Goal: Task Accomplishment & Management: Use online tool/utility

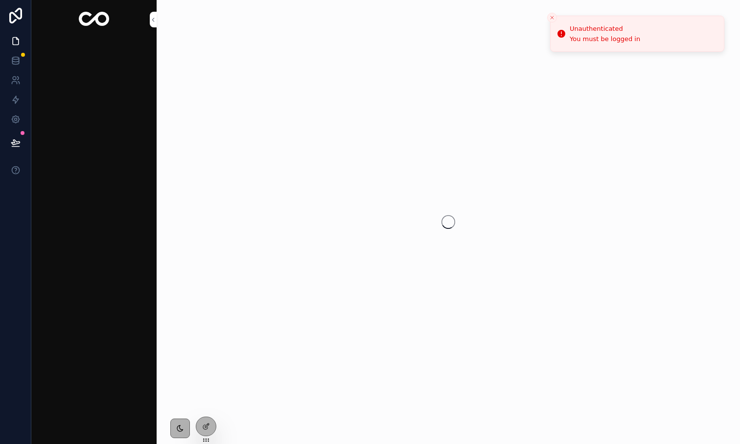
click at [554, 16] on icon "Close toast" at bounding box center [552, 18] width 6 height 6
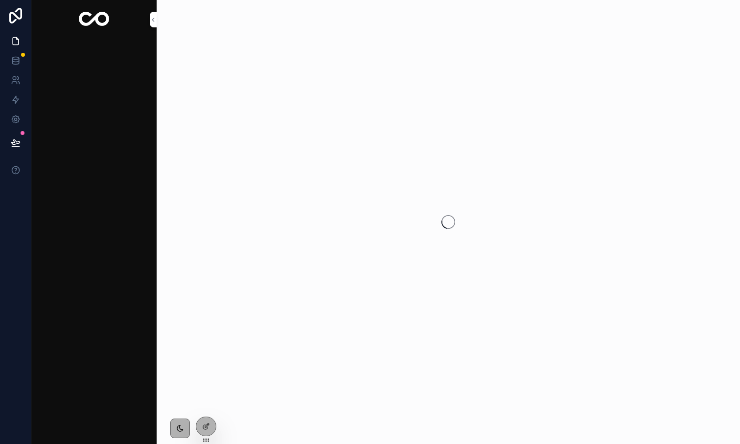
click at [92, 19] on img "scrollable content" at bounding box center [94, 20] width 31 height 16
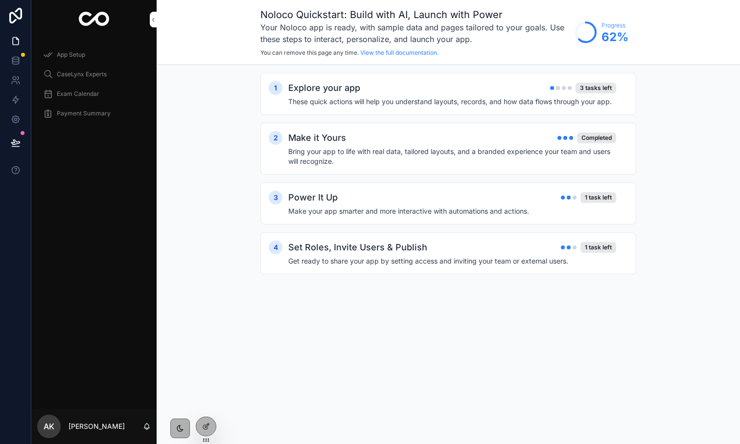
click at [48, 71] on icon "scrollable content" at bounding box center [48, 75] width 10 height 10
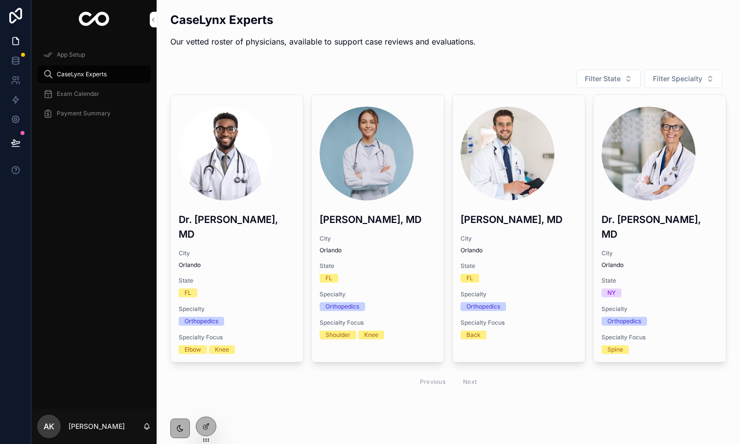
click at [201, 426] on div at bounding box center [206, 427] width 20 height 19
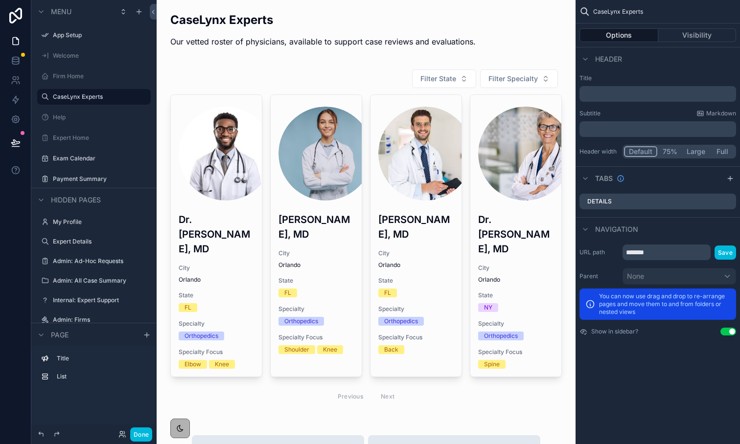
click at [139, 441] on button "Done" at bounding box center [141, 435] width 22 height 14
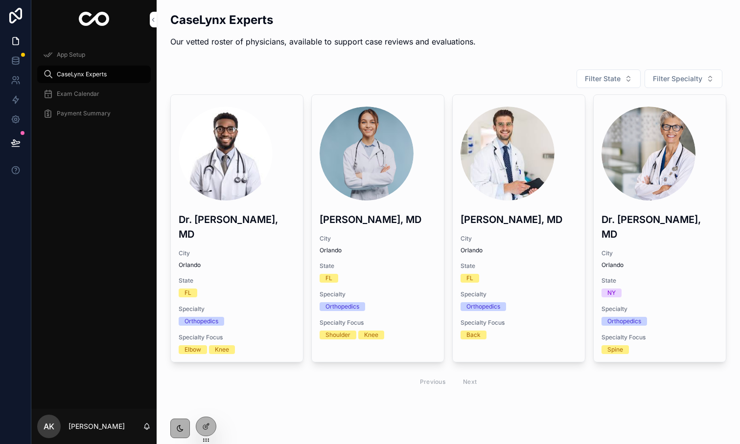
click at [213, 427] on div at bounding box center [206, 427] width 20 height 19
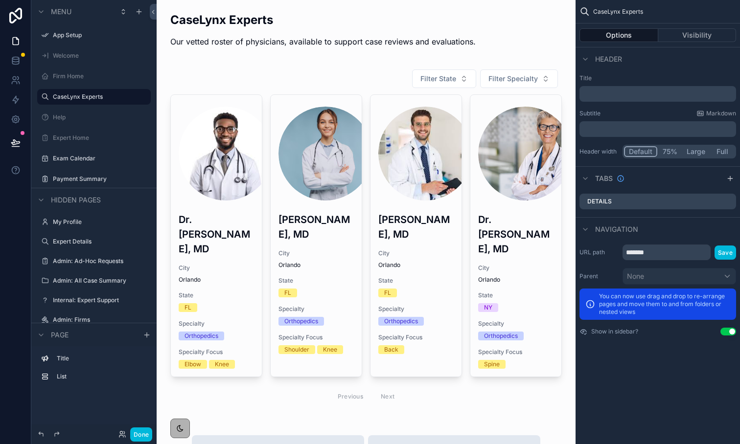
click at [74, 80] on div "Firm Home" at bounding box center [101, 76] width 96 height 8
click at [70, 77] on label "Firm Home" at bounding box center [99, 76] width 92 height 8
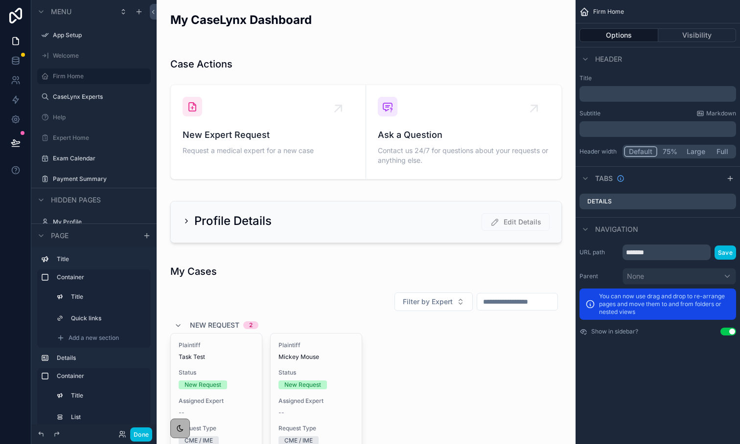
click at [227, 357] on div "scrollable content" at bounding box center [365, 402] width 403 height 295
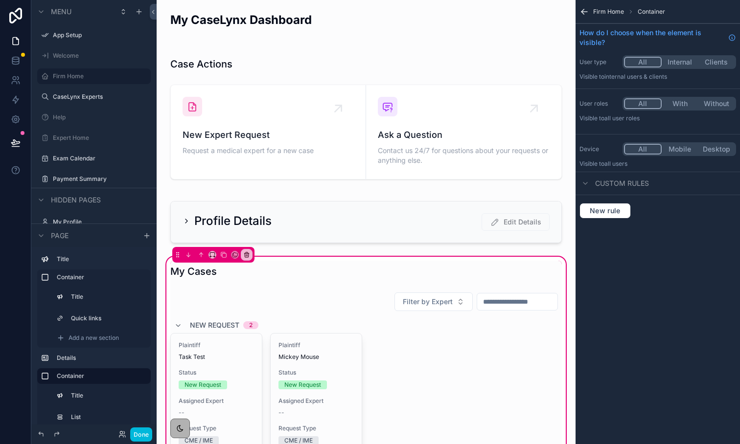
click at [311, 364] on div "scrollable content" at bounding box center [365, 416] width 403 height 256
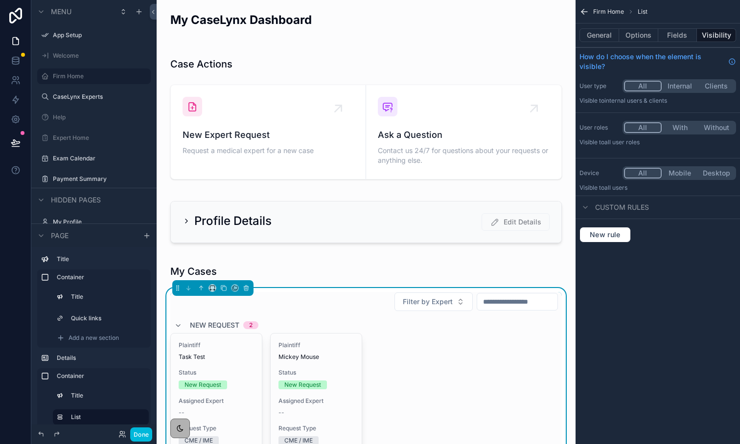
click at [302, 354] on span "Mickey Mouse" at bounding box center [316, 357] width 75 height 8
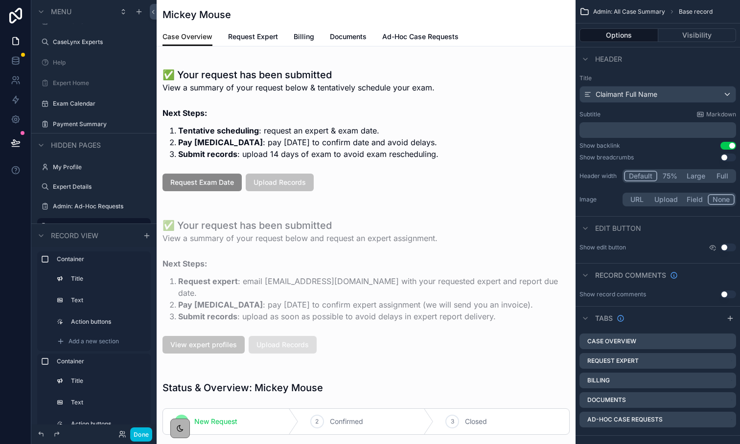
click at [398, 39] on span "Ad-Hoc Case Requests" at bounding box center [420, 37] width 76 height 10
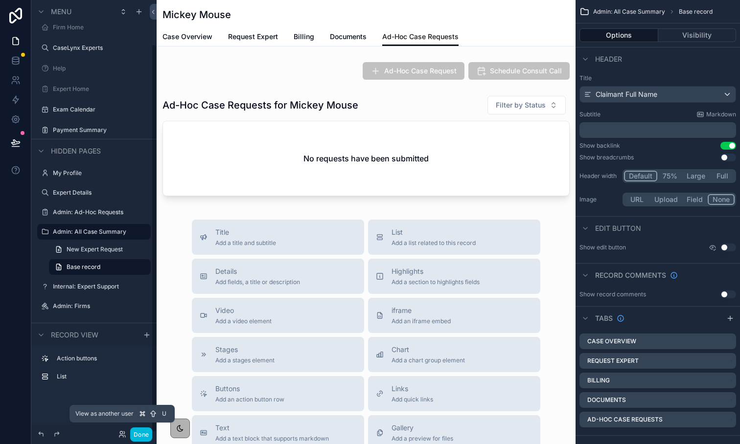
click at [120, 436] on icon at bounding box center [121, 437] width 4 height 2
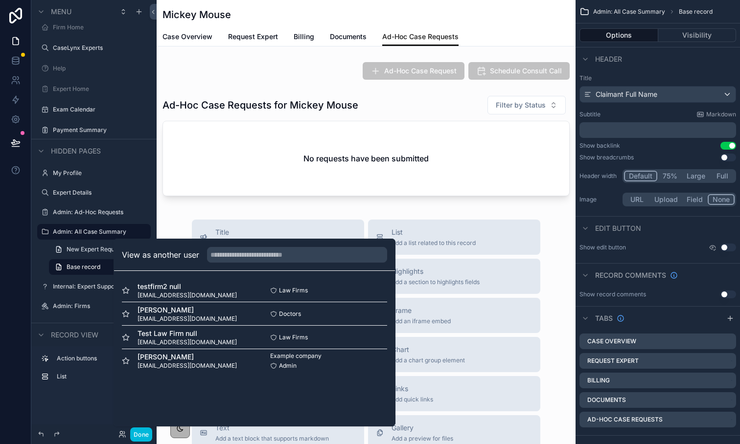
click at [0, 0] on button "Select" at bounding box center [0, 0] width 0 height 0
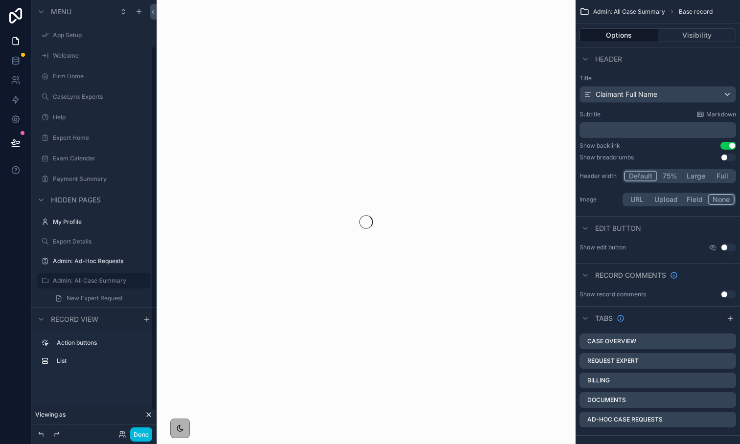
scroll to position [55, 0]
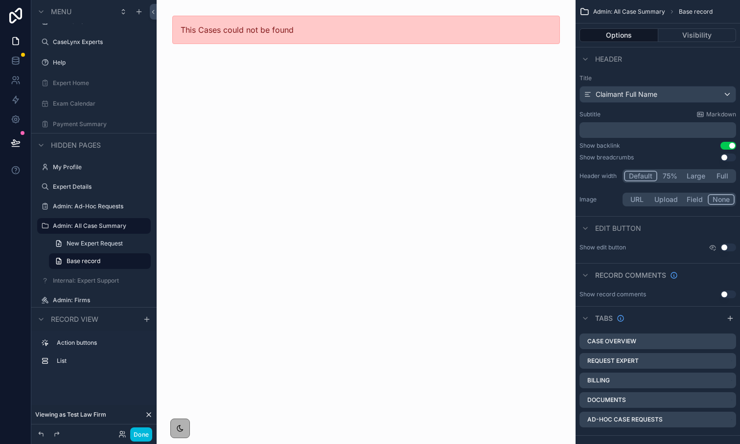
click at [89, 225] on label "Admin: All Case Summary" at bounding box center [99, 226] width 92 height 8
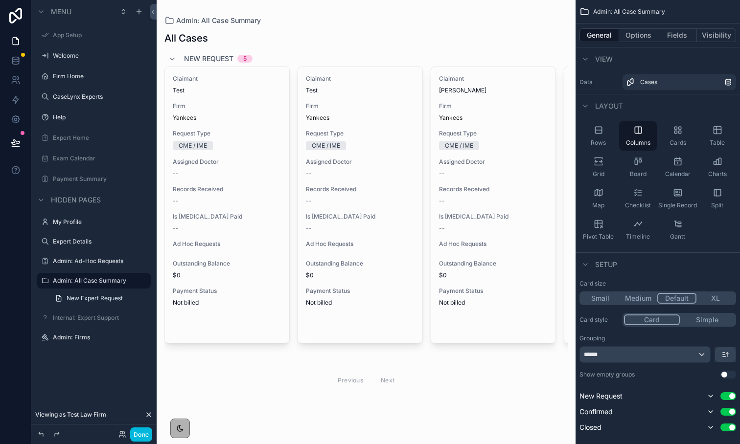
click at [183, 170] on div "--" at bounding box center [227, 174] width 109 height 8
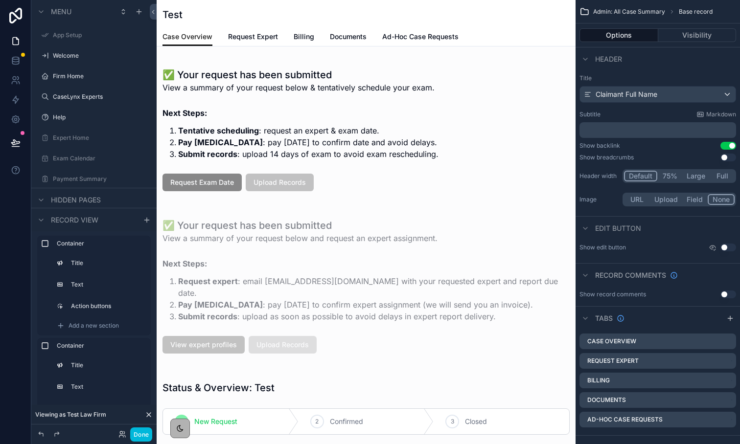
click at [419, 38] on span "Ad-Hoc Case Requests" at bounding box center [420, 37] width 76 height 10
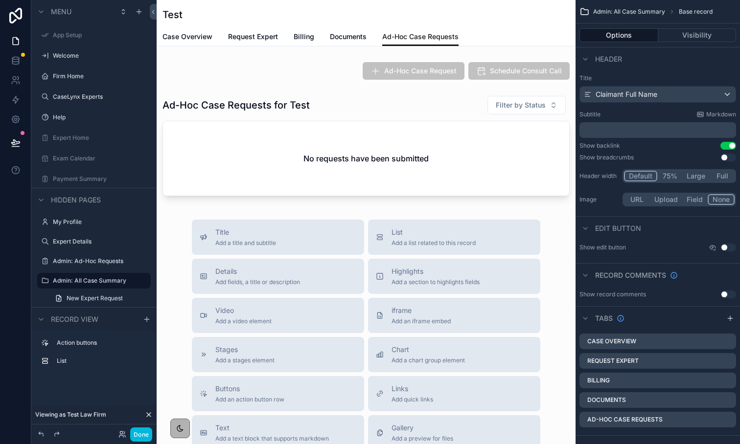
click at [120, 439] on div "Done" at bounding box center [133, 435] width 39 height 14
click at [121, 434] on icon at bounding box center [121, 433] width 2 height 2
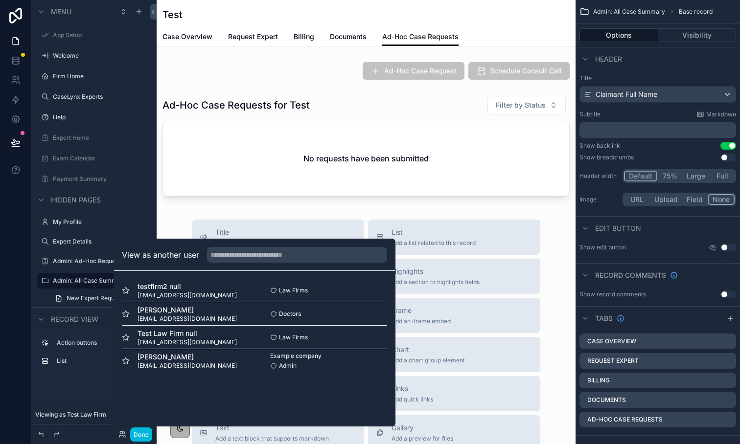
click at [0, 0] on button "Select" at bounding box center [0, 0] width 0 height 0
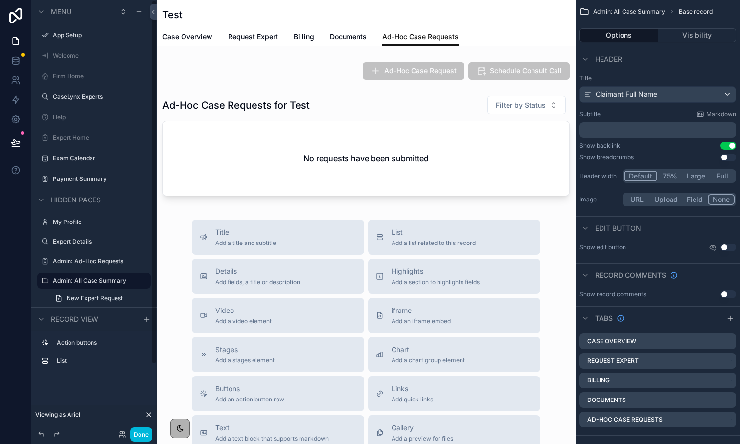
click at [65, 80] on div "Firm Home" at bounding box center [101, 76] width 96 height 8
click at [87, 78] on label "Firm Home" at bounding box center [99, 76] width 92 height 8
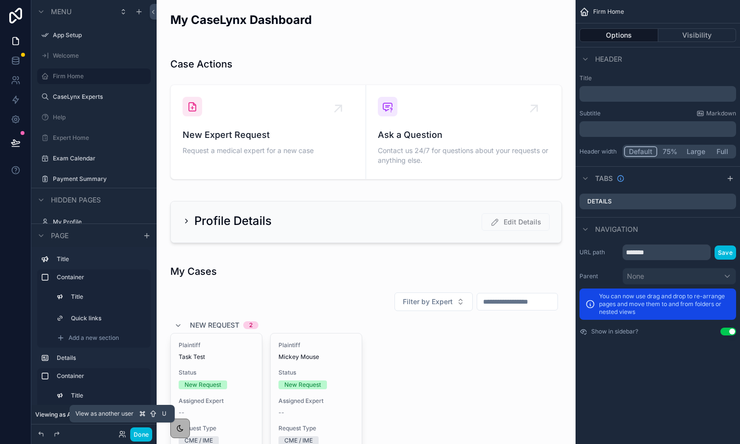
click at [125, 431] on icon at bounding box center [122, 435] width 8 height 8
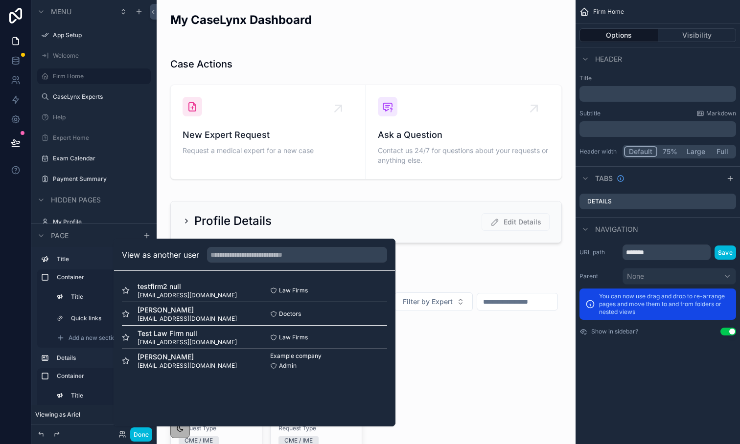
click at [0, 0] on button "Select" at bounding box center [0, 0] width 0 height 0
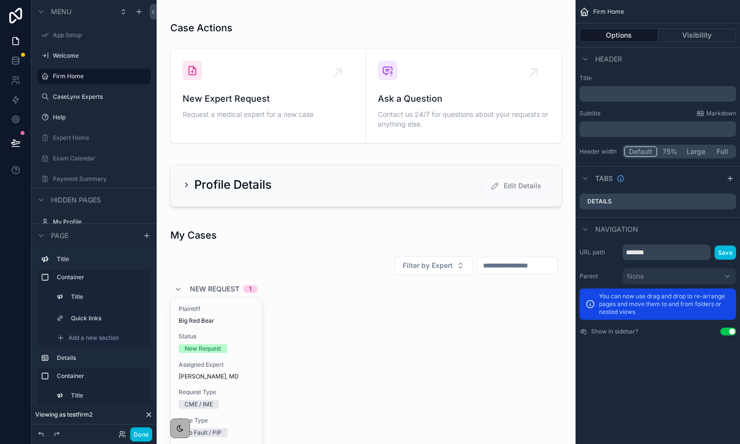
scroll to position [116, 0]
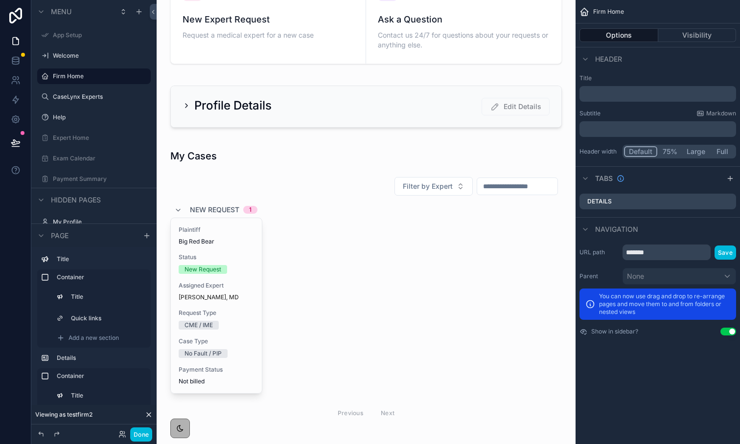
click at [219, 302] on div "scrollable content" at bounding box center [365, 287] width 403 height 295
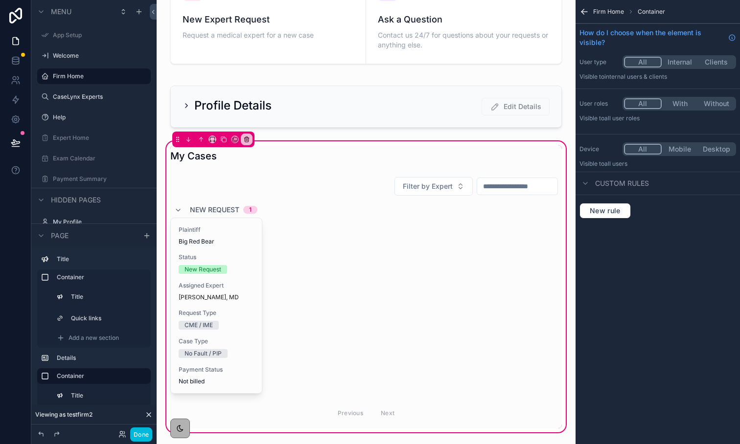
click at [206, 279] on div "scrollable content" at bounding box center [365, 301] width 403 height 256
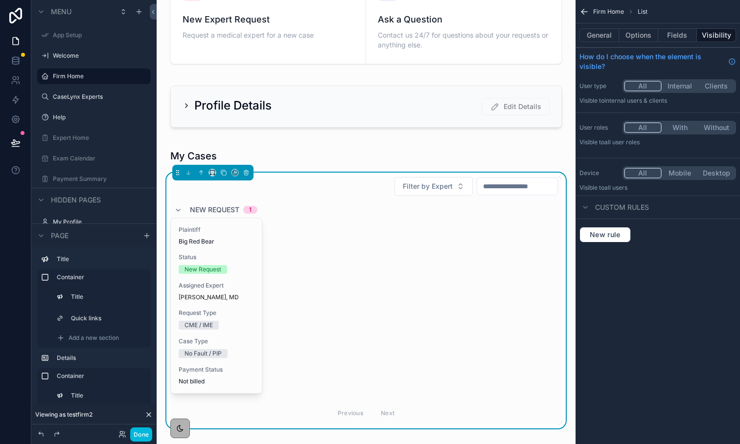
click at [201, 262] on div "Status New Request" at bounding box center [216, 264] width 75 height 21
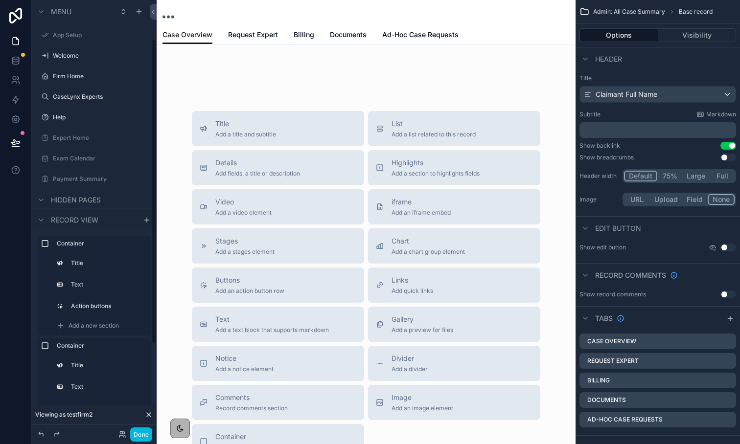
scroll to position [55, 0]
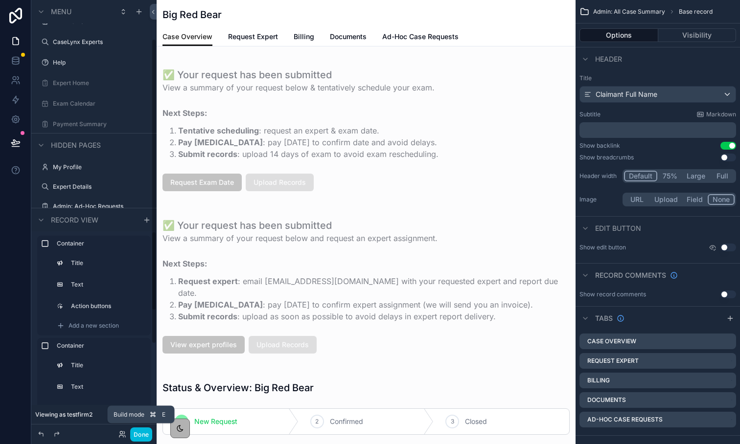
click at [140, 439] on button "Done" at bounding box center [141, 435] width 22 height 14
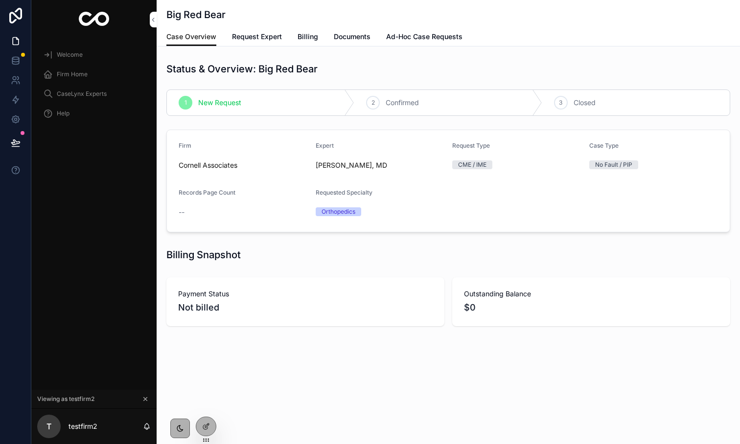
click at [420, 33] on span "Ad-Hoc Case Requests" at bounding box center [424, 37] width 76 height 10
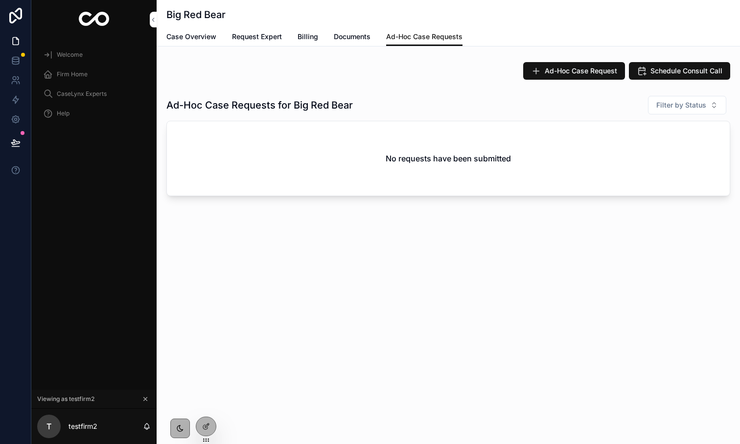
click at [586, 76] on button "Ad-Hoc Case Request" at bounding box center [574, 71] width 102 height 18
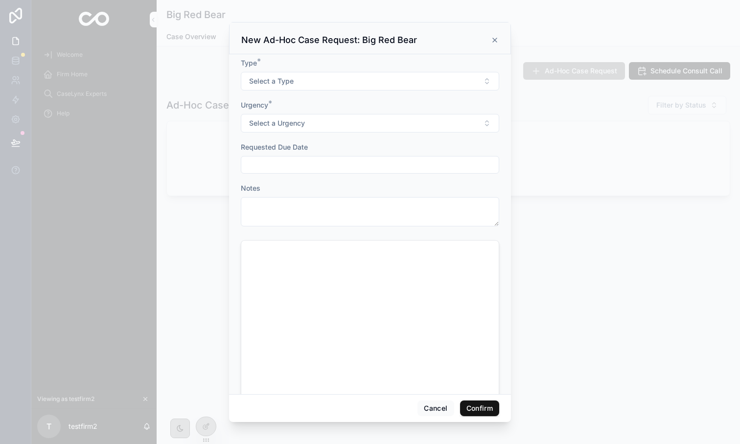
click at [493, 40] on icon at bounding box center [495, 40] width 8 height 8
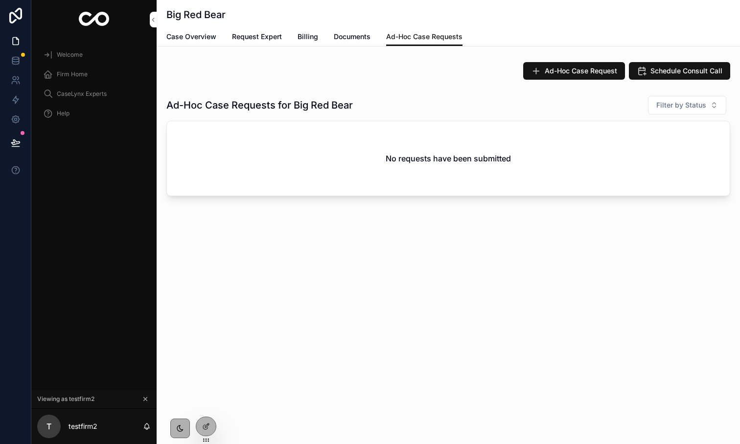
click at [652, 72] on span "Schedule Consult Call" at bounding box center [687, 71] width 72 height 10
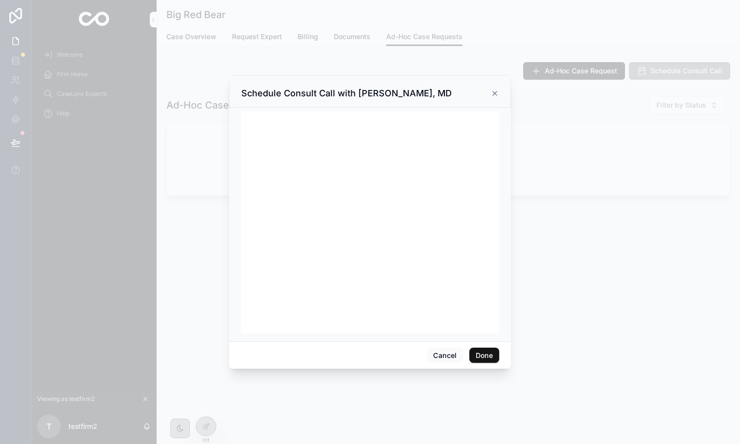
click at [492, 94] on icon at bounding box center [495, 94] width 8 height 8
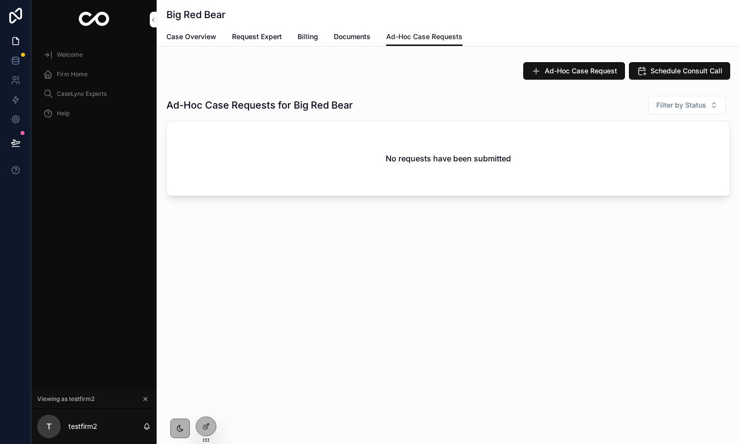
click at [168, 39] on span "Case Overview" at bounding box center [191, 37] width 50 height 10
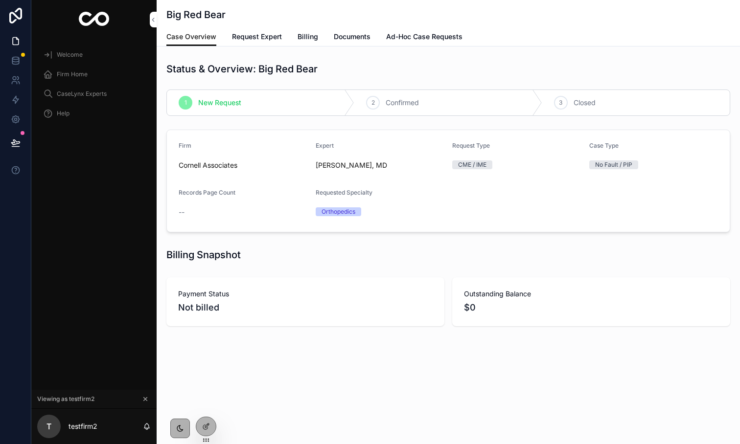
click at [262, 26] on div "Big Red Bear" at bounding box center [448, 13] width 564 height 27
click at [261, 31] on link "Request Expert" at bounding box center [257, 38] width 50 height 20
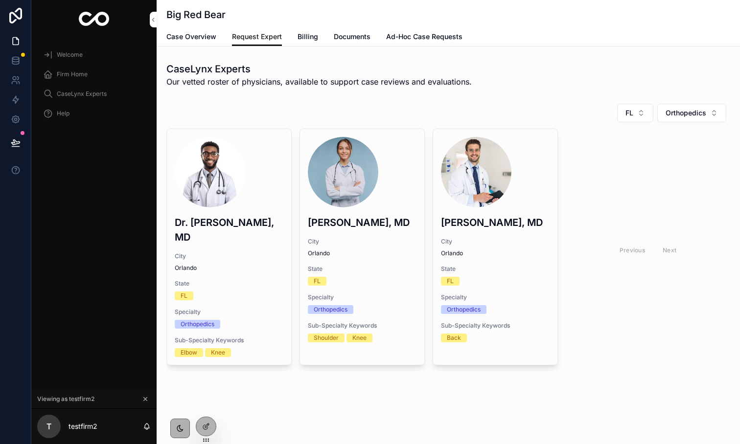
click at [0, 0] on span "Request Exam Date" at bounding box center [0, 0] width 0 height 0
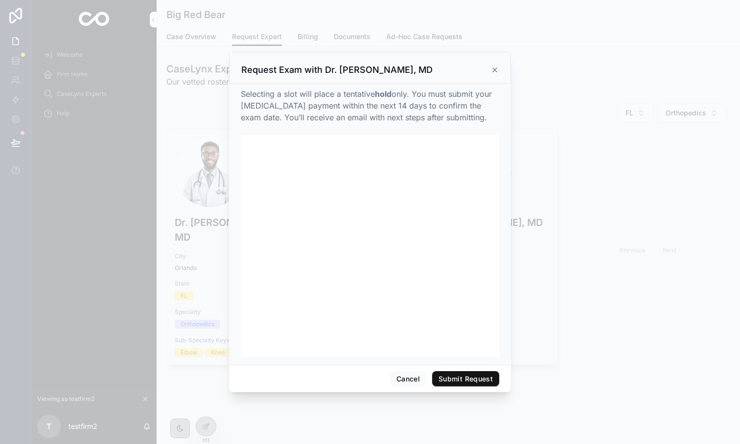
click at [495, 66] on icon at bounding box center [495, 70] width 8 height 8
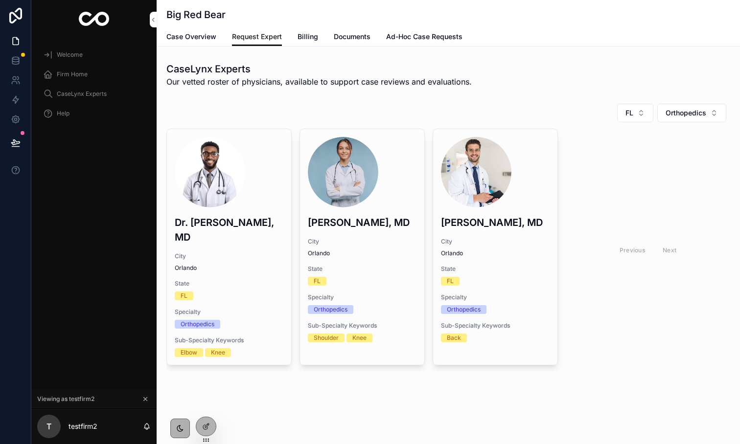
click at [442, 41] on span "Ad-Hoc Case Requests" at bounding box center [424, 37] width 76 height 10
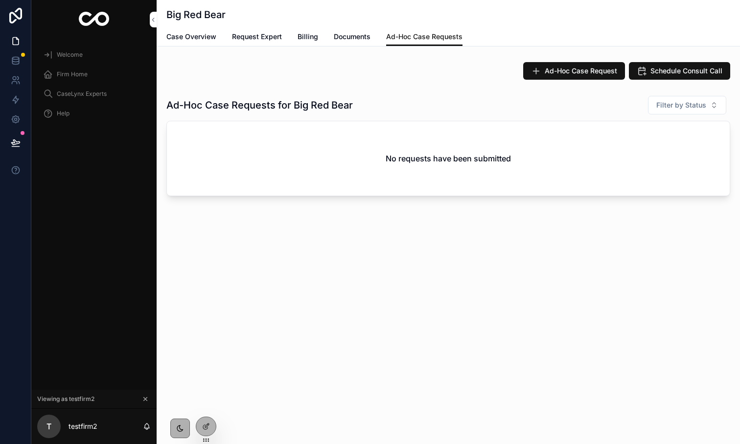
click at [206, 428] on icon at bounding box center [206, 427] width 8 height 8
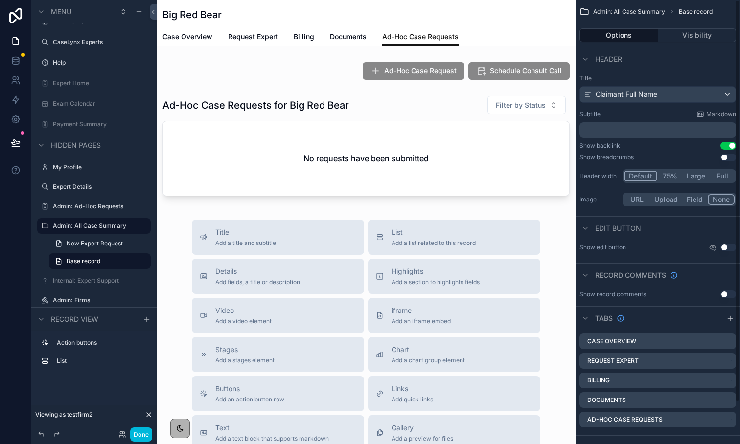
scroll to position [46, 0]
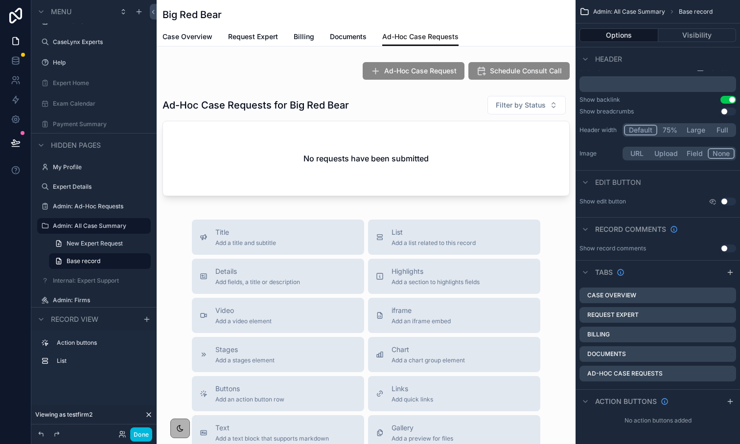
click at [465, 79] on div "scrollable content" at bounding box center [366, 70] width 419 height 25
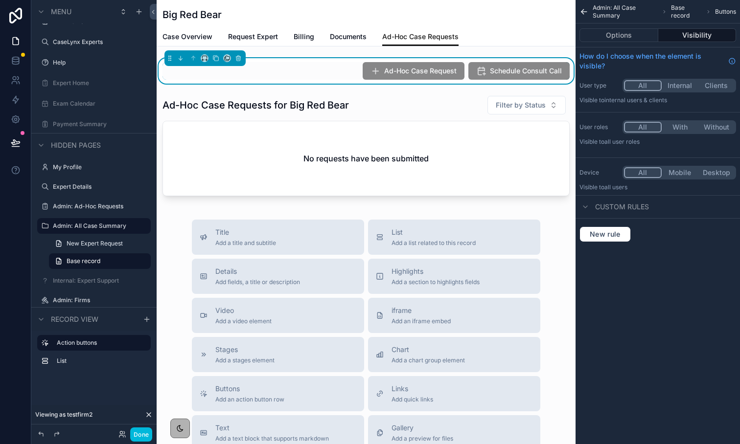
click at [647, 31] on button "Options" at bounding box center [619, 35] width 79 height 14
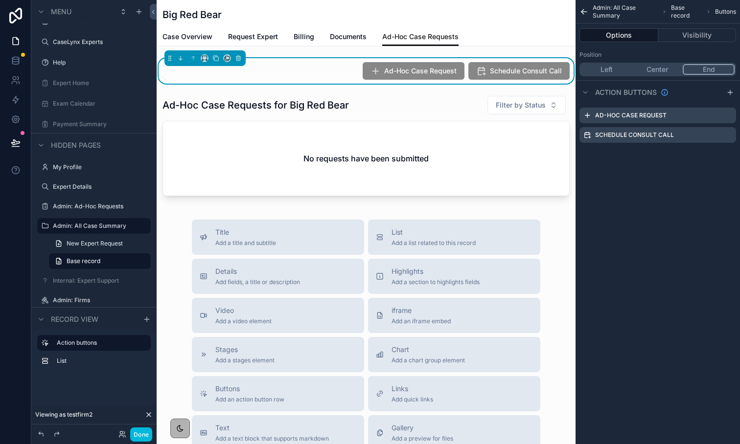
click at [0, 0] on icon "scrollable content" at bounding box center [0, 0] width 0 height 0
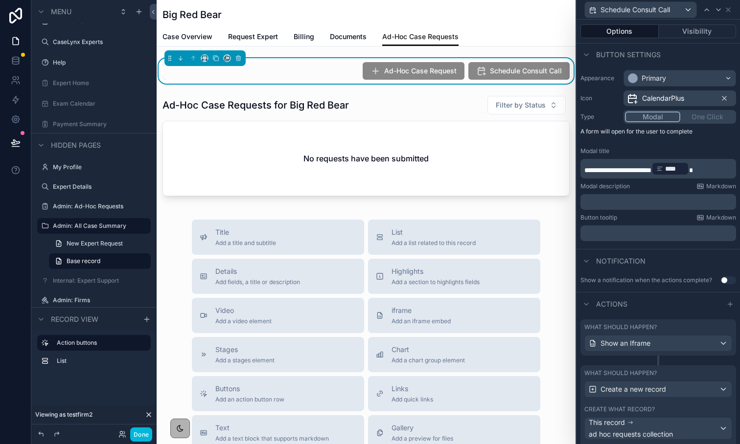
scroll to position [100, 0]
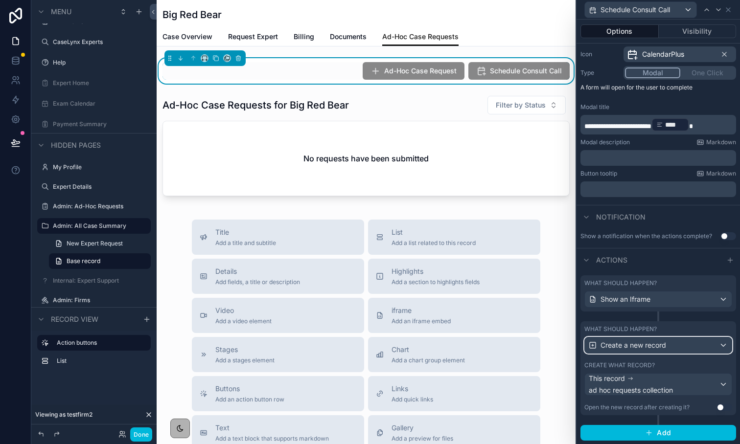
click at [667, 345] on div "Create a new record" at bounding box center [658, 346] width 147 height 16
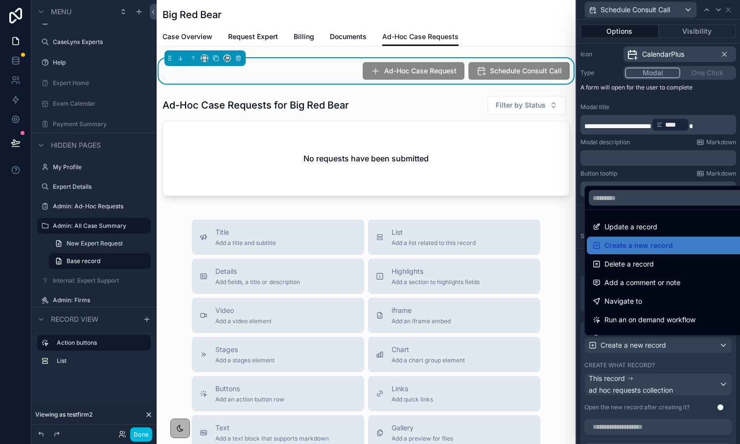
click at [625, 184] on div "Update a record Create a new record Delete a record Add a comment or note Navig…" at bounding box center [657, 260] width 147 height 152
click at [618, 246] on span "Create a new record" at bounding box center [639, 246] width 69 height 12
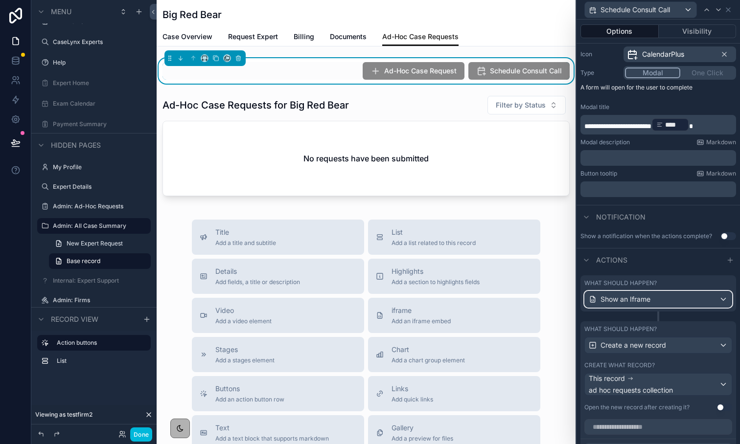
click at [627, 303] on span "Show an Iframe" at bounding box center [626, 300] width 50 height 10
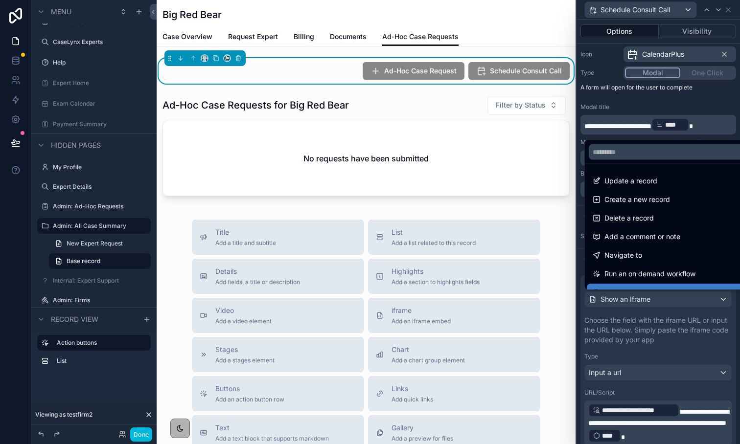
click at [630, 333] on div at bounding box center [658, 222] width 163 height 444
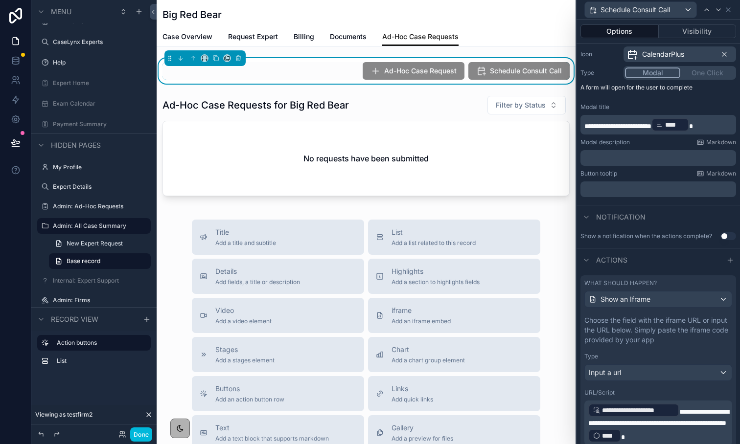
scroll to position [152, 0]
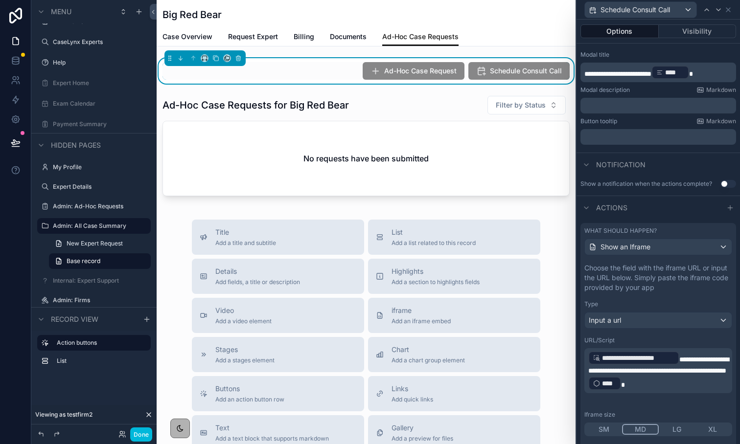
click at [628, 392] on p "**********" at bounding box center [659, 370] width 142 height 41
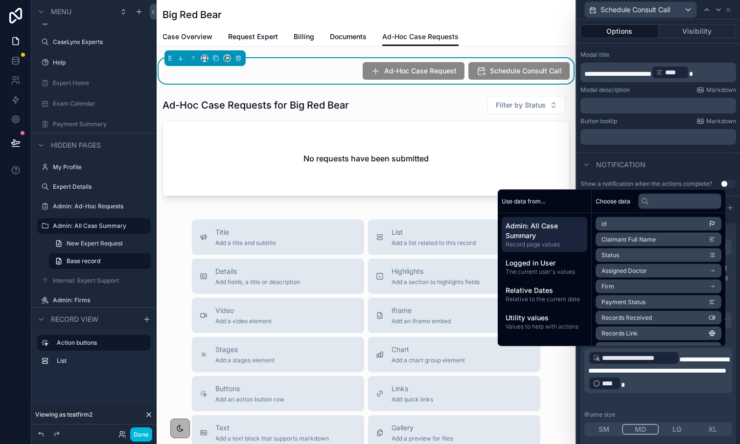
click at [733, 342] on div "**********" at bounding box center [659, 384] width 156 height 250
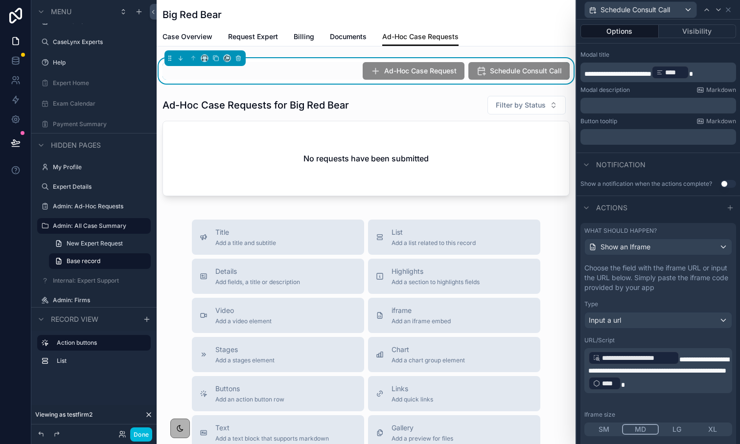
click at [465, 74] on div "Ad-Hoc Case Request Schedule Consult Call" at bounding box center [366, 71] width 407 height 18
click at [628, 29] on button "Options" at bounding box center [620, 31] width 78 height 14
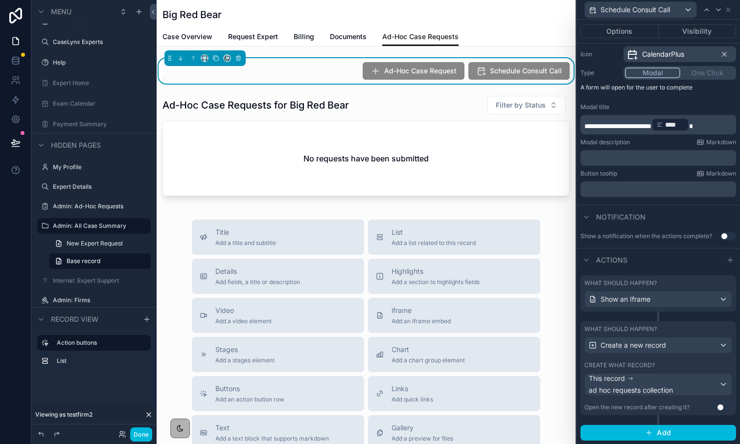
scroll to position [0, 0]
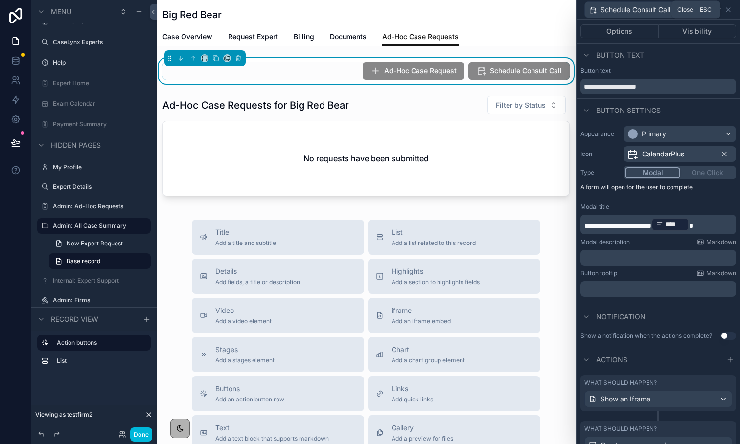
click at [730, 7] on icon at bounding box center [728, 10] width 8 height 8
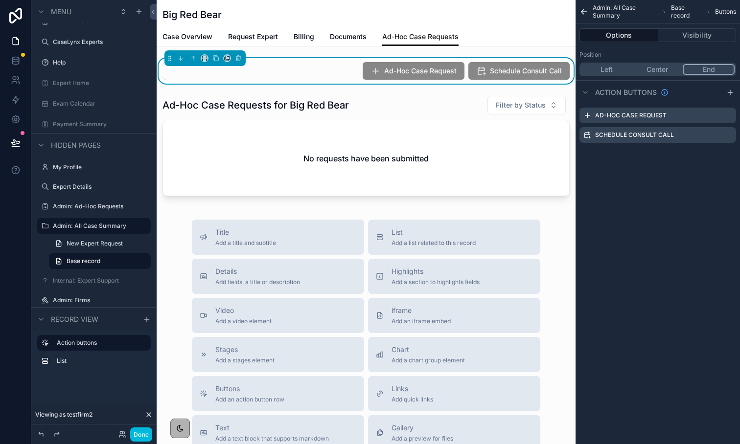
click at [0, 0] on icon "scrollable content" at bounding box center [0, 0] width 0 height 0
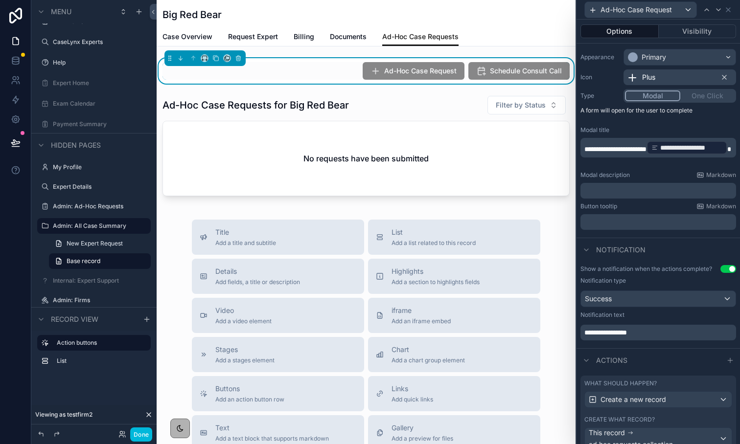
scroll to position [131, 0]
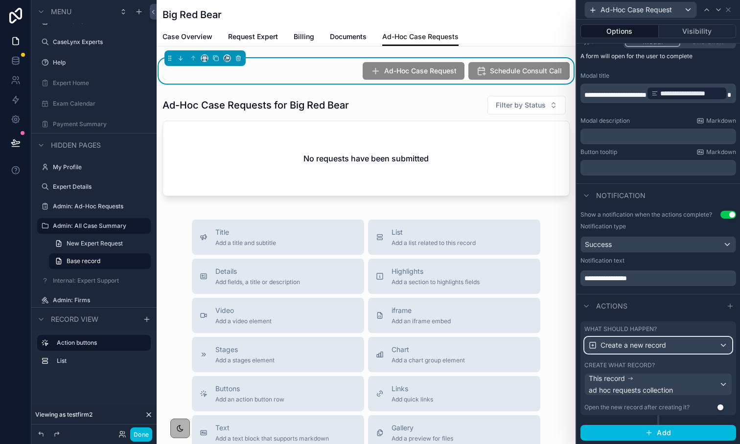
click at [632, 348] on span "Create a new record" at bounding box center [634, 346] width 66 height 10
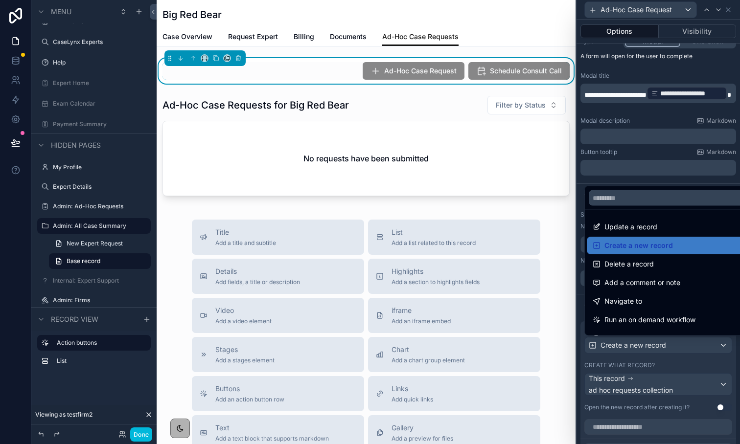
click at [651, 151] on div at bounding box center [658, 222] width 163 height 444
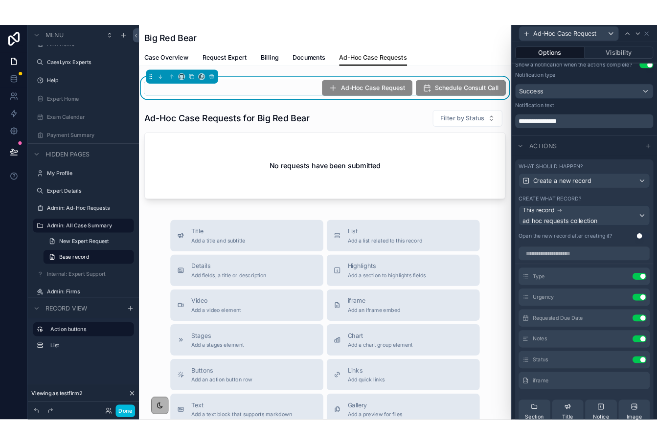
scroll to position [333, 0]
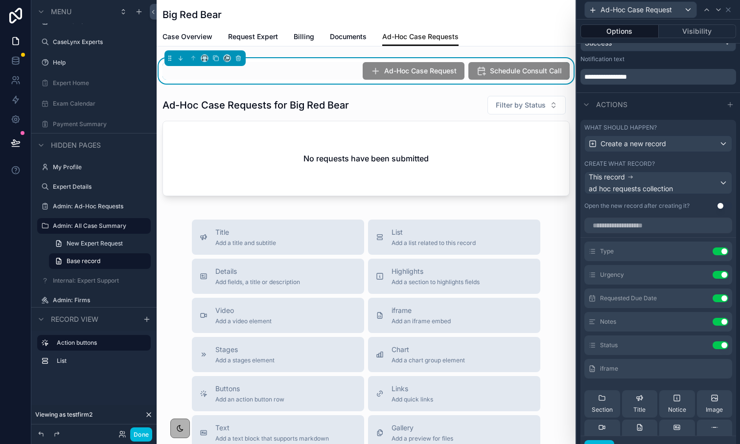
click at [0, 0] on icon at bounding box center [0, 0] width 0 height 0
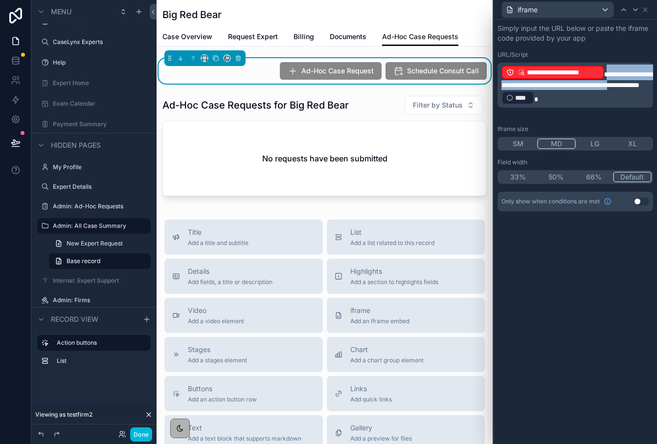
drag, startPoint x: 577, startPoint y: 94, endPoint x: 503, endPoint y: 86, distance: 74.4
click at [503, 86] on span "**********" at bounding box center [578, 80] width 152 height 18
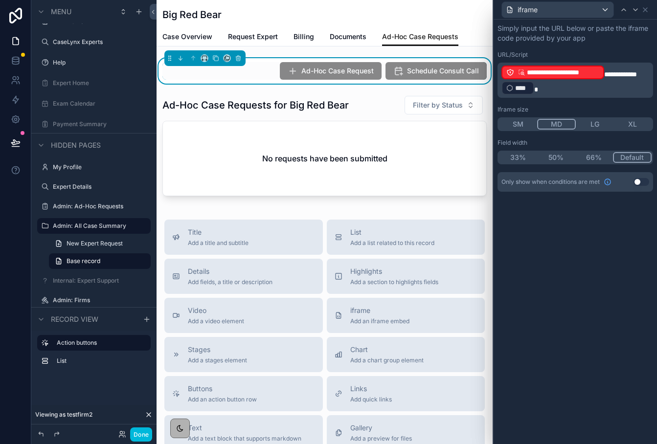
click at [624, 91] on p "**********" at bounding box center [577, 80] width 150 height 31
click at [567, 371] on div "**********" at bounding box center [575, 232] width 163 height 425
click at [132, 434] on button "Done" at bounding box center [141, 435] width 22 height 14
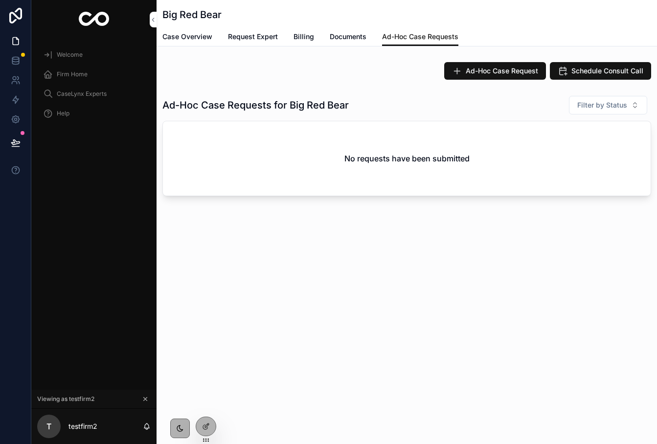
click at [522, 71] on span "Ad-Hoc Case Request" at bounding box center [502, 71] width 72 height 10
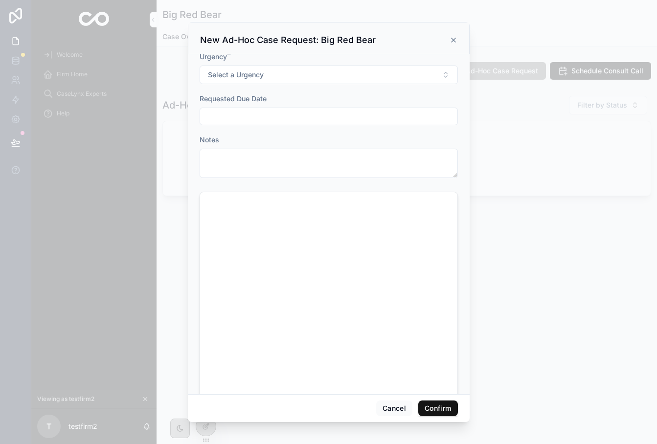
scroll to position [81, 0]
click at [398, 411] on button "Cancel" at bounding box center [394, 409] width 36 height 16
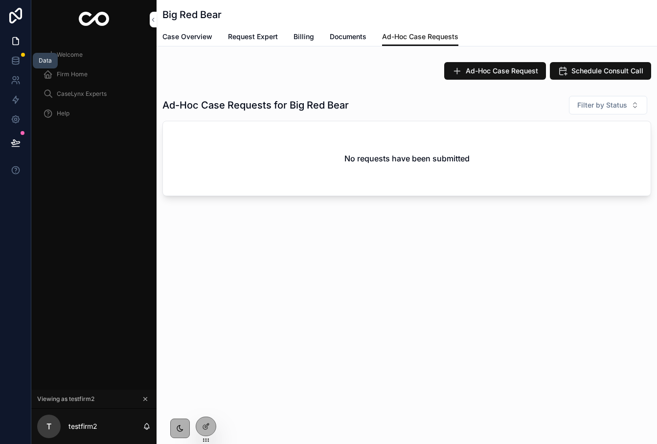
click at [15, 63] on icon at bounding box center [16, 61] width 10 height 10
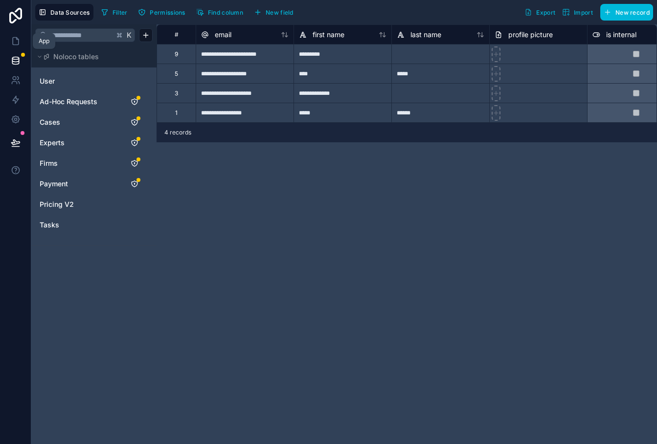
click at [19, 46] on link at bounding box center [15, 41] width 31 height 20
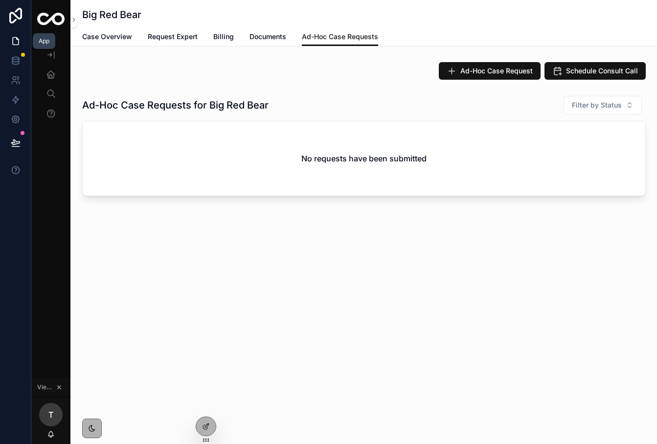
click at [17, 46] on icon at bounding box center [16, 41] width 10 height 10
click at [20, 65] on icon at bounding box center [16, 61] width 10 height 10
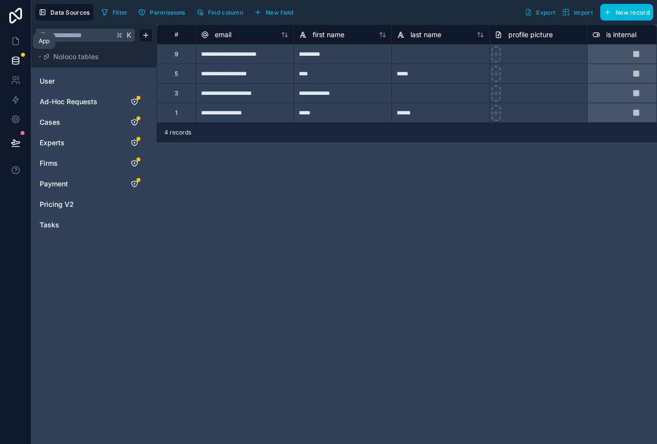
click at [14, 44] on icon at bounding box center [16, 41] width 6 height 7
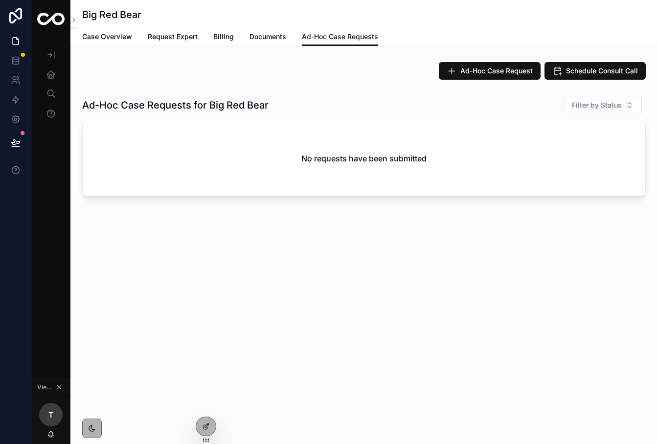
click at [206, 424] on icon at bounding box center [206, 427] width 8 height 8
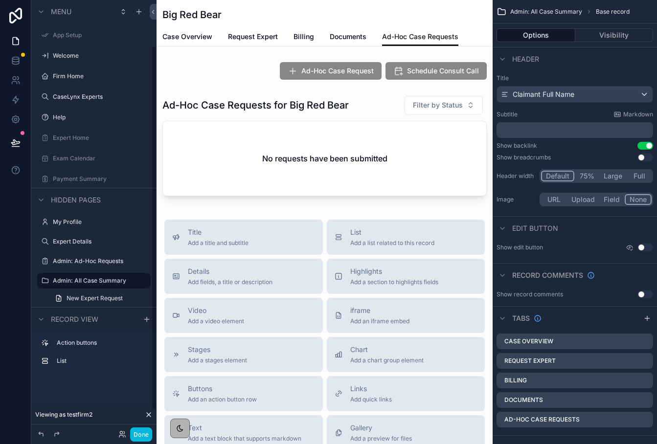
scroll to position [55, 0]
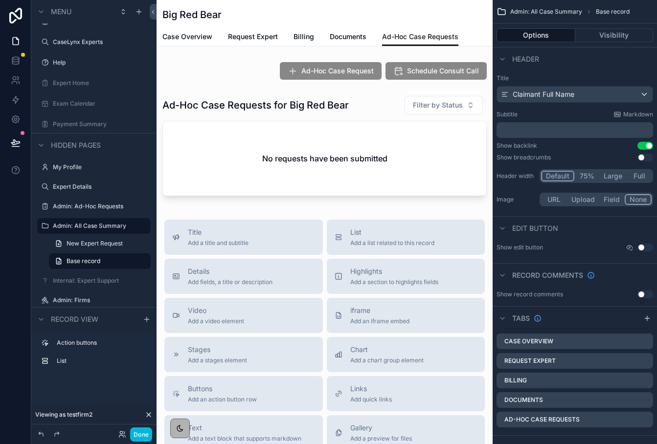
click at [225, 139] on div "scrollable content" at bounding box center [325, 148] width 336 height 113
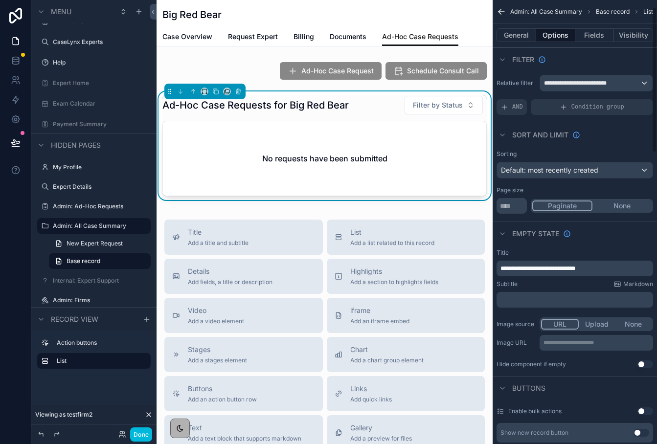
scroll to position [143, 0]
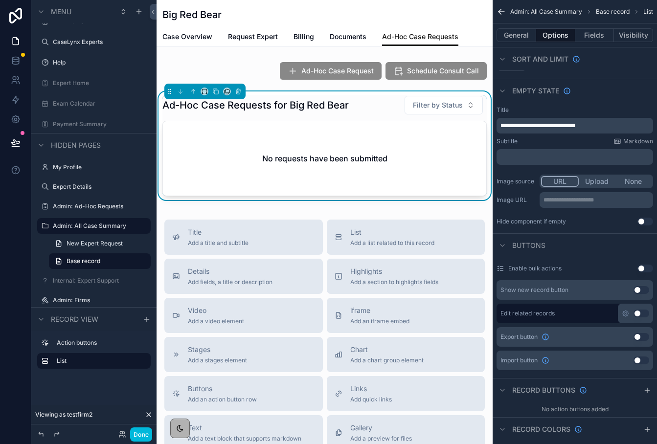
click at [502, 88] on icon "scrollable content" at bounding box center [503, 91] width 8 height 8
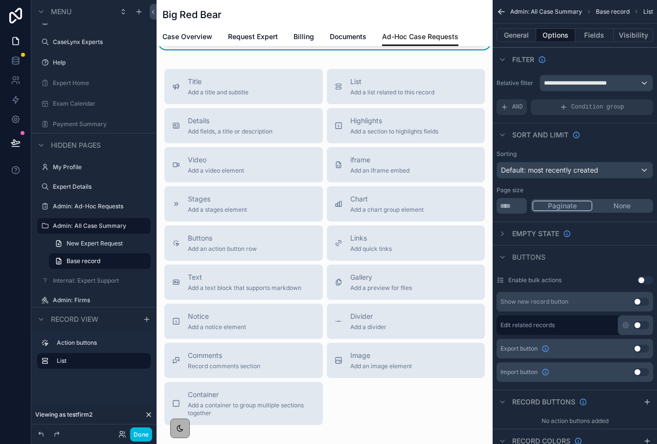
scroll to position [154, 0]
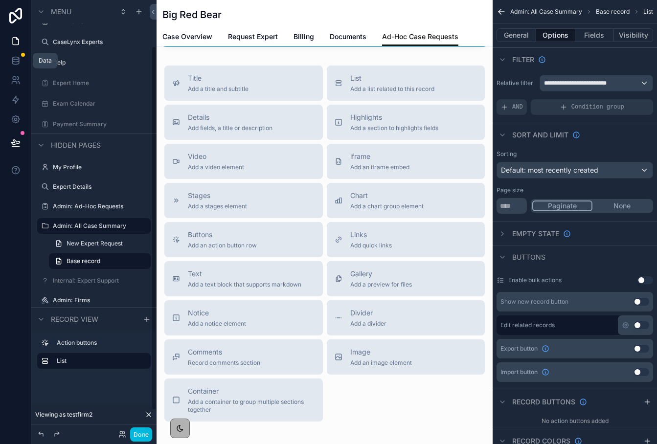
click at [16, 59] on icon at bounding box center [15, 58] width 6 height 2
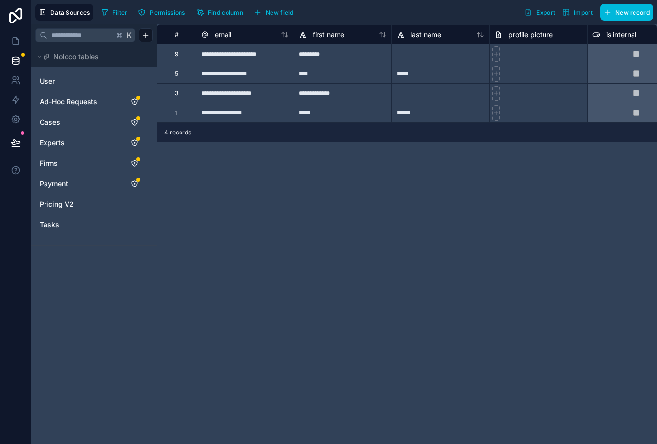
click at [55, 100] on span "Ad-Hoc Requests" at bounding box center [69, 102] width 58 height 10
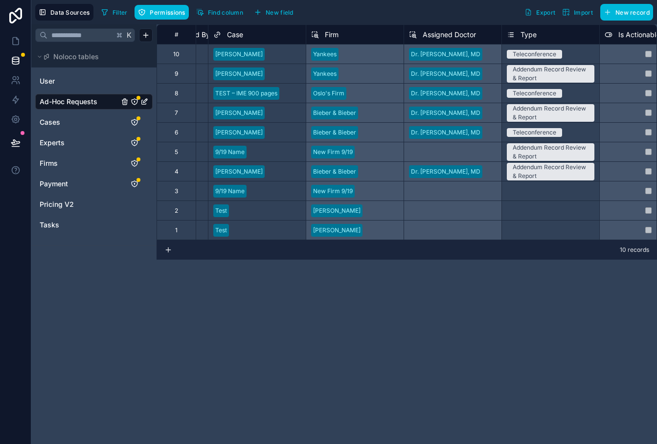
scroll to position [0, 621]
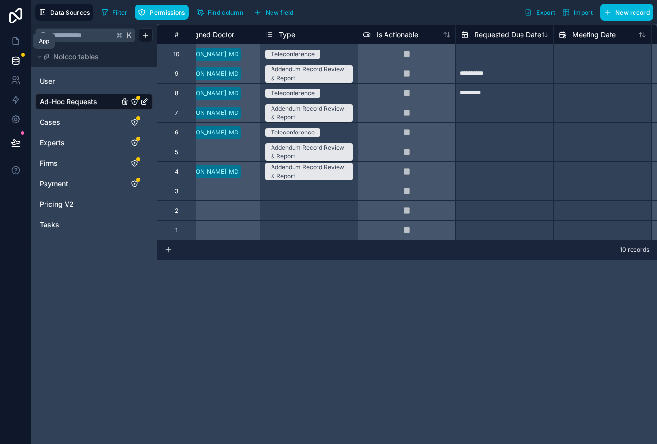
click at [13, 44] on icon at bounding box center [16, 41] width 6 height 7
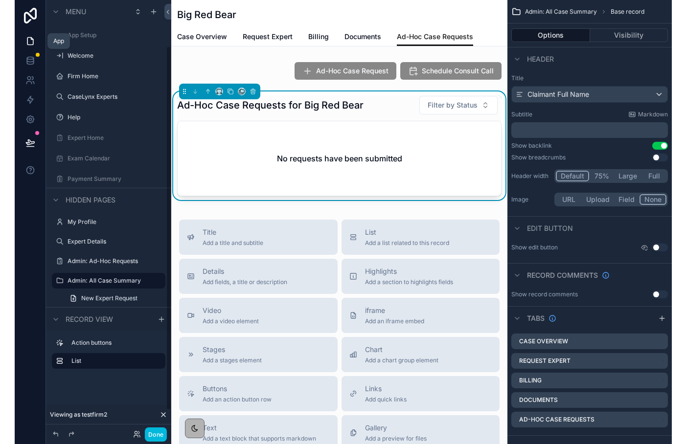
scroll to position [55, 0]
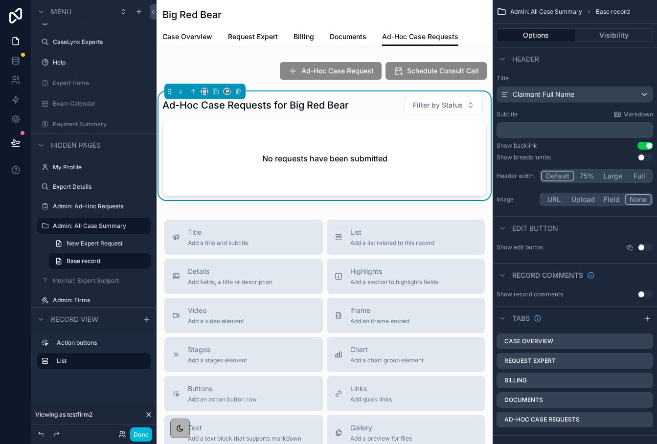
click at [147, 434] on button "Done" at bounding box center [141, 435] width 22 height 14
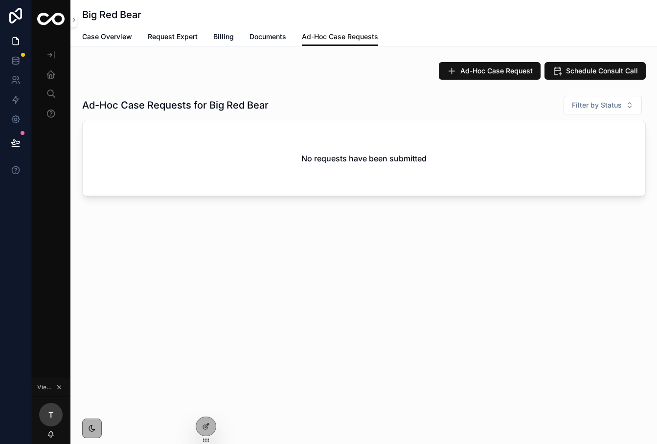
click at [492, 72] on span "Ad-Hoc Case Request" at bounding box center [497, 71] width 72 height 10
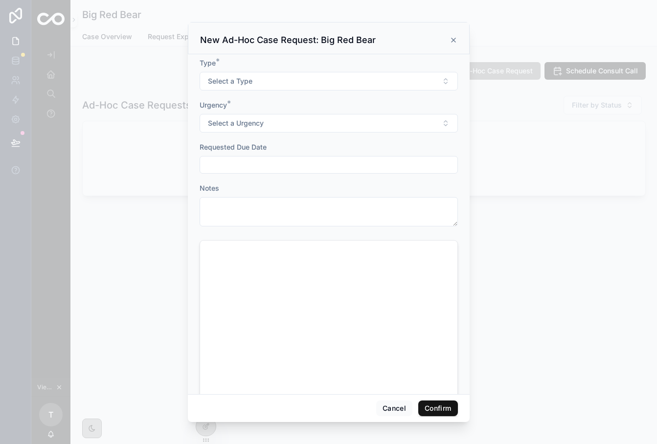
click at [449, 47] on div "New Ad-Hoc Case Request: Big Red Bear" at bounding box center [329, 38] width 282 height 32
click at [450, 45] on div "New Ad-Hoc Case Request: Big Red Bear" at bounding box center [328, 40] width 257 height 12
click at [450, 42] on icon at bounding box center [454, 40] width 8 height 8
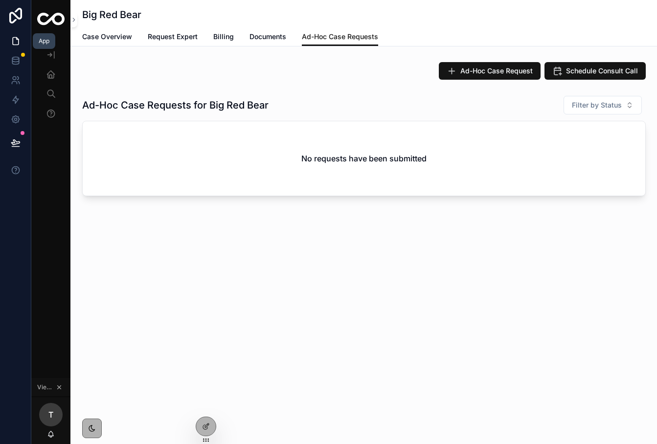
click at [17, 45] on icon at bounding box center [16, 41] width 10 height 10
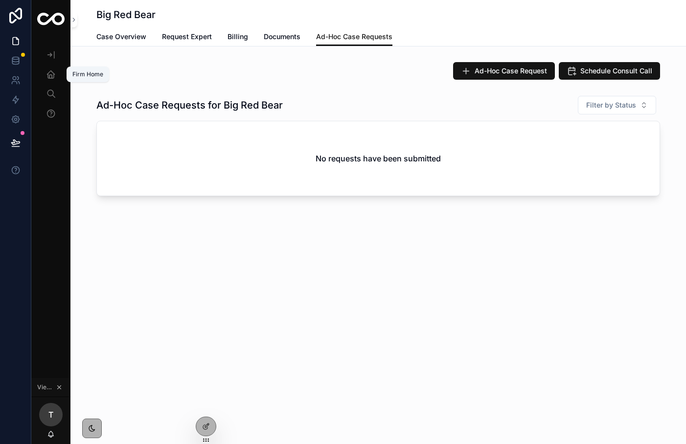
click at [45, 75] on div "Firm Home" at bounding box center [51, 75] width 16 height 16
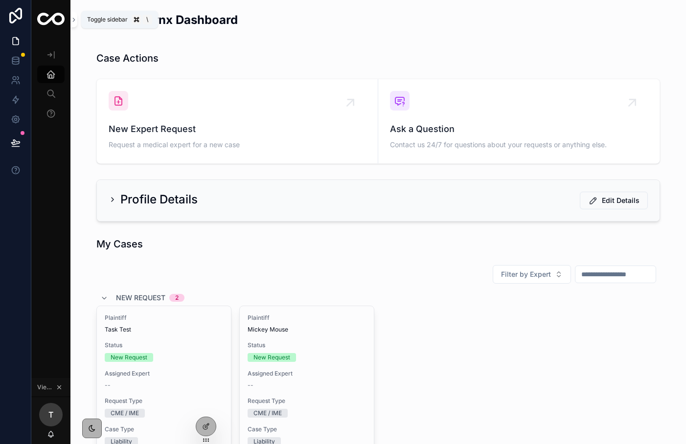
click at [73, 14] on button "scrollable content" at bounding box center [73, 20] width 7 height 16
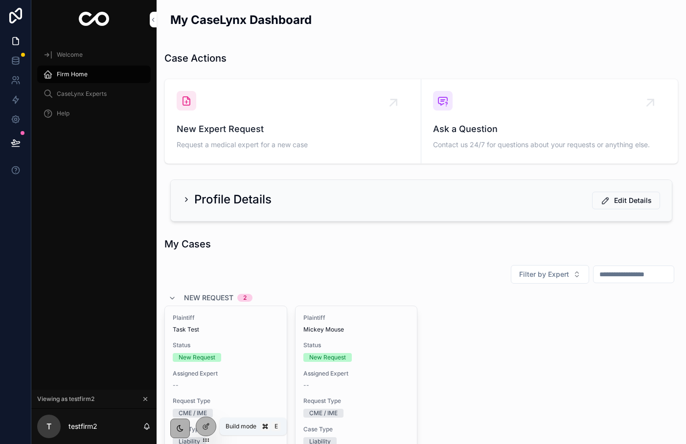
click at [201, 420] on div at bounding box center [206, 427] width 20 height 19
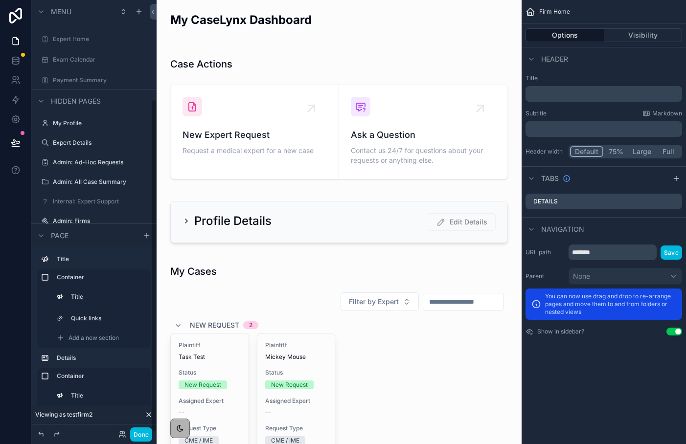
scroll to position [129, 0]
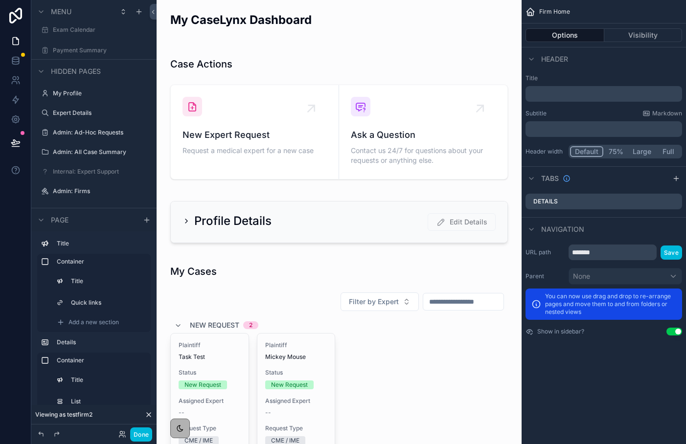
click at [81, 156] on div "Admin: All Case Summary" at bounding box center [101, 152] width 96 height 8
click at [80, 154] on label "Admin: All Case Summary" at bounding box center [99, 152] width 92 height 8
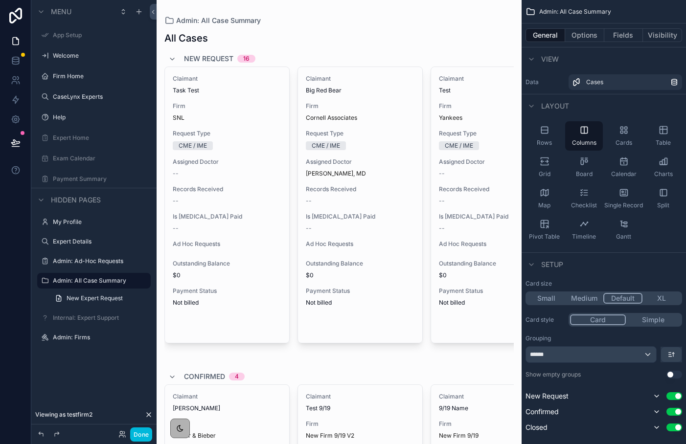
click at [87, 297] on span "New Expert Request" at bounding box center [95, 299] width 56 height 8
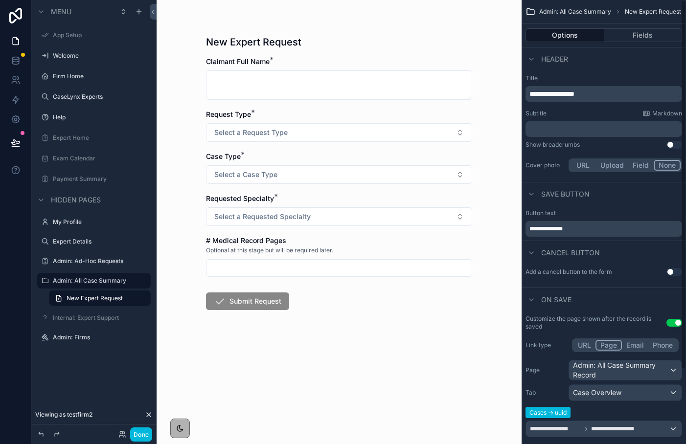
click at [638, 36] on button "Fields" at bounding box center [644, 35] width 78 height 14
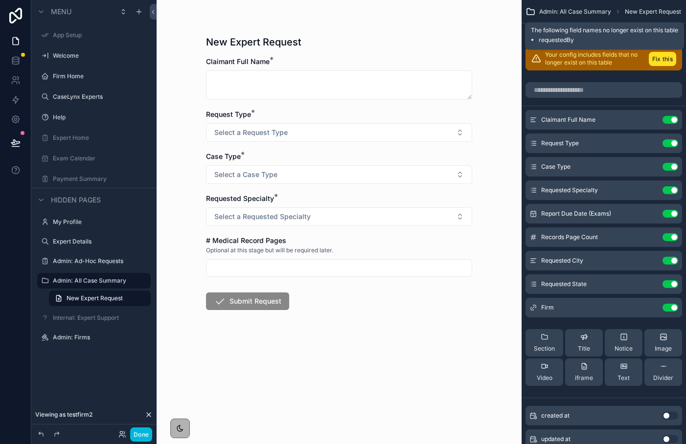
click at [653, 56] on button "Fix this" at bounding box center [662, 59] width 27 height 14
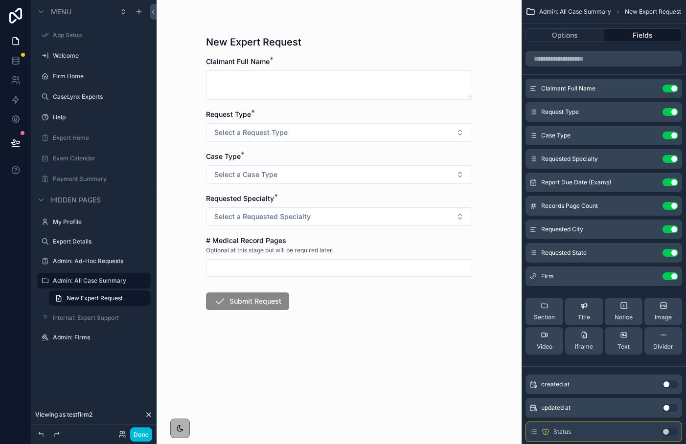
click at [0, 0] on icon "scrollable content" at bounding box center [0, 0] width 0 height 0
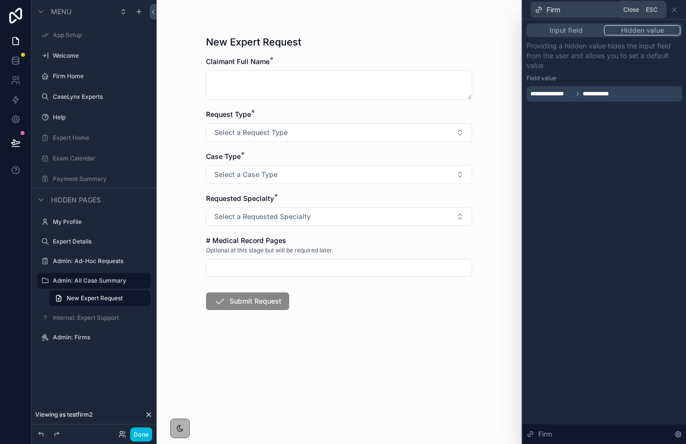
click at [673, 10] on icon at bounding box center [675, 10] width 4 height 4
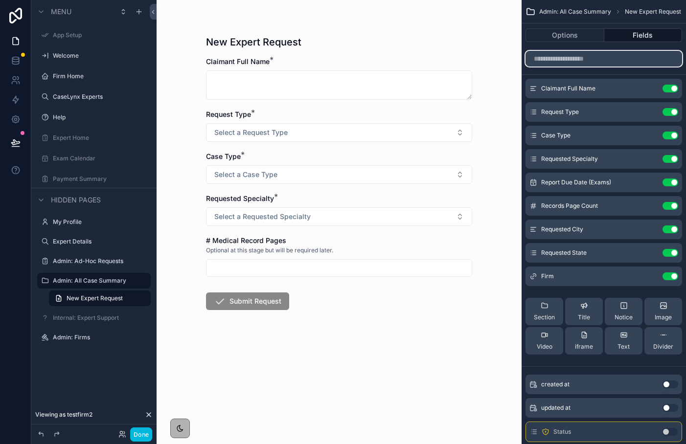
click at [613, 64] on input "scrollable content" at bounding box center [604, 59] width 157 height 16
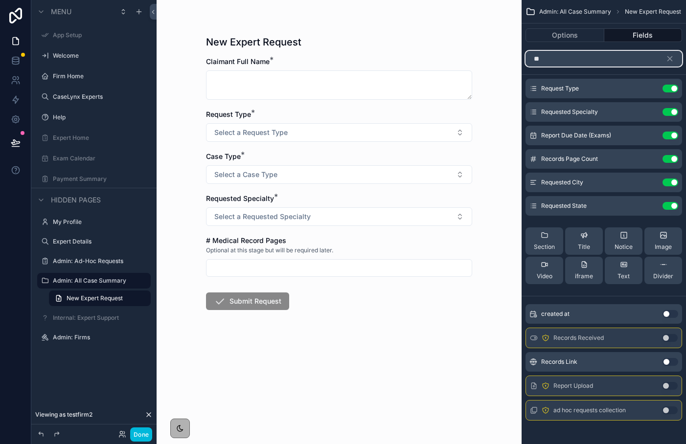
type input "*"
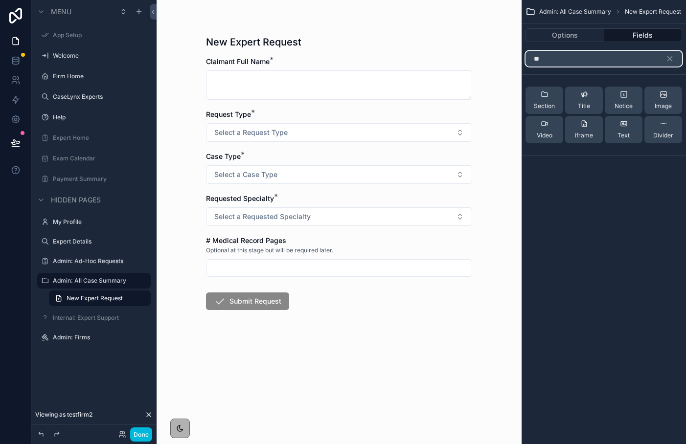
type input "*"
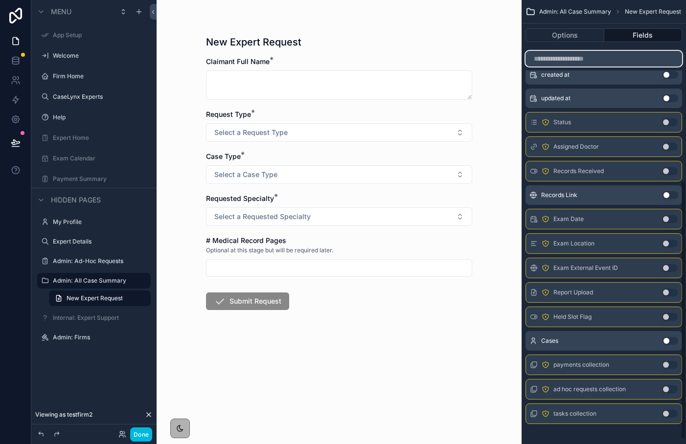
scroll to position [317, 0]
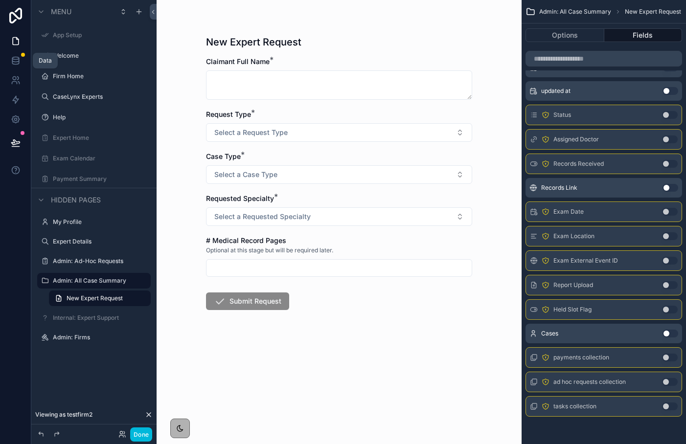
click at [19, 64] on icon at bounding box center [16, 61] width 10 height 10
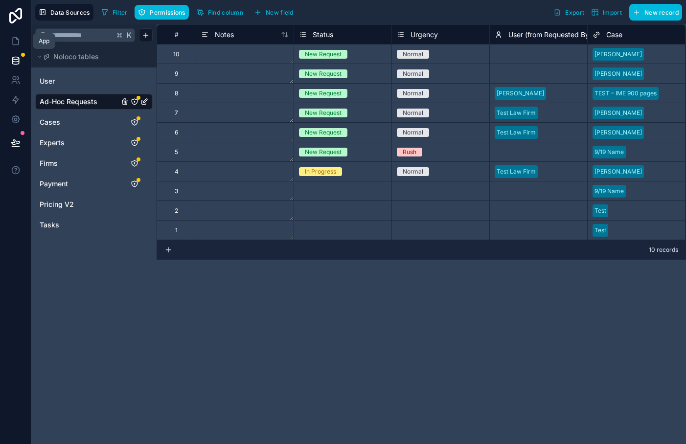
click at [15, 42] on icon at bounding box center [16, 41] width 10 height 10
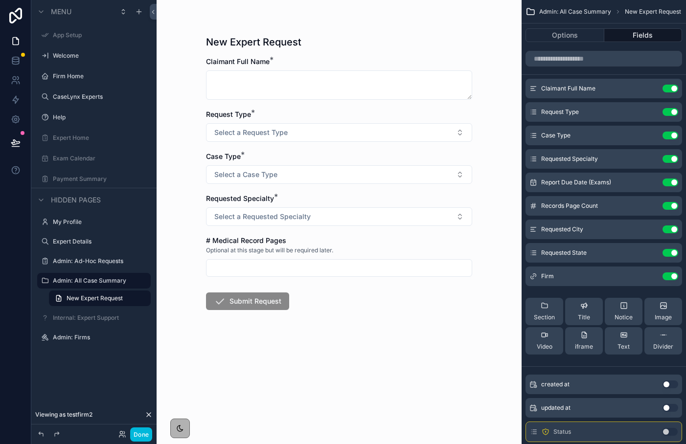
click at [14, 16] on icon at bounding box center [16, 16] width 20 height 16
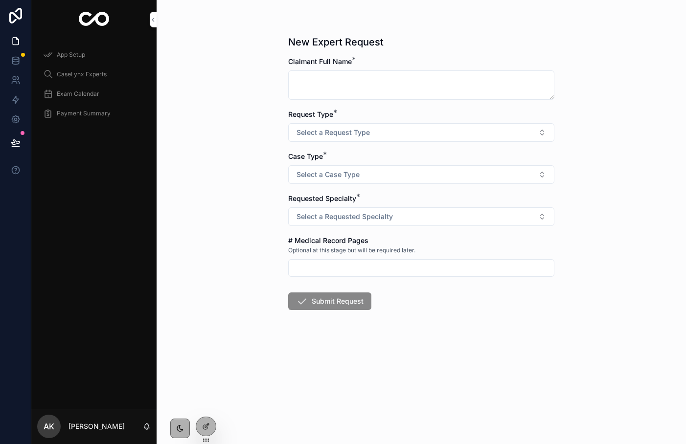
click at [207, 431] on div at bounding box center [206, 427] width 20 height 19
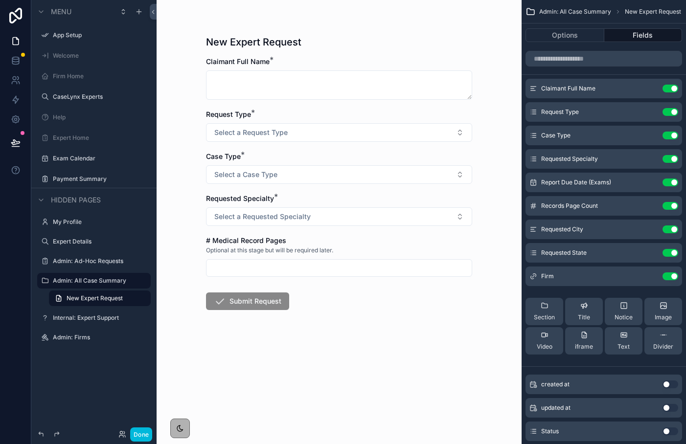
click at [69, 72] on div "Firm Home" at bounding box center [101, 76] width 96 height 8
click at [68, 78] on label "Firm Home" at bounding box center [99, 76] width 92 height 8
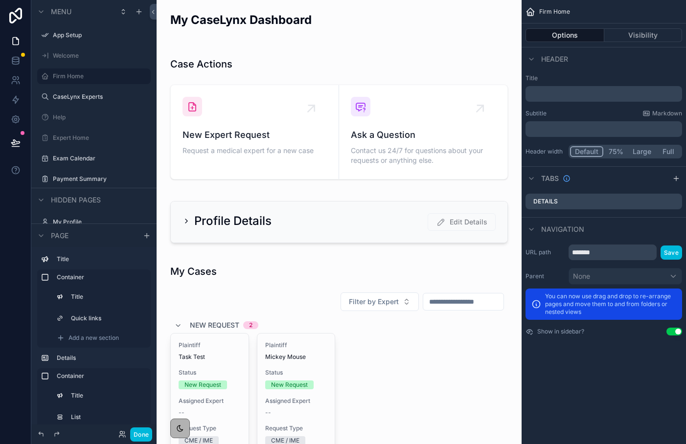
click at [280, 365] on div "scrollable content" at bounding box center [338, 402] width 349 height 295
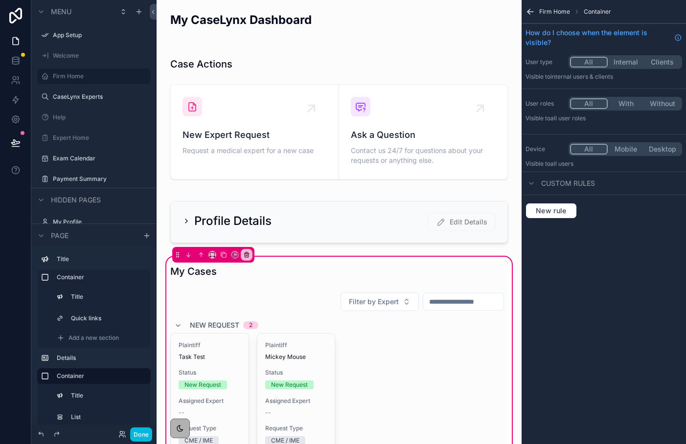
click at [294, 367] on div "scrollable content" at bounding box center [338, 416] width 349 height 256
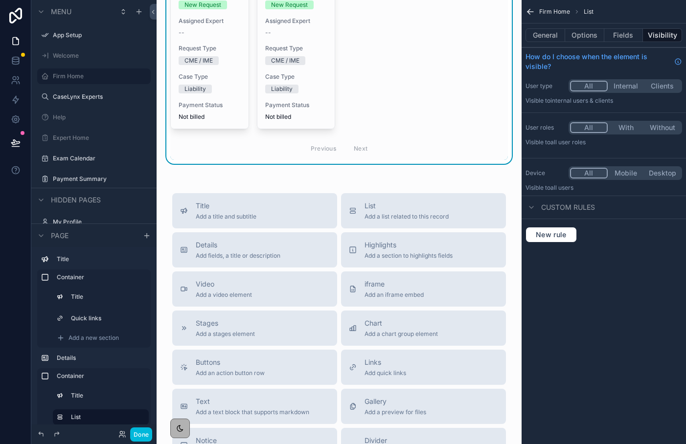
scroll to position [223, 0]
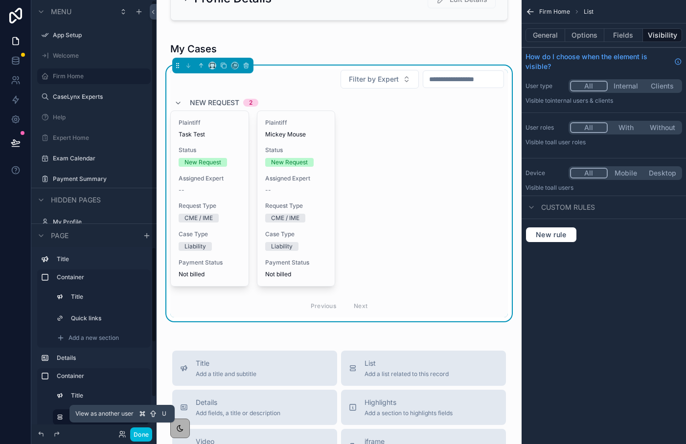
click at [123, 433] on icon at bounding box center [122, 435] width 8 height 8
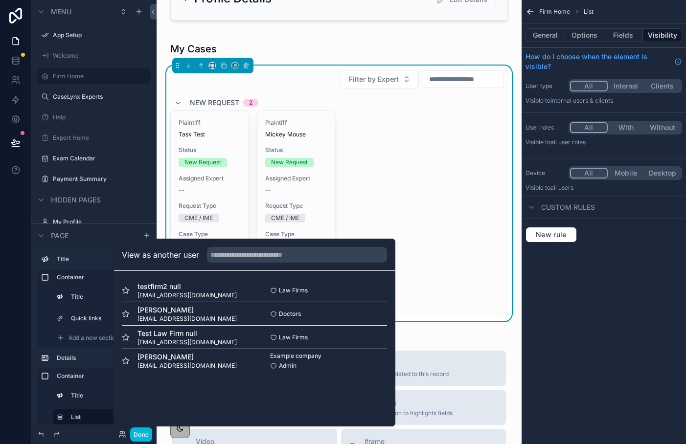
click at [0, 0] on button "Select" at bounding box center [0, 0] width 0 height 0
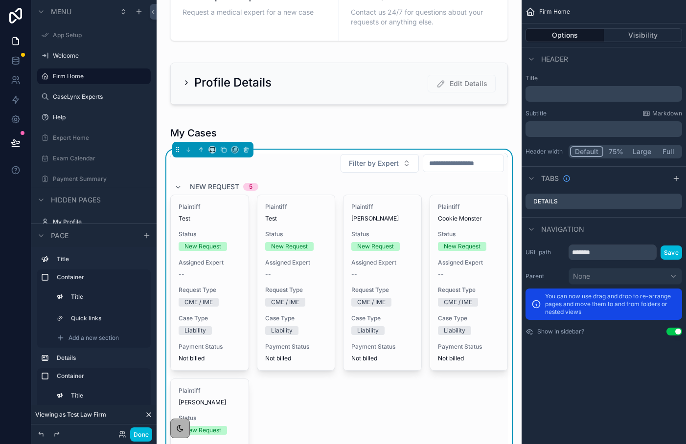
scroll to position [153, 0]
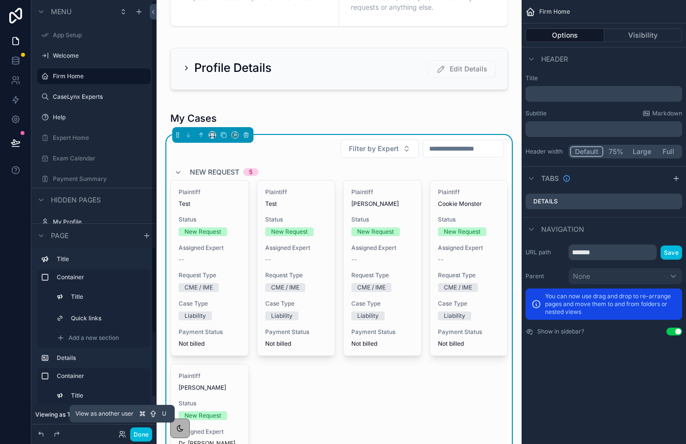
click at [122, 436] on icon at bounding box center [121, 437] width 4 height 2
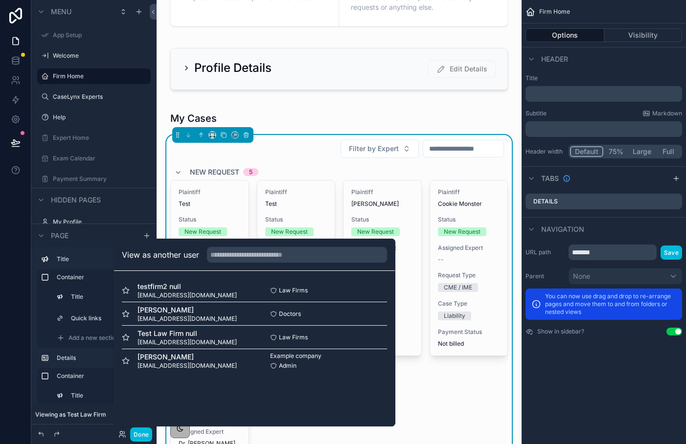
click at [0, 0] on button "Select" at bounding box center [0, 0] width 0 height 0
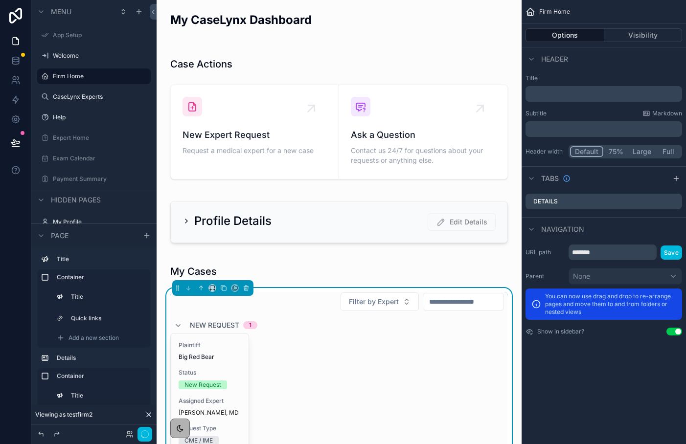
scroll to position [127, 0]
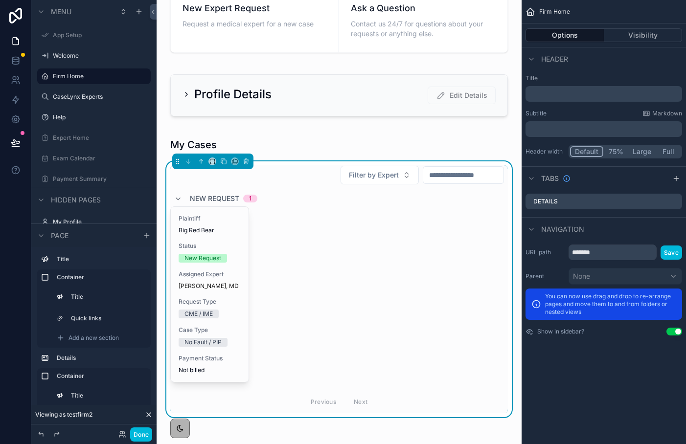
click at [229, 283] on span "[PERSON_NAME], MD" at bounding box center [209, 286] width 60 height 8
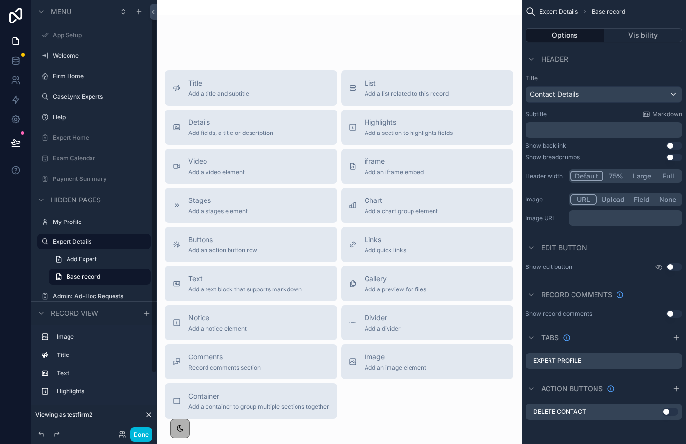
scroll to position [16, 0]
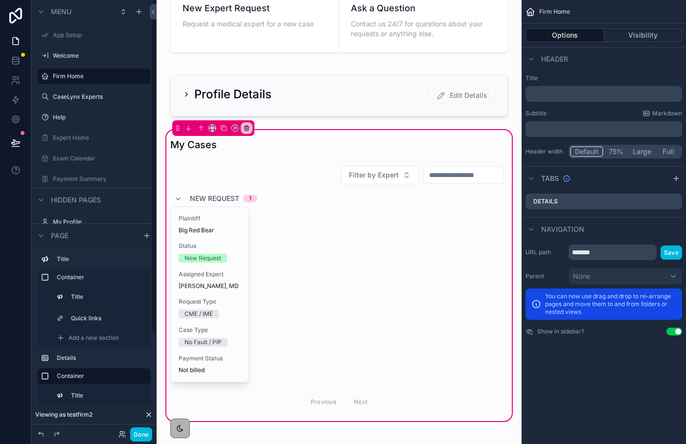
click at [231, 227] on div "scrollable content" at bounding box center [338, 290] width 349 height 256
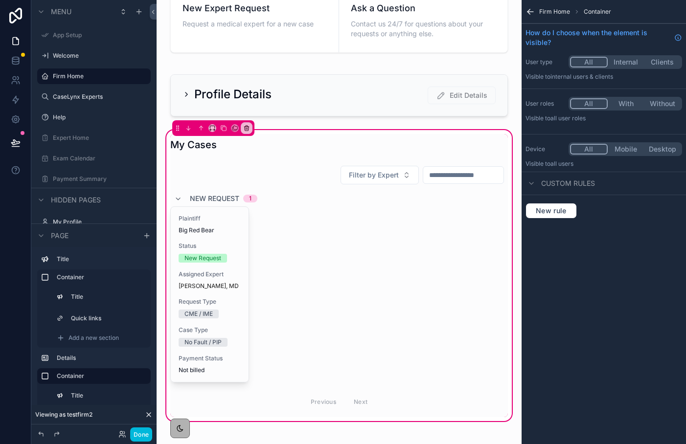
click at [138, 439] on button "Done" at bounding box center [141, 435] width 22 height 14
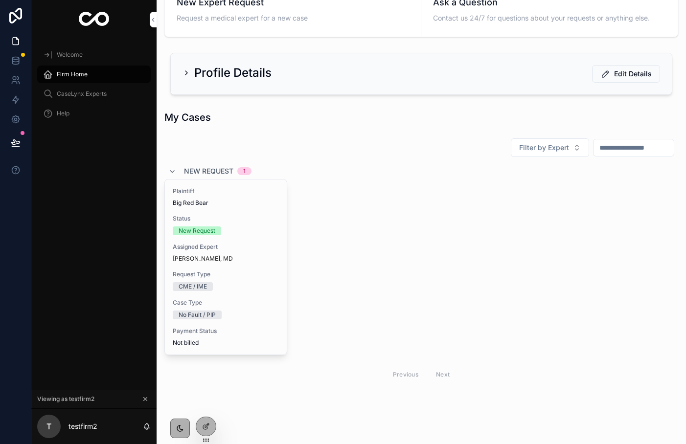
click at [201, 429] on div at bounding box center [206, 427] width 20 height 19
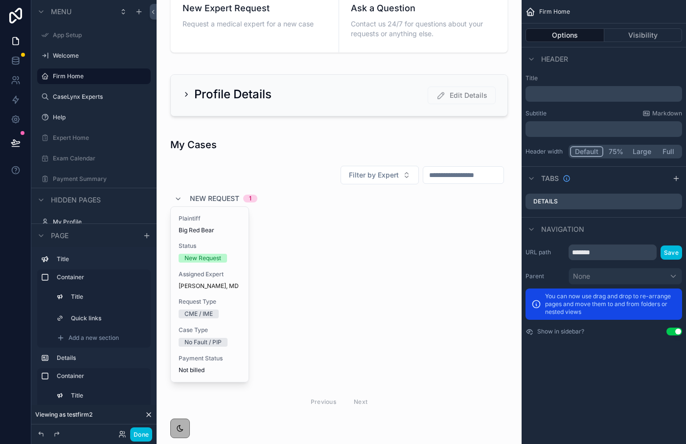
click at [300, 235] on div "scrollable content" at bounding box center [338, 275] width 349 height 295
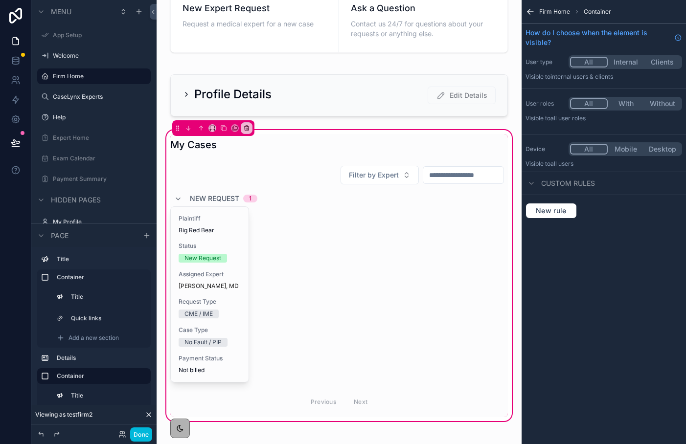
click at [281, 230] on div "scrollable content" at bounding box center [338, 290] width 349 height 256
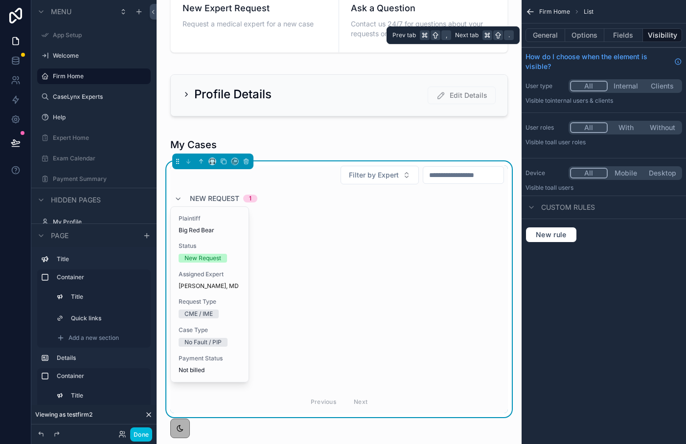
click at [619, 34] on button "Fields" at bounding box center [624, 35] width 39 height 14
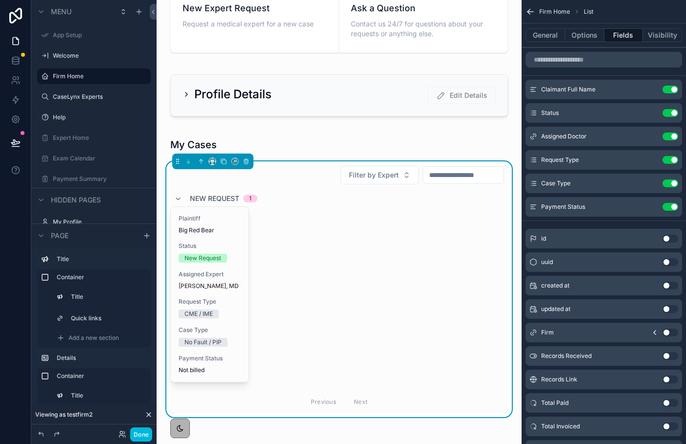
click at [0, 0] on icon "scrollable content" at bounding box center [0, 0] width 0 height 0
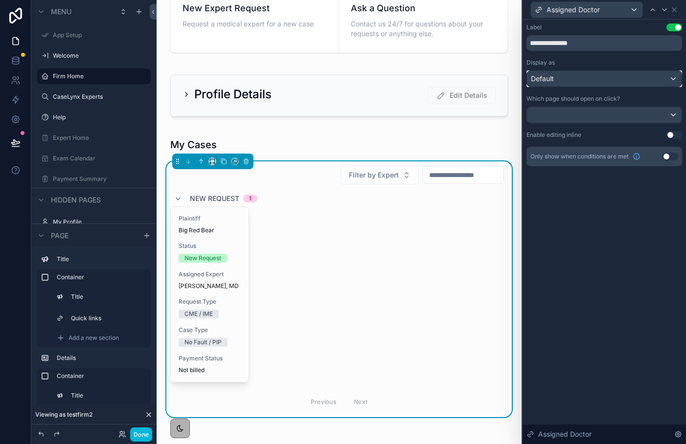
click at [633, 76] on div "Default" at bounding box center [604, 79] width 155 height 16
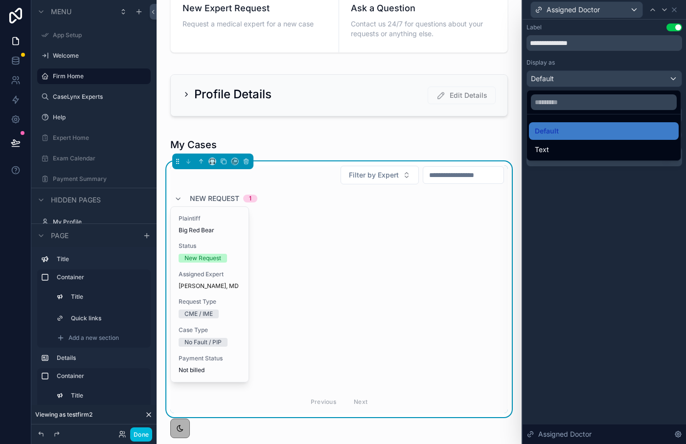
click at [633, 76] on div at bounding box center [604, 222] width 163 height 444
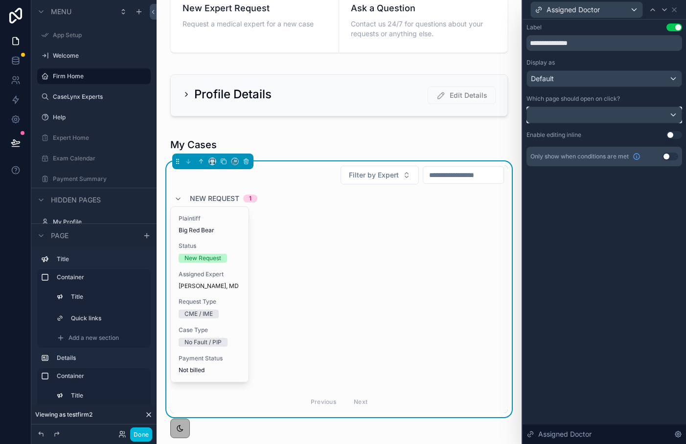
click at [630, 112] on div at bounding box center [604, 115] width 155 height 16
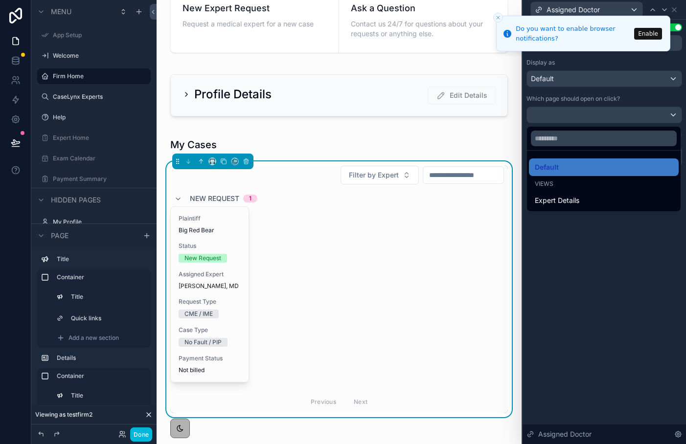
click at [598, 275] on div at bounding box center [604, 222] width 163 height 444
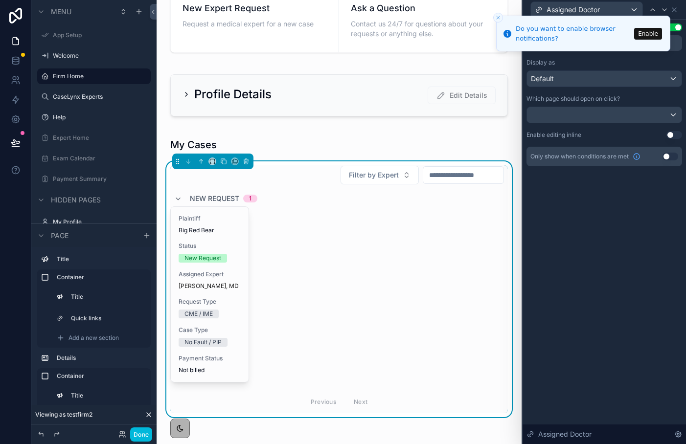
click at [496, 21] on button "Close toast" at bounding box center [498, 18] width 10 height 10
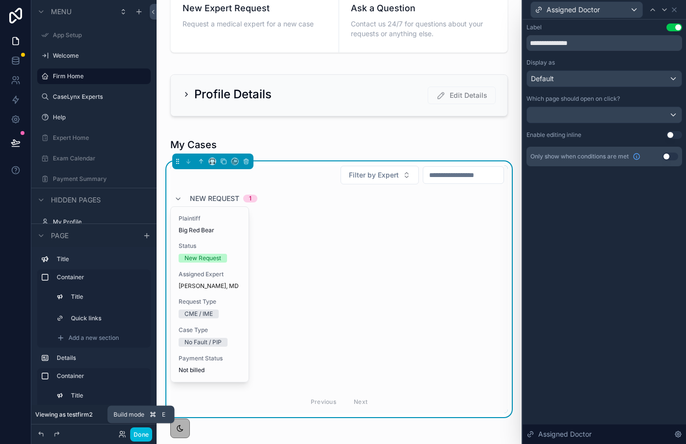
click at [139, 438] on button "Done" at bounding box center [141, 435] width 22 height 14
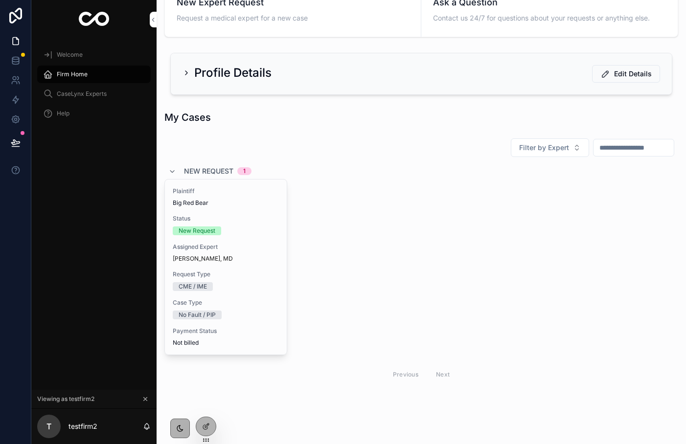
click at [207, 260] on span "[PERSON_NAME], MD" at bounding box center [203, 259] width 60 height 8
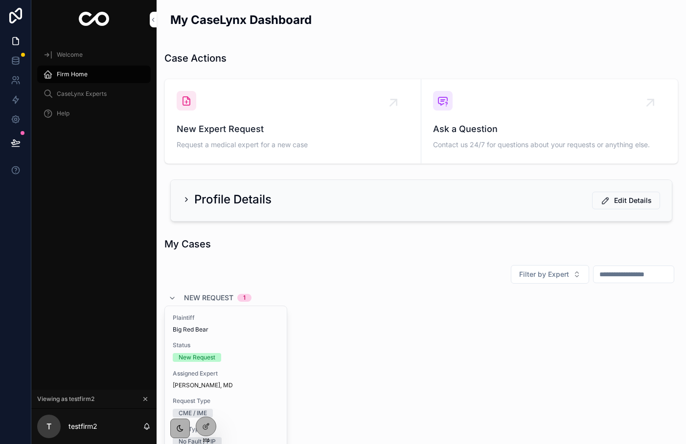
click at [257, 366] on div "Plaintiff Big Red Bear Status New Request Assigned Expert Dr. Clara Gomez, MD R…" at bounding box center [226, 393] width 122 height 175
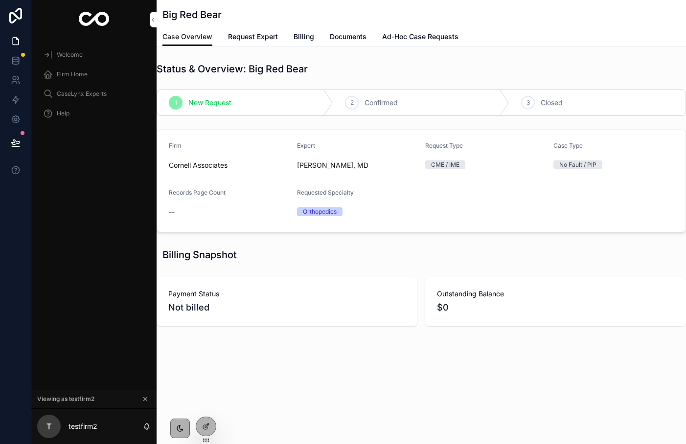
click at [417, 35] on span "Ad-Hoc Case Requests" at bounding box center [420, 37] width 76 height 10
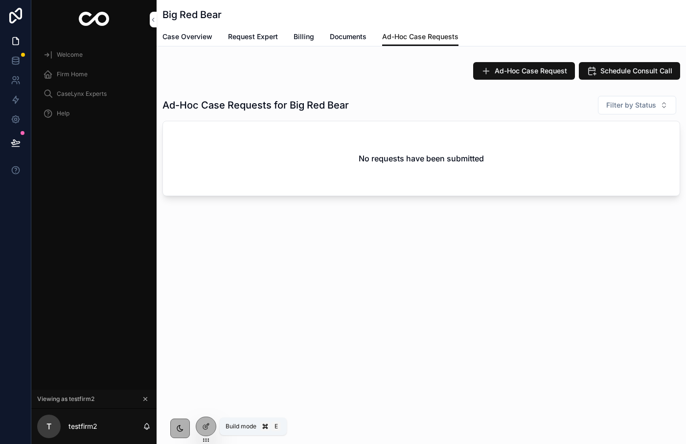
click at [211, 430] on div at bounding box center [206, 427] width 20 height 19
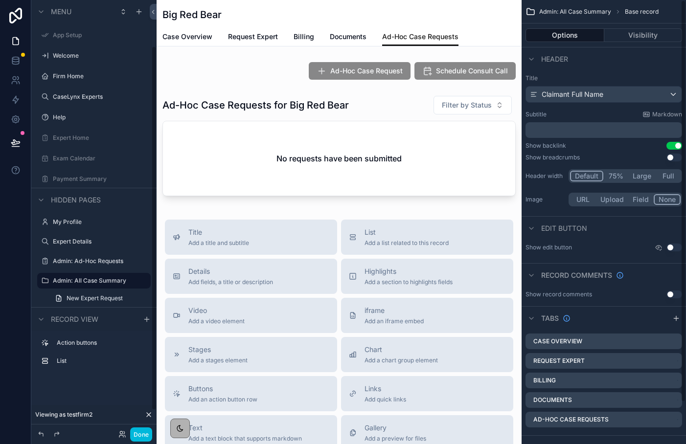
scroll to position [55, 0]
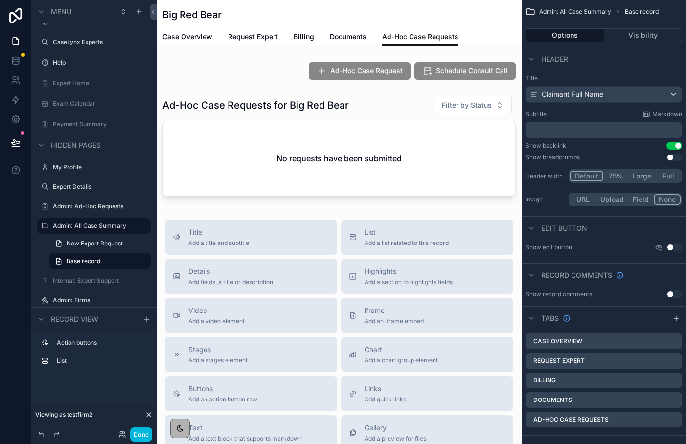
click at [430, 76] on div "scrollable content" at bounding box center [339, 70] width 365 height 25
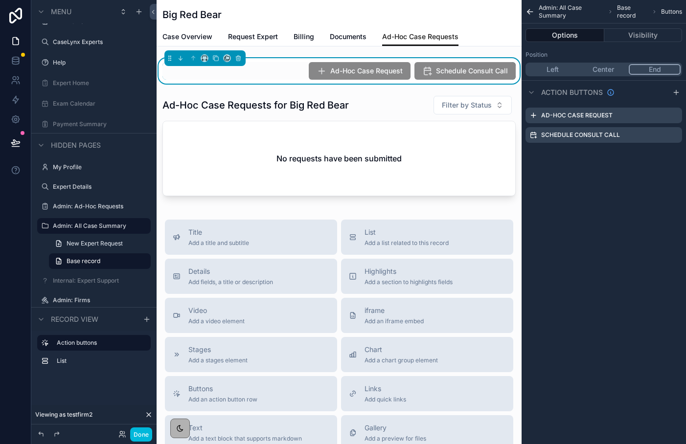
click at [0, 0] on icon "scrollable content" at bounding box center [0, 0] width 0 height 0
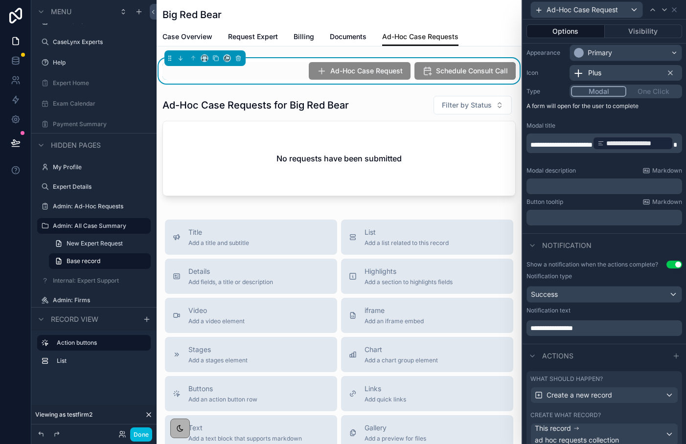
scroll to position [131, 0]
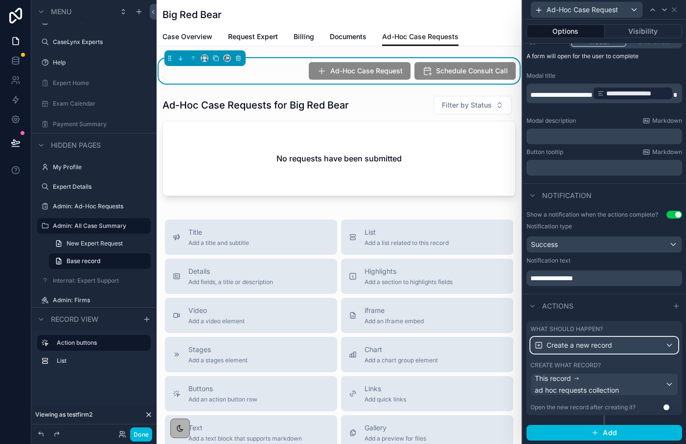
click at [602, 349] on span "Create a new record" at bounding box center [580, 346] width 66 height 10
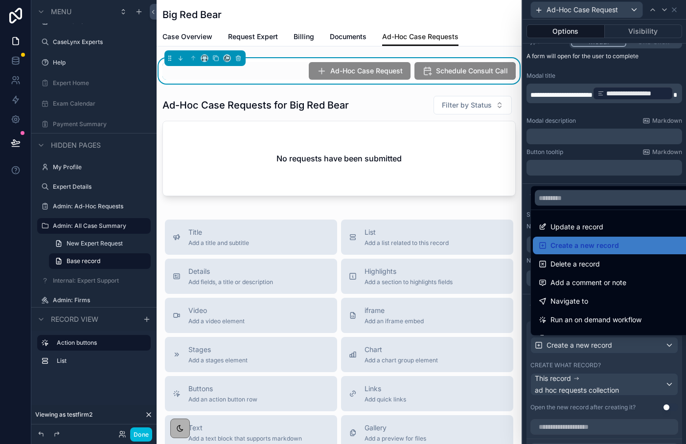
click at [578, 243] on span "Create a new record" at bounding box center [585, 246] width 69 height 12
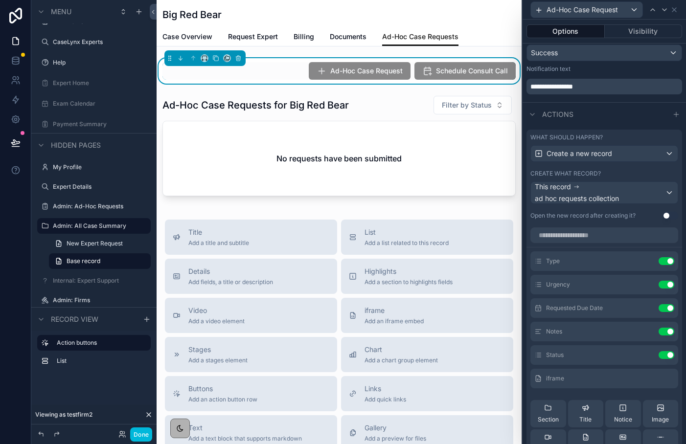
scroll to position [377, 0]
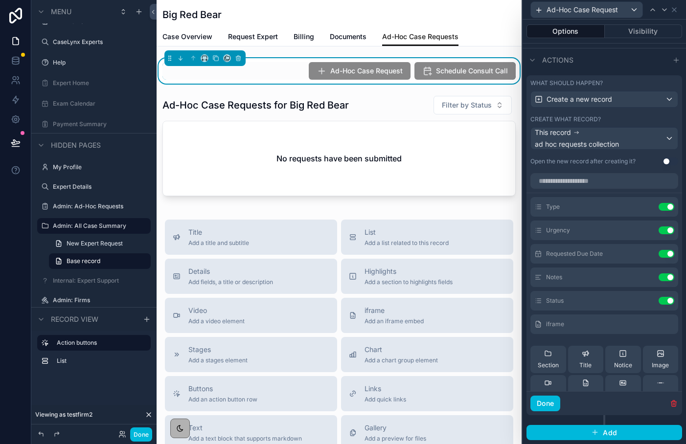
click at [0, 0] on icon at bounding box center [0, 0] width 0 height 0
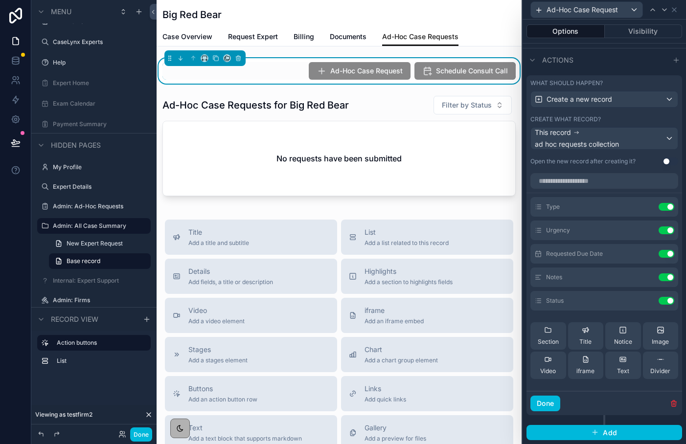
click at [550, 404] on button "Done" at bounding box center [546, 404] width 30 height 16
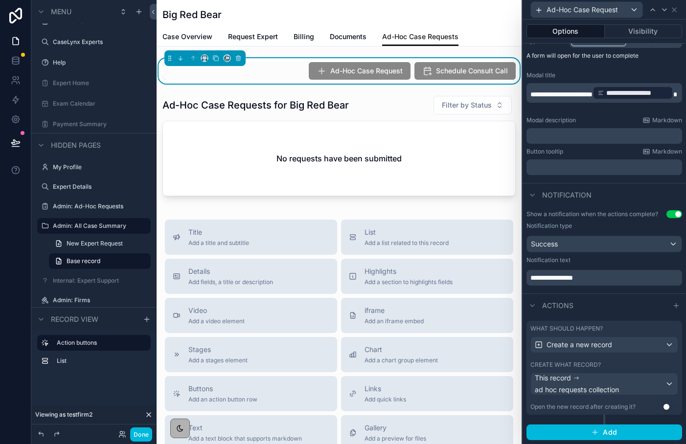
scroll to position [131, 0]
click at [150, 434] on button "Done" at bounding box center [141, 435] width 22 height 14
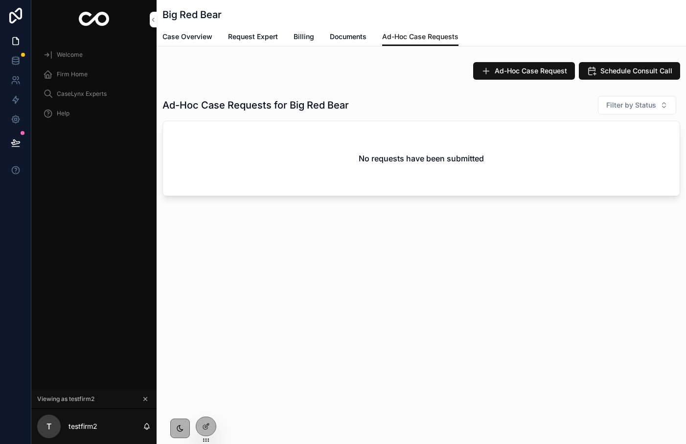
click at [542, 69] on span "Ad-Hoc Case Request" at bounding box center [531, 71] width 72 height 10
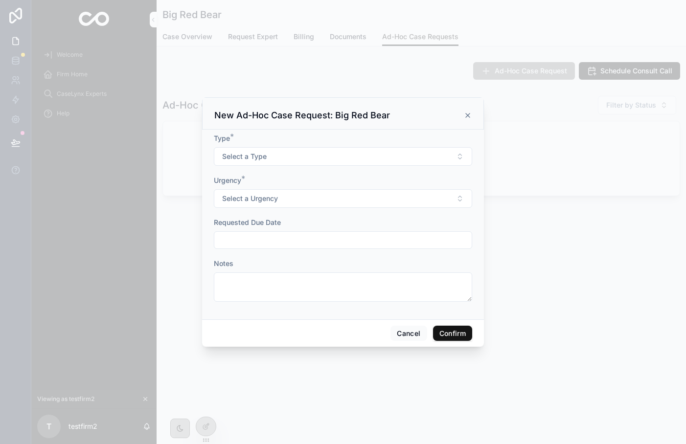
click at [535, 152] on div at bounding box center [343, 222] width 686 height 444
click at [401, 331] on button "Cancel" at bounding box center [409, 334] width 36 height 16
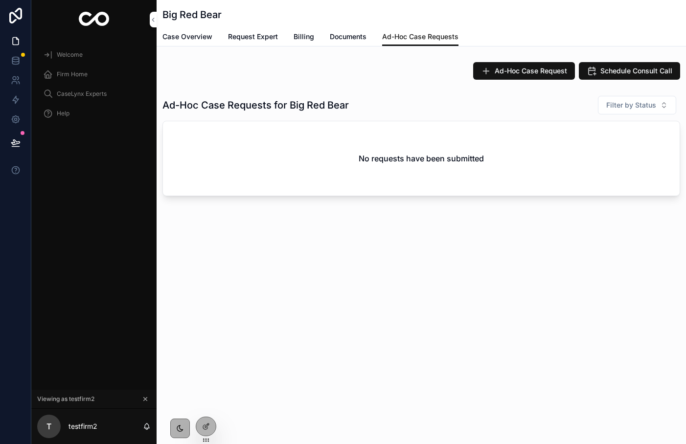
click at [210, 421] on div at bounding box center [206, 427] width 20 height 19
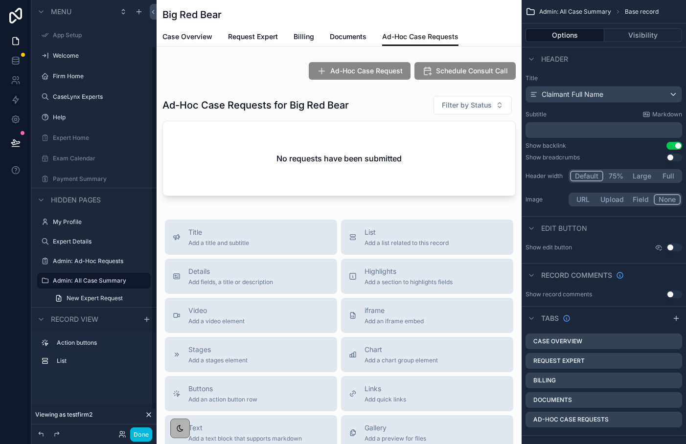
scroll to position [55, 0]
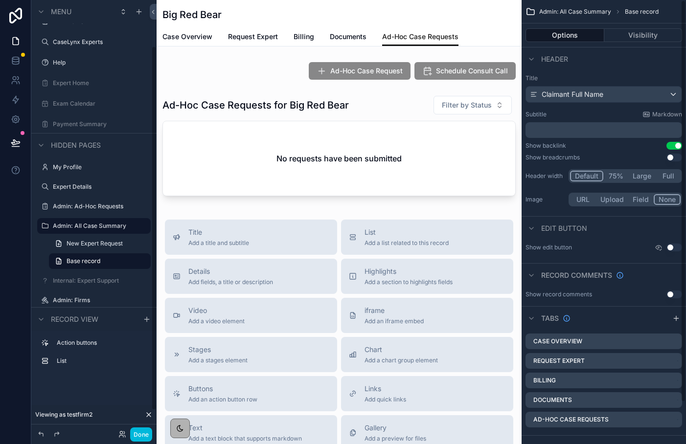
click at [493, 82] on div "scrollable content" at bounding box center [339, 70] width 365 height 25
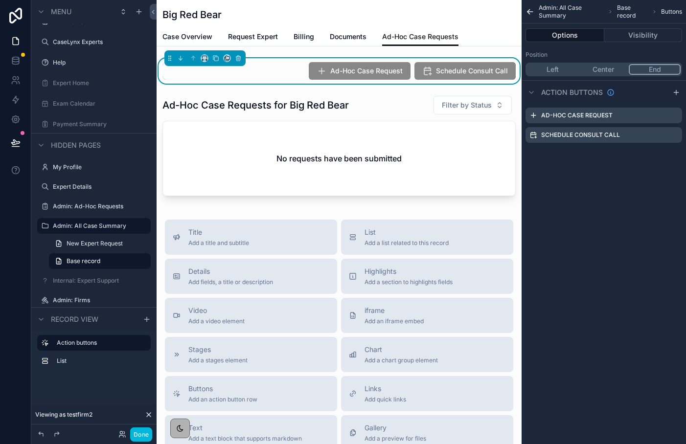
click at [0, 0] on icon "scrollable content" at bounding box center [0, 0] width 0 height 0
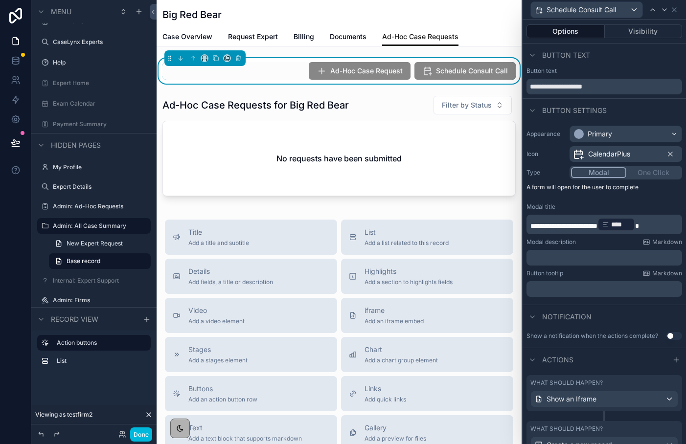
scroll to position [100, 0]
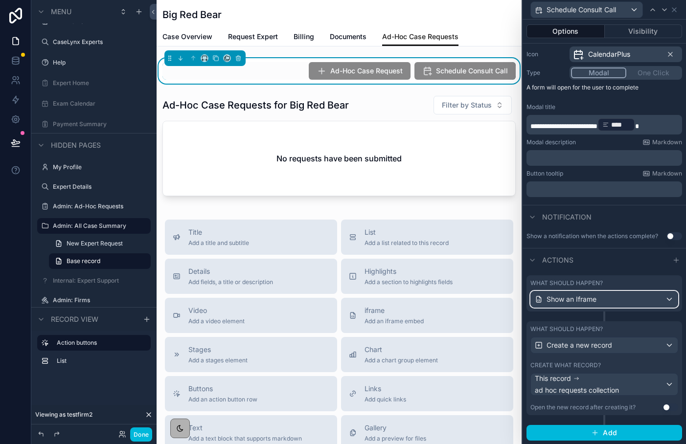
click at [593, 302] on span "Show an Iframe" at bounding box center [572, 300] width 50 height 10
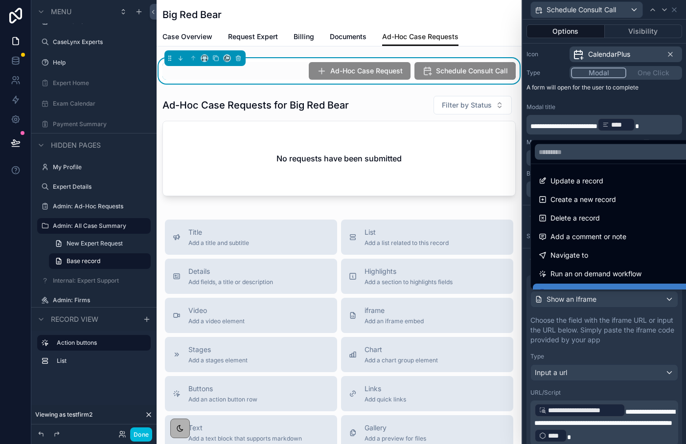
click at [572, 104] on div at bounding box center [604, 222] width 163 height 444
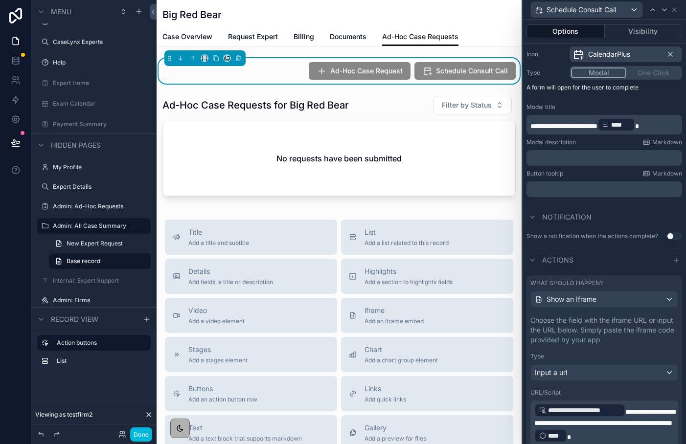
scroll to position [160, 0]
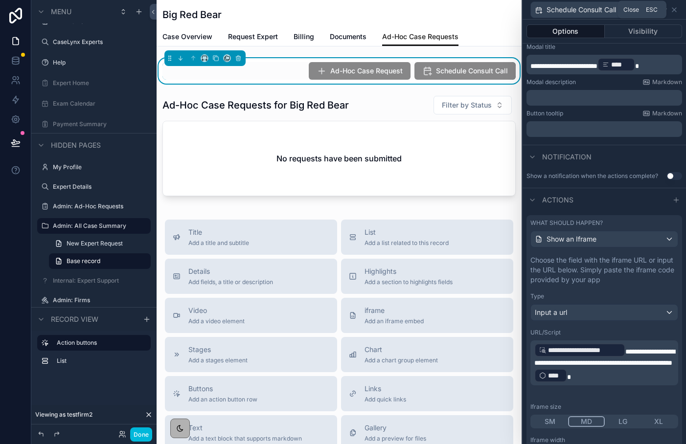
click at [675, 9] on icon at bounding box center [675, 10] width 4 height 4
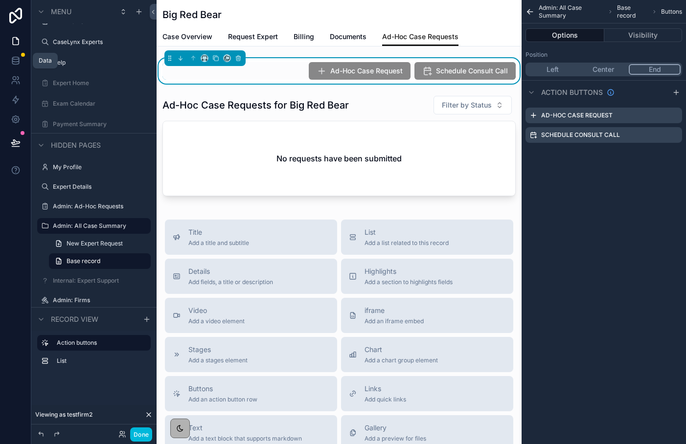
click at [19, 61] on icon at bounding box center [15, 63] width 6 height 4
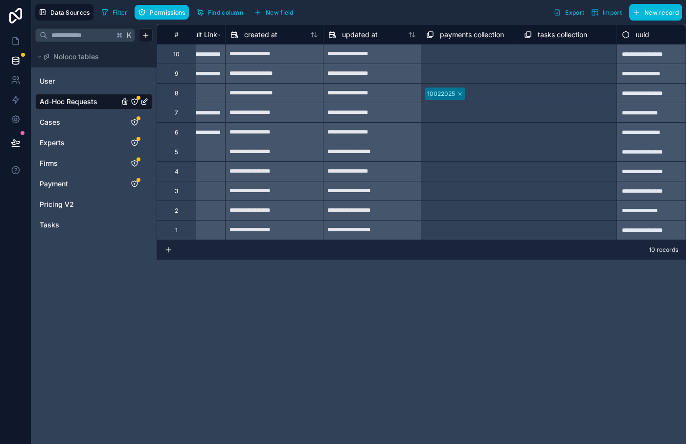
scroll to position [0, 1860]
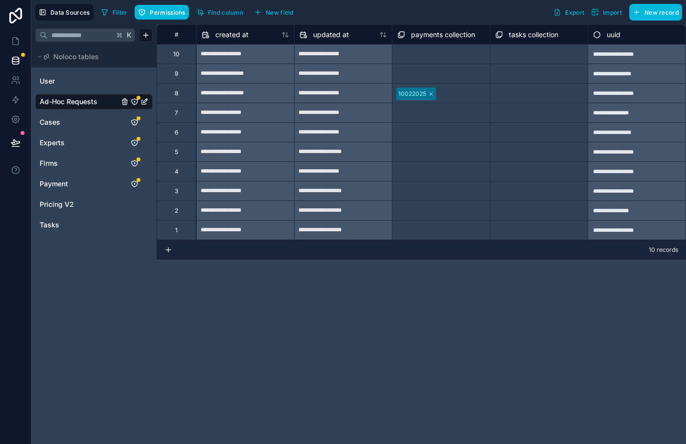
click at [280, 9] on span "New field" at bounding box center [280, 12] width 28 height 7
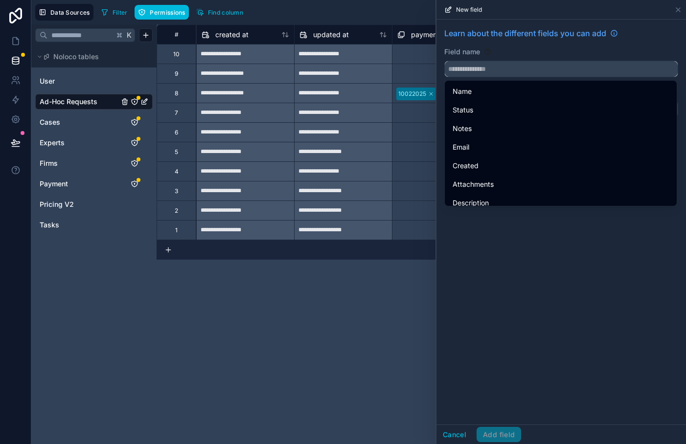
click at [465, 72] on input "text" at bounding box center [561, 69] width 233 height 16
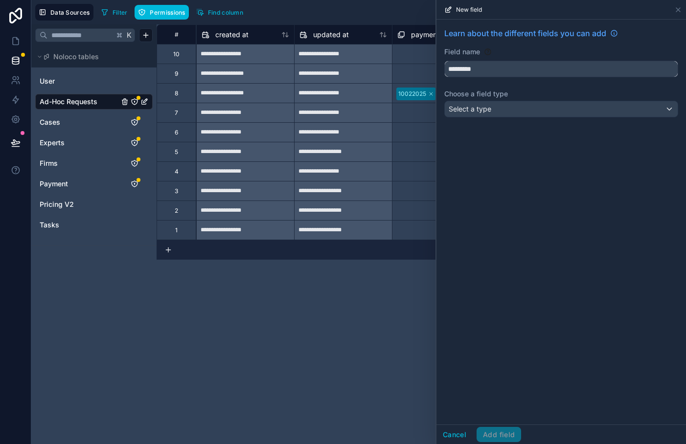
click at [444, 61] on button "********" at bounding box center [561, 69] width 234 height 17
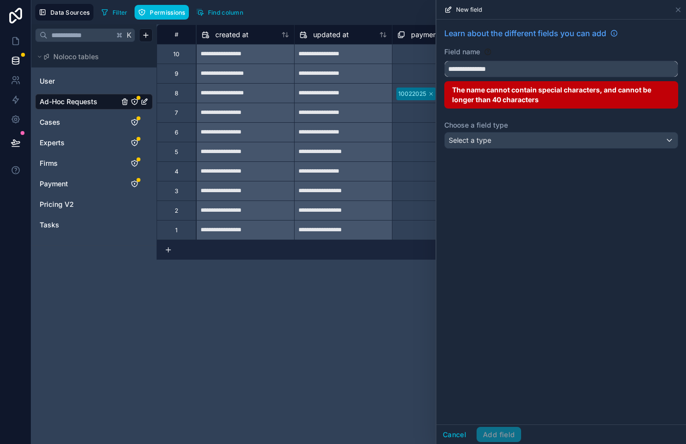
click at [444, 61] on button "**********" at bounding box center [561, 69] width 234 height 17
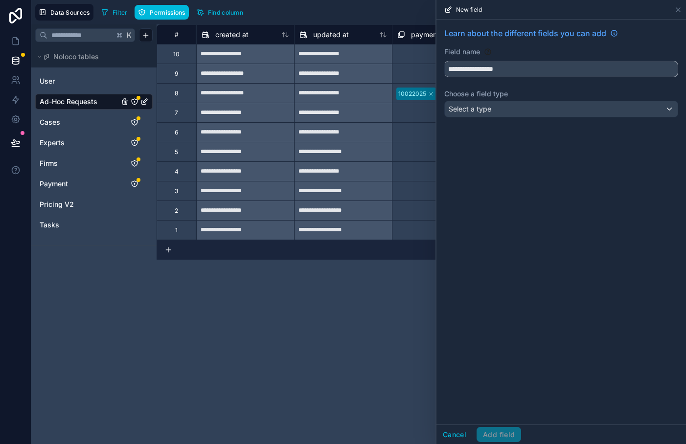
drag, startPoint x: 523, startPoint y: 70, endPoint x: 420, endPoint y: 43, distance: 105.7
click at [420, 43] on div "**********" at bounding box center [358, 222] width 655 height 444
type input "**********"
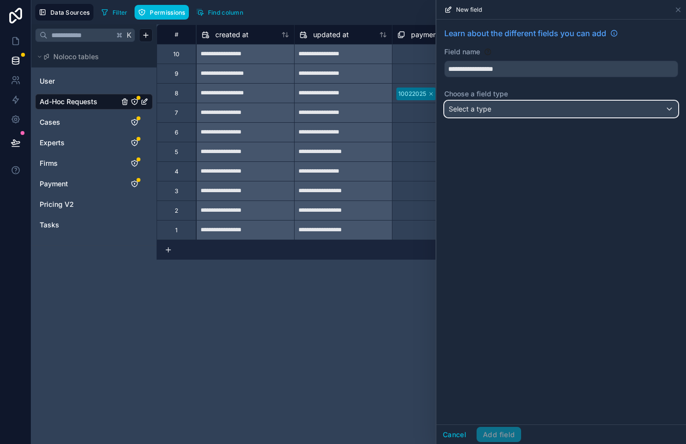
click at [484, 107] on span "Select a type" at bounding box center [470, 109] width 43 height 8
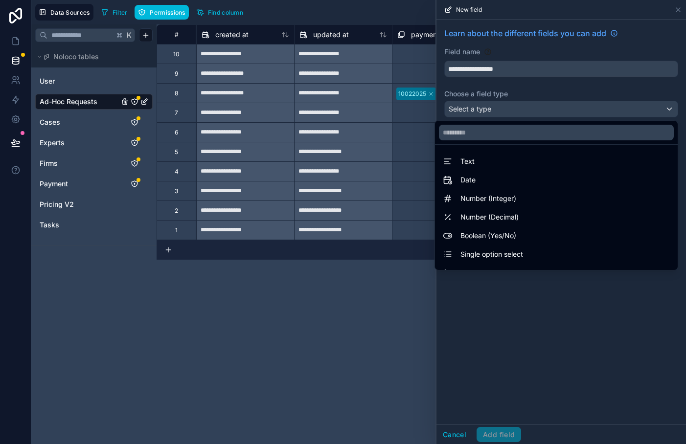
click at [478, 161] on div "Text" at bounding box center [556, 162] width 227 height 12
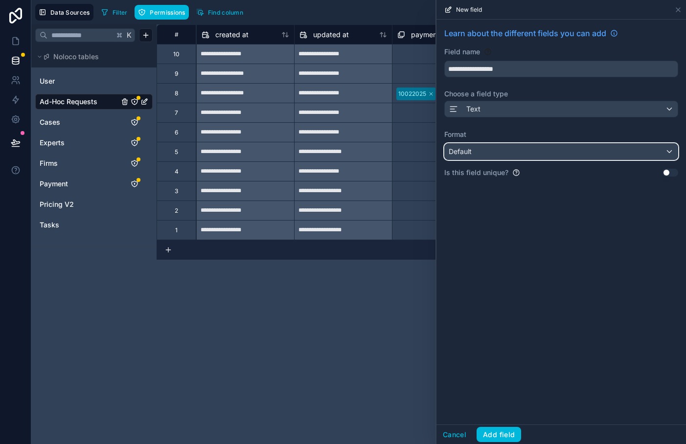
click at [471, 156] on span "Default" at bounding box center [460, 151] width 23 height 8
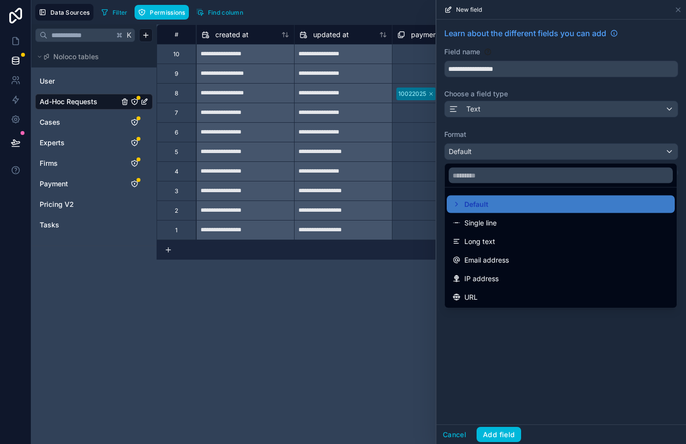
click at [479, 299] on div "URL" at bounding box center [561, 298] width 216 height 12
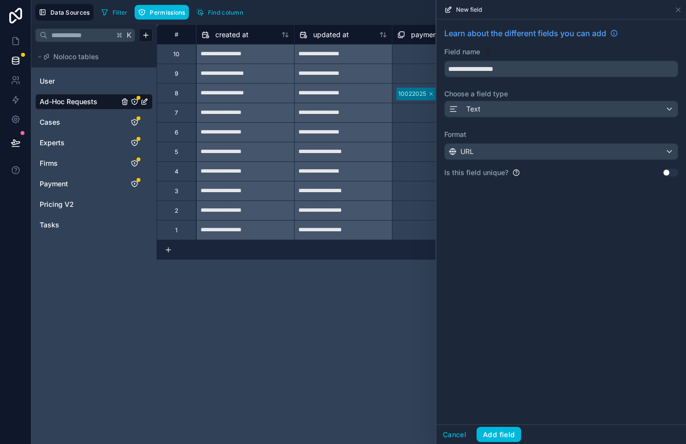
click at [484, 323] on div "**********" at bounding box center [562, 222] width 250 height 405
click at [501, 428] on button "Add field" at bounding box center [499, 435] width 45 height 16
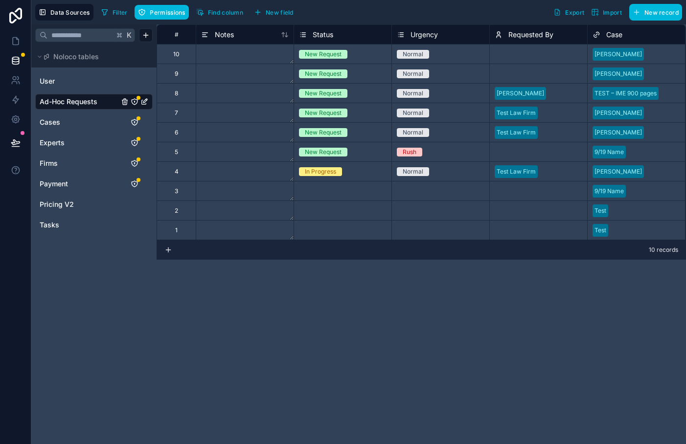
click at [60, 121] on span "Cases" at bounding box center [50, 122] width 21 height 10
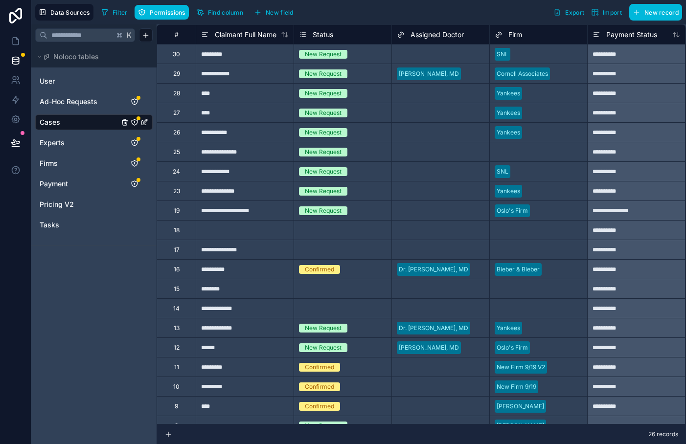
click at [236, 13] on span "Find column" at bounding box center [225, 12] width 35 height 7
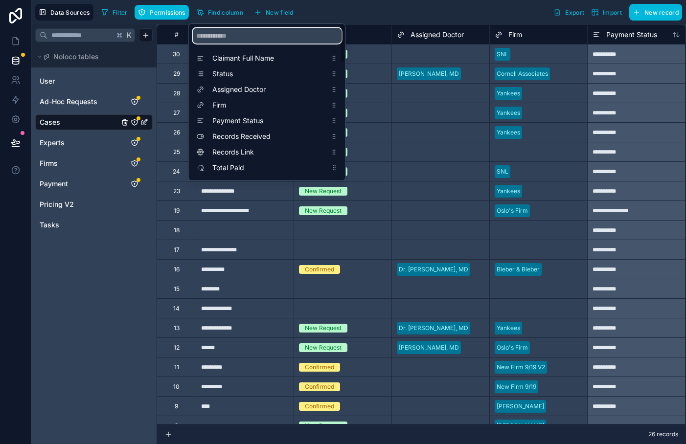
click at [254, 36] on input "scrollable content" at bounding box center [267, 36] width 149 height 16
type input "***"
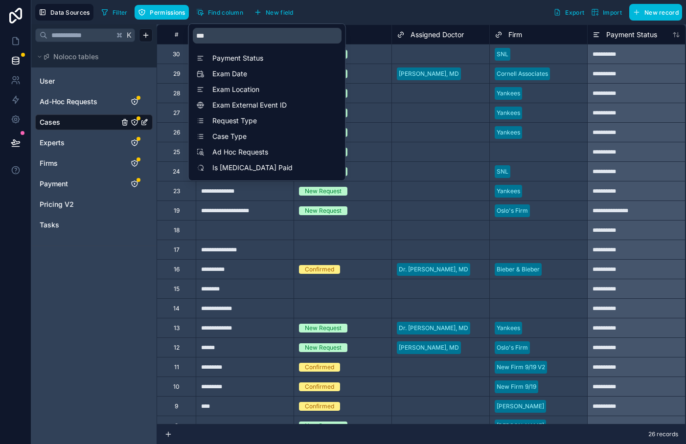
click at [250, 109] on span "Exam External Event ID" at bounding box center [269, 105] width 115 height 10
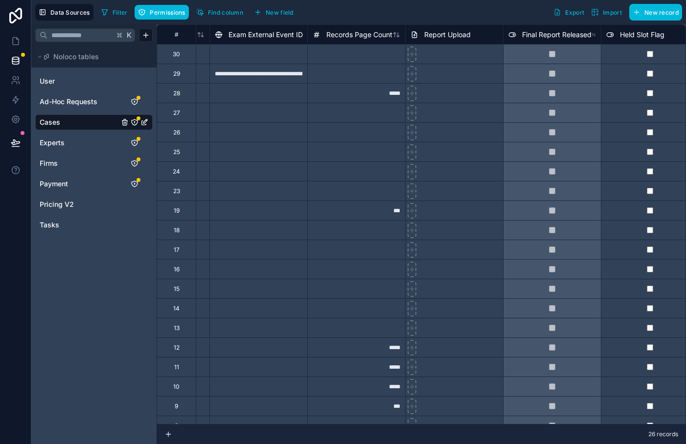
click at [346, 11] on div "Filter Permissions Find column New field Export Import New record" at bounding box center [389, 12] width 585 height 17
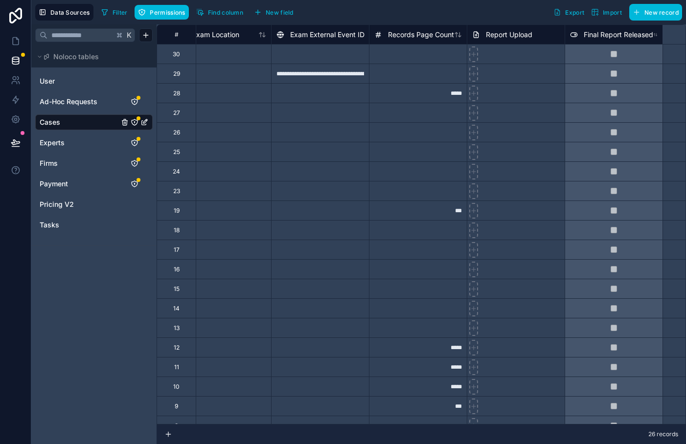
scroll to position [0, 1070]
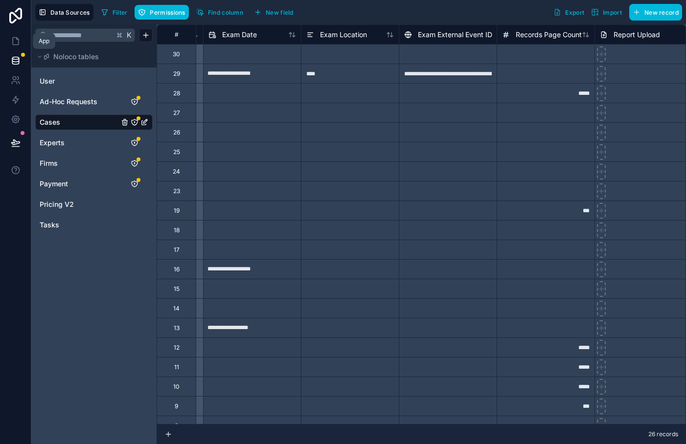
click at [11, 43] on icon at bounding box center [16, 41] width 10 height 10
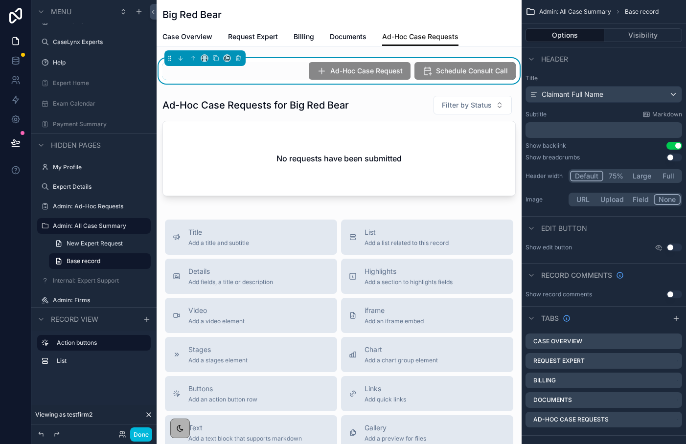
click at [508, 80] on div "Ad-Hoc Case Request Schedule Consult Call" at bounding box center [339, 70] width 365 height 25
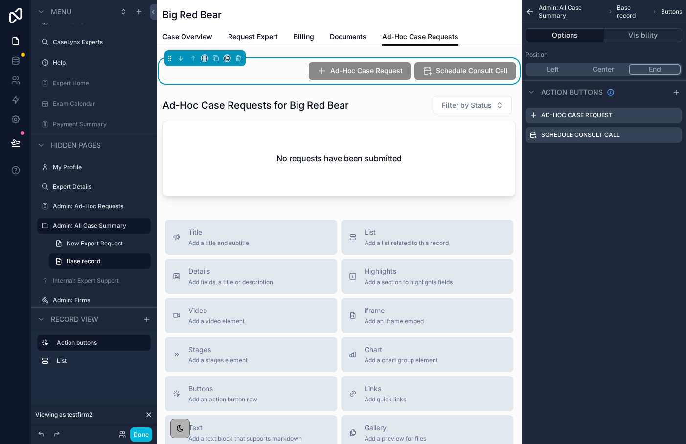
click at [0, 0] on icon "scrollable content" at bounding box center [0, 0] width 0 height 0
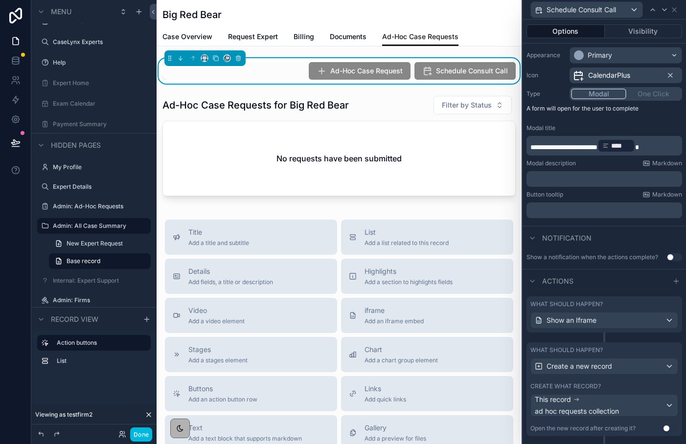
scroll to position [100, 0]
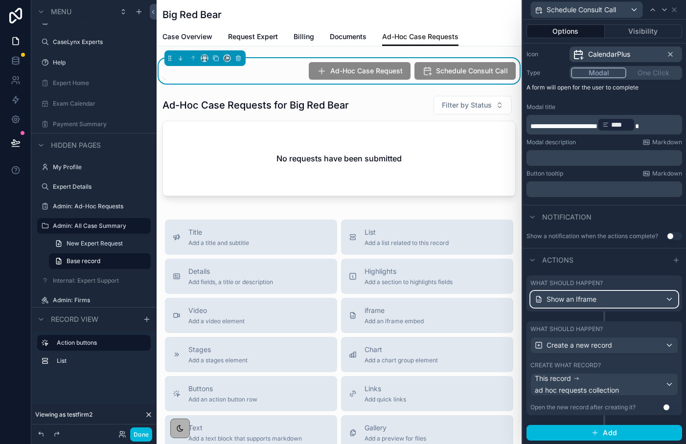
click at [592, 303] on span "Show an Iframe" at bounding box center [572, 300] width 50 height 10
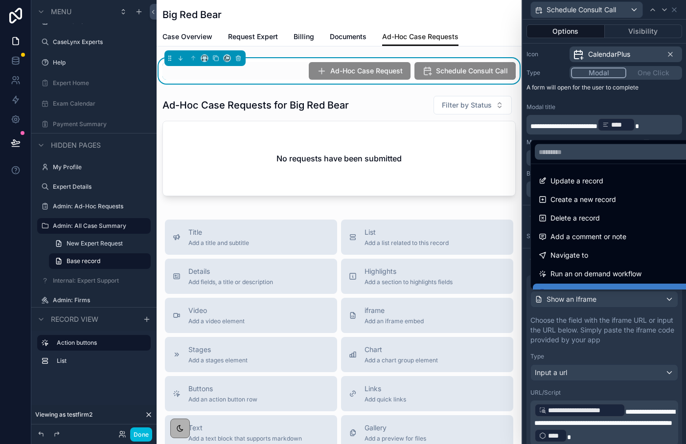
click at [564, 106] on div at bounding box center [604, 222] width 163 height 444
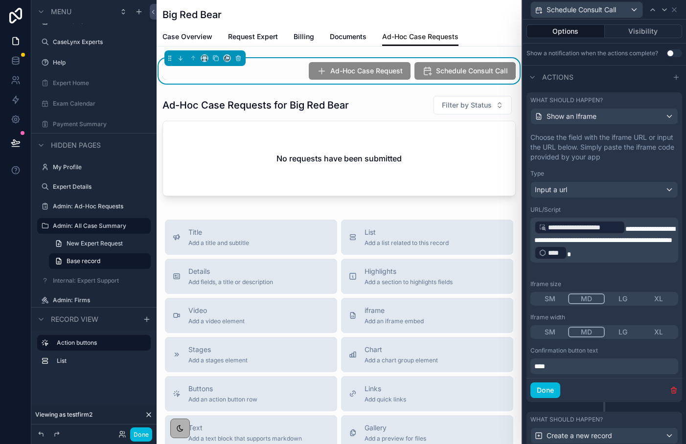
scroll to position [282, 0]
click at [14, 62] on icon at bounding box center [15, 60] width 6 height 4
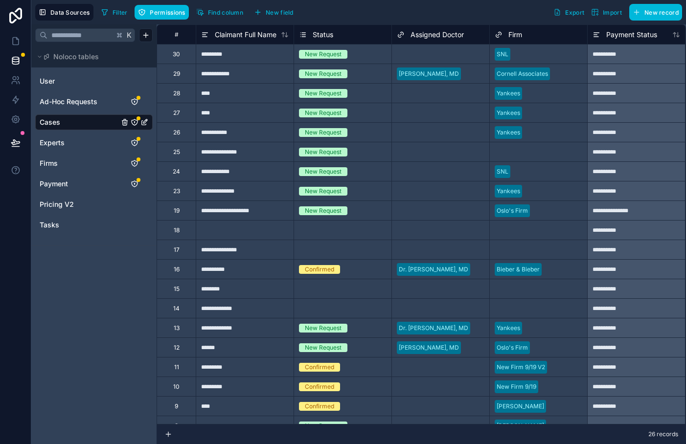
click at [133, 123] on icon "Cases" at bounding box center [135, 122] width 8 height 8
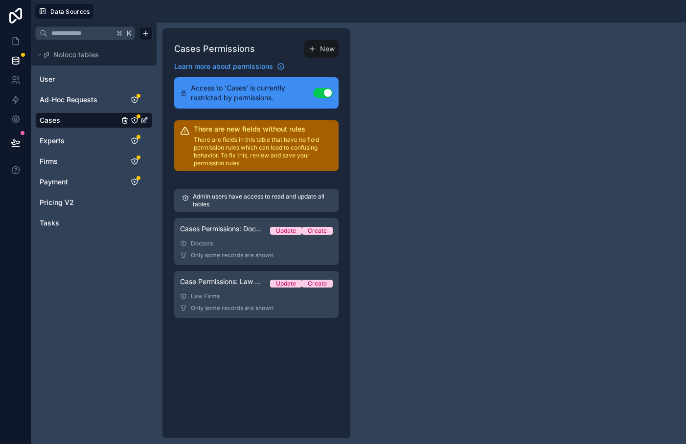
click at [227, 296] on div "Law Firms" at bounding box center [256, 297] width 153 height 8
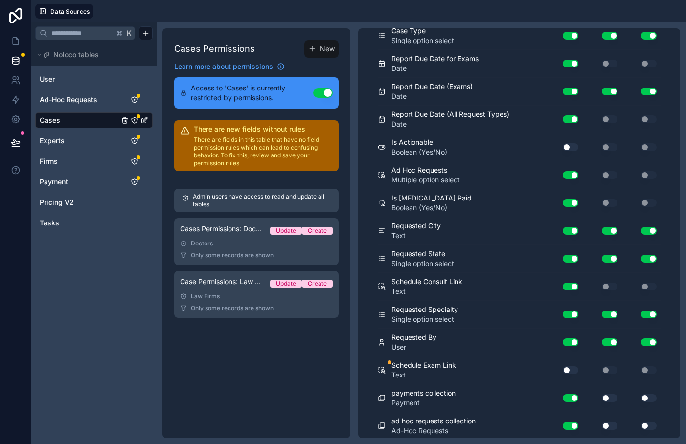
scroll to position [887, 0]
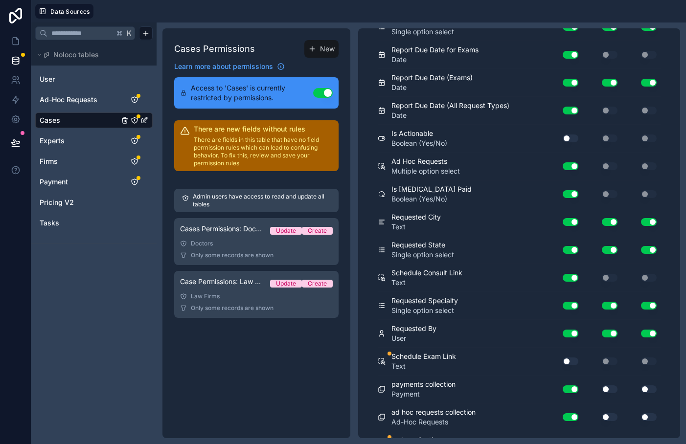
click at [571, 358] on button "Use setting" at bounding box center [571, 362] width 16 height 8
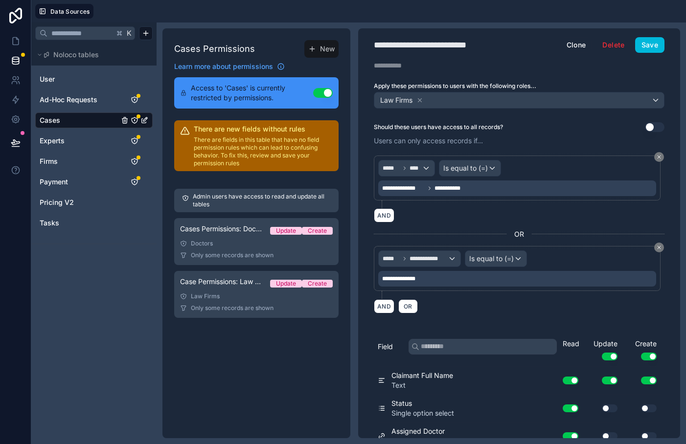
scroll to position [0, 0]
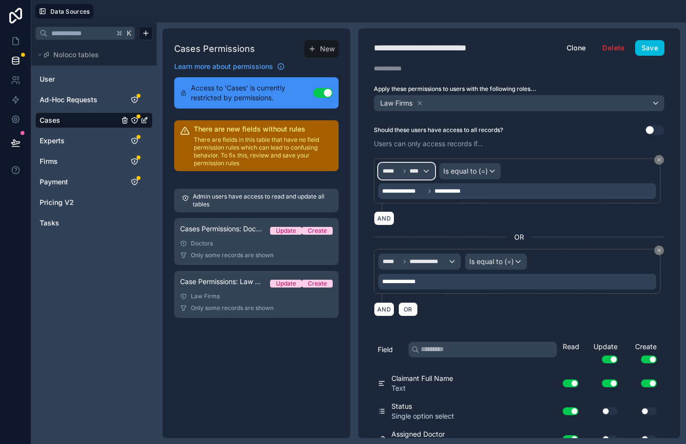
click at [401, 167] on span "***** ****" at bounding box center [402, 171] width 39 height 8
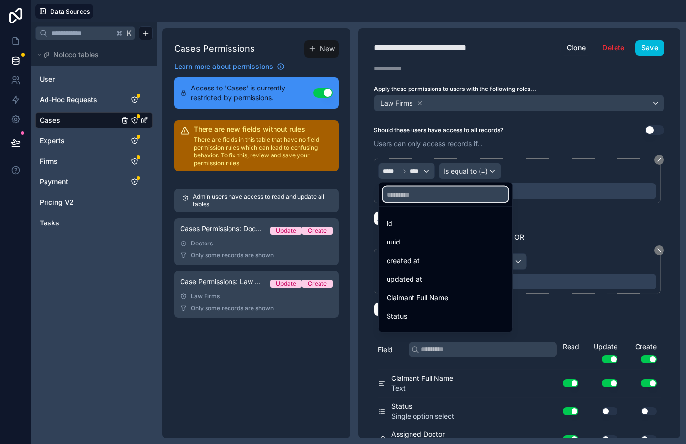
click at [405, 194] on input "text" at bounding box center [446, 195] width 126 height 16
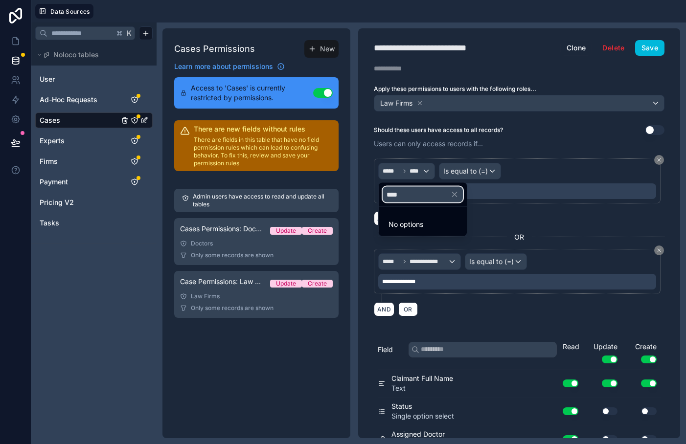
type input "****"
click at [457, 195] on icon "button" at bounding box center [455, 194] width 4 height 4
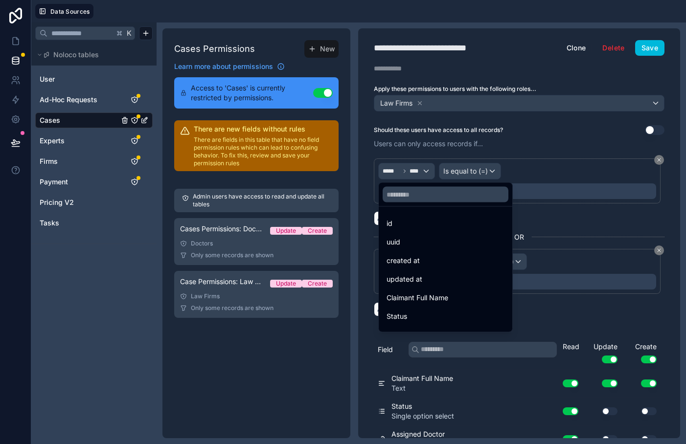
click at [535, 153] on div at bounding box center [343, 222] width 686 height 444
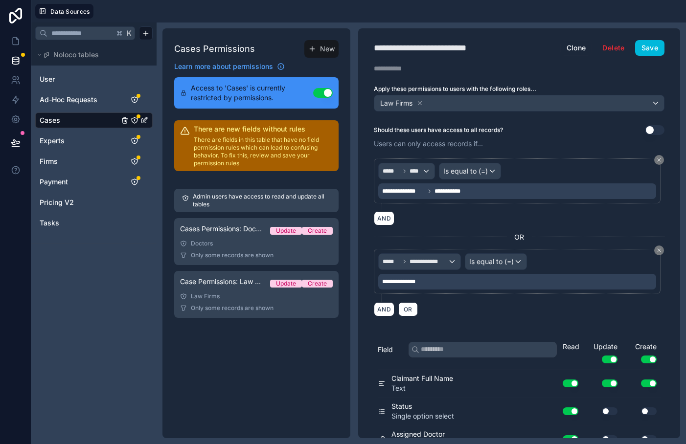
click at [462, 194] on span "**********" at bounding box center [449, 191] width 29 height 8
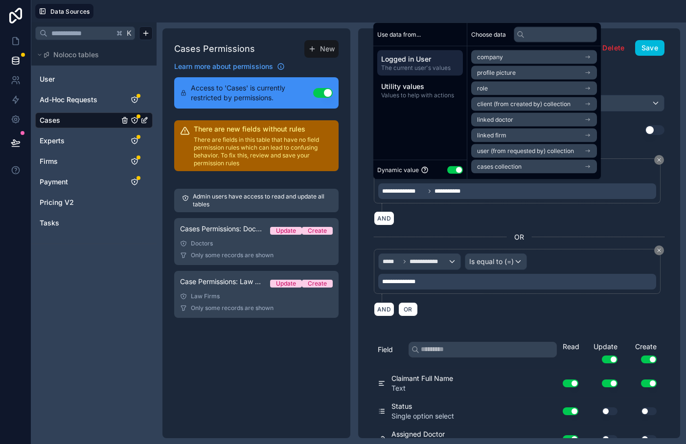
click at [676, 219] on div "**********" at bounding box center [519, 223] width 322 height 197
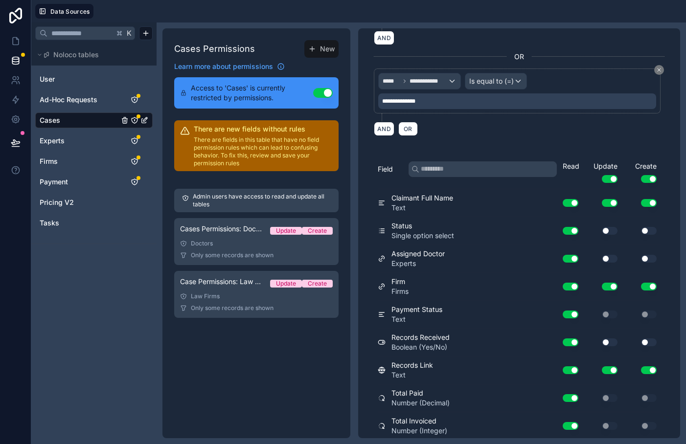
scroll to position [224, 0]
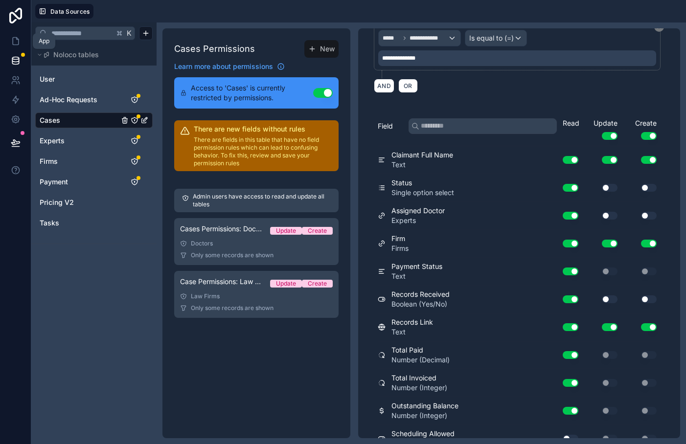
click at [13, 42] on icon at bounding box center [16, 41] width 6 height 7
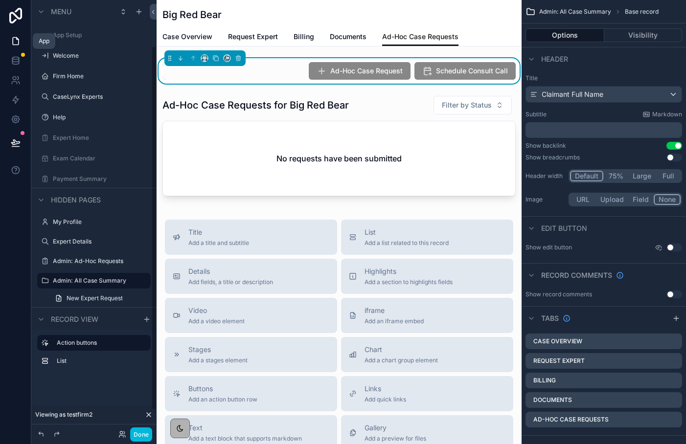
scroll to position [55, 0]
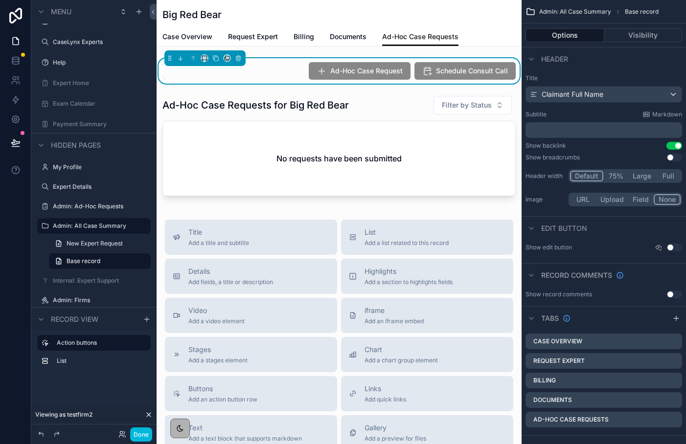
click at [137, 435] on button "Done" at bounding box center [141, 435] width 22 height 14
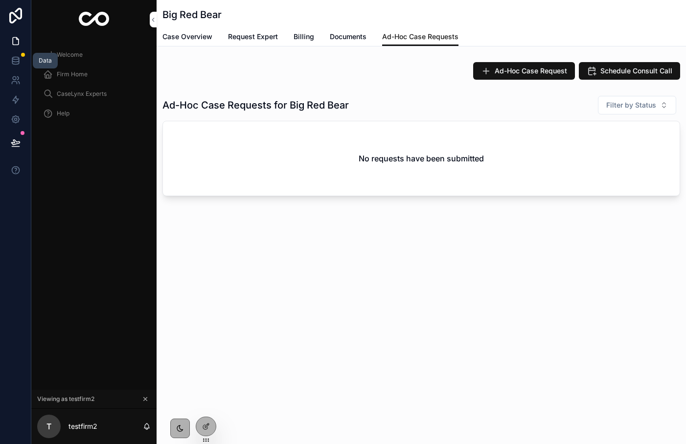
click at [14, 59] on icon at bounding box center [15, 58] width 6 height 2
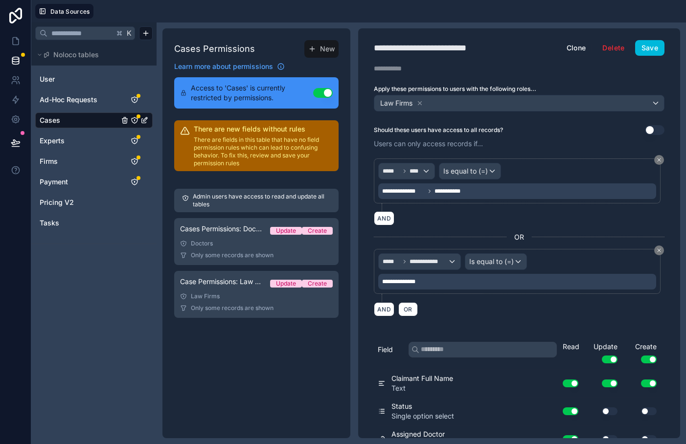
click at [62, 97] on span "Ad-Hoc Requests" at bounding box center [69, 100] width 58 height 10
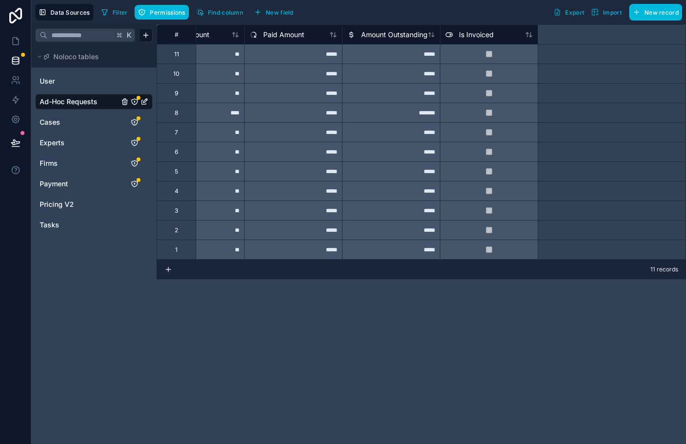
scroll to position [0, 869]
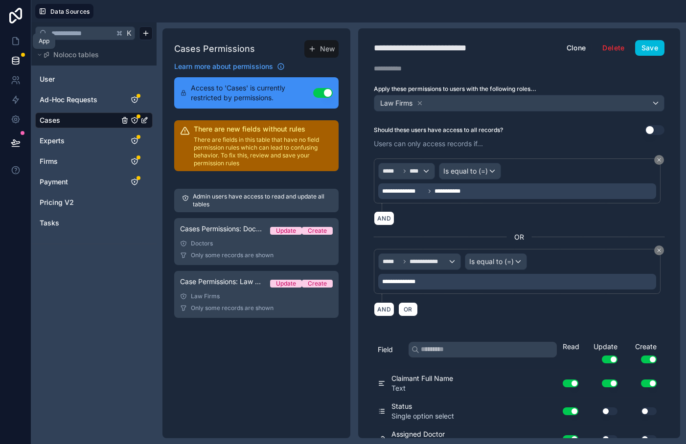
click at [17, 48] on link at bounding box center [15, 41] width 31 height 20
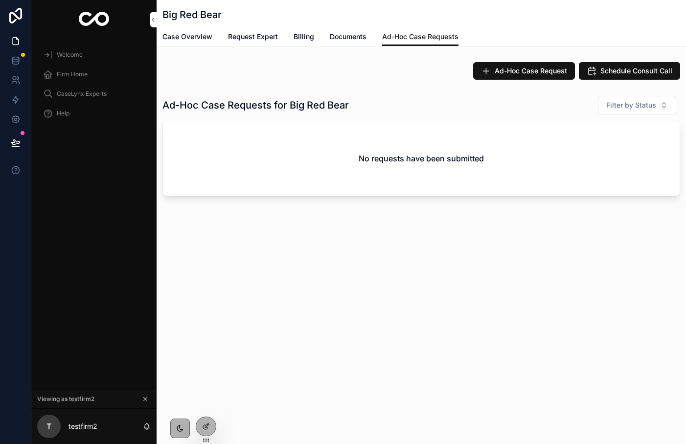
click at [82, 75] on span "Firm Home" at bounding box center [72, 74] width 31 height 8
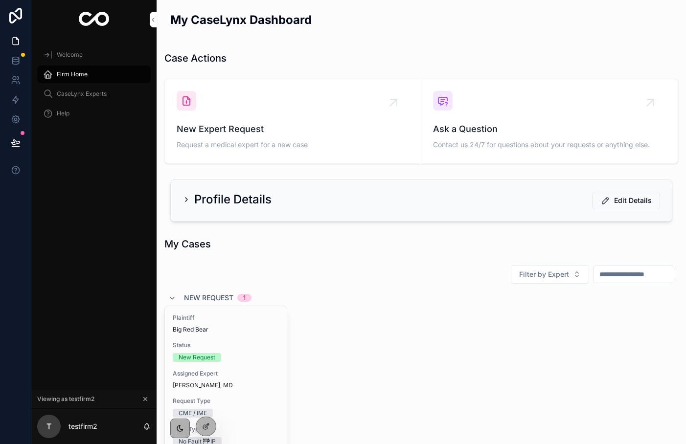
click at [218, 391] on div "Plaintiff Big Red Bear Status New Request Assigned Expert Dr. Clara Gomez, MD R…" at bounding box center [226, 393] width 122 height 175
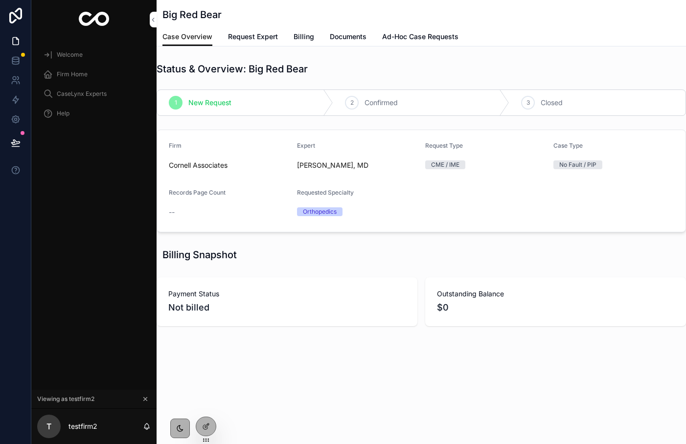
click at [410, 38] on span "Ad-Hoc Case Requests" at bounding box center [420, 37] width 76 height 10
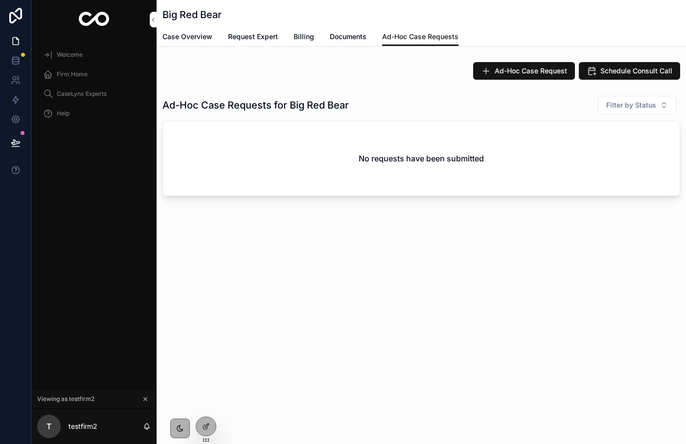
click at [184, 32] on span "Case Overview" at bounding box center [188, 37] width 50 height 10
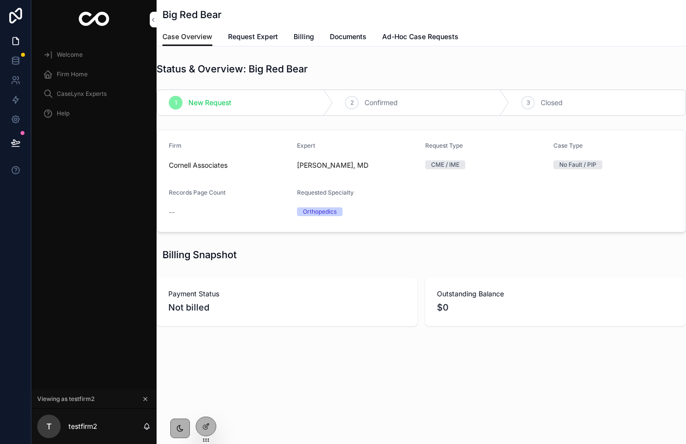
click at [445, 39] on span "Ad-Hoc Case Requests" at bounding box center [420, 37] width 76 height 10
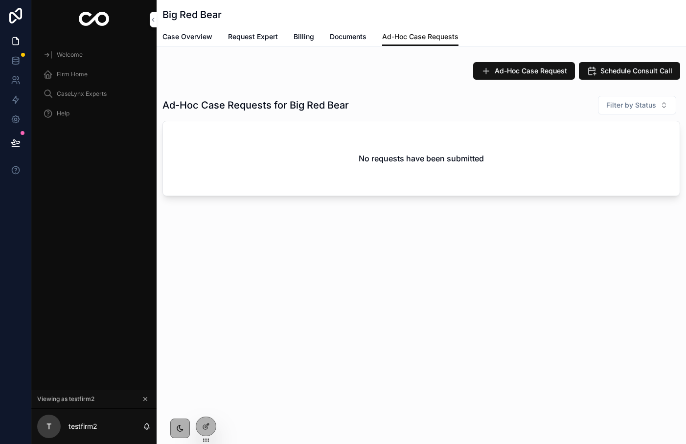
click at [603, 76] on button "Schedule Consult Call" at bounding box center [629, 71] width 101 height 18
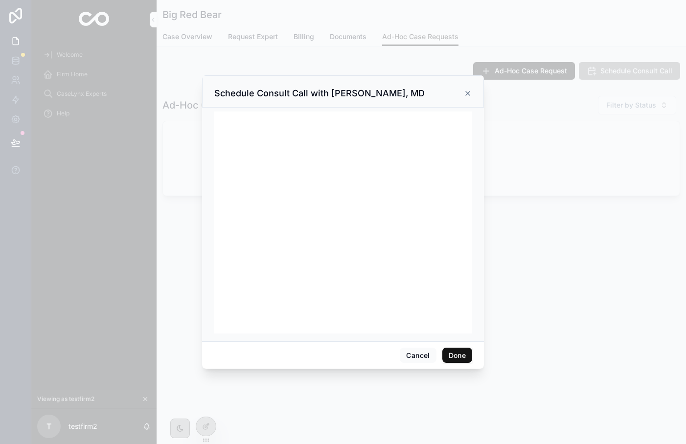
click at [468, 356] on button "Done" at bounding box center [457, 356] width 30 height 16
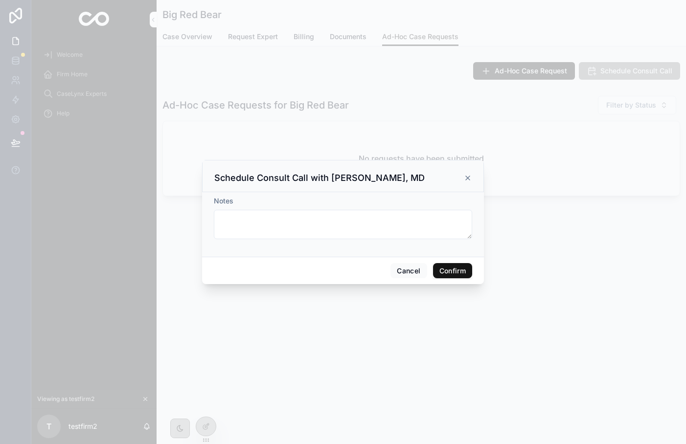
click at [453, 274] on button "Confirm" at bounding box center [452, 271] width 39 height 16
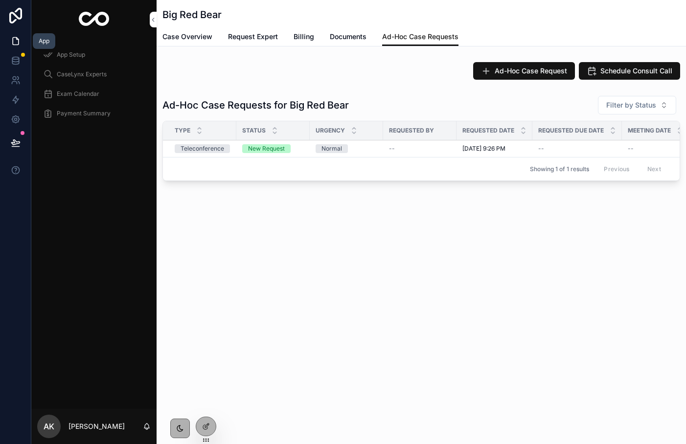
click at [17, 41] on icon at bounding box center [16, 41] width 10 height 10
click at [15, 61] on icon at bounding box center [16, 61] width 10 height 10
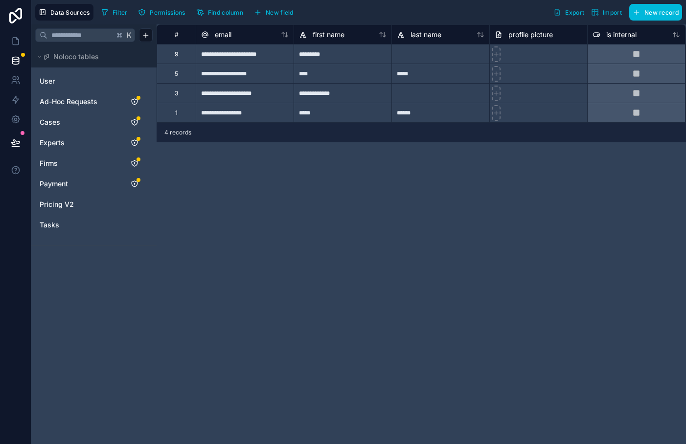
click at [71, 97] on span "Ad-Hoc Requests" at bounding box center [69, 102] width 58 height 10
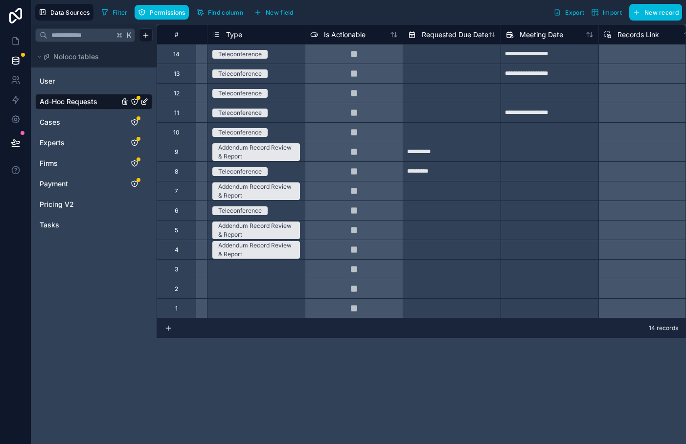
scroll to position [0, 743]
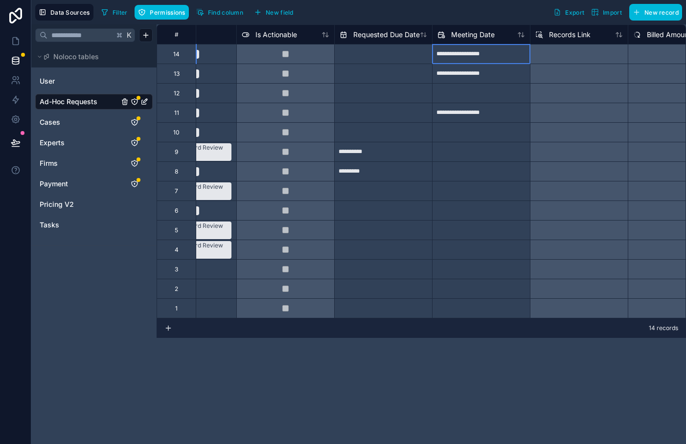
click at [458, 58] on input "**********" at bounding box center [481, 55] width 97 height 16
select select "****"
select select "*"
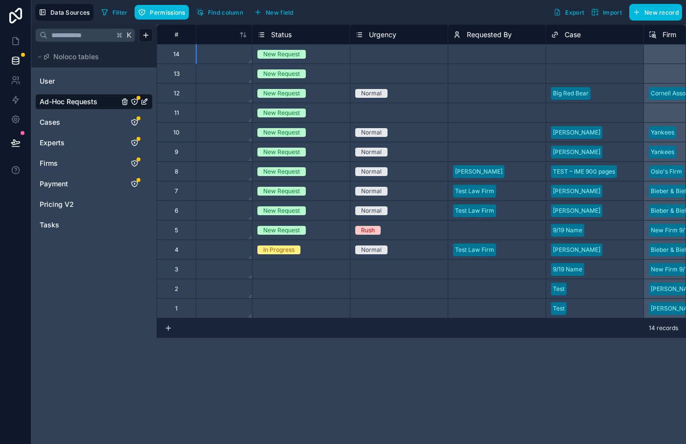
scroll to position [0, 0]
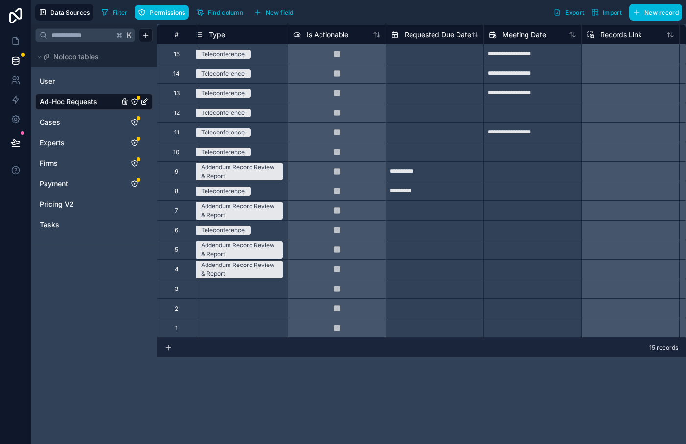
scroll to position [0, 768]
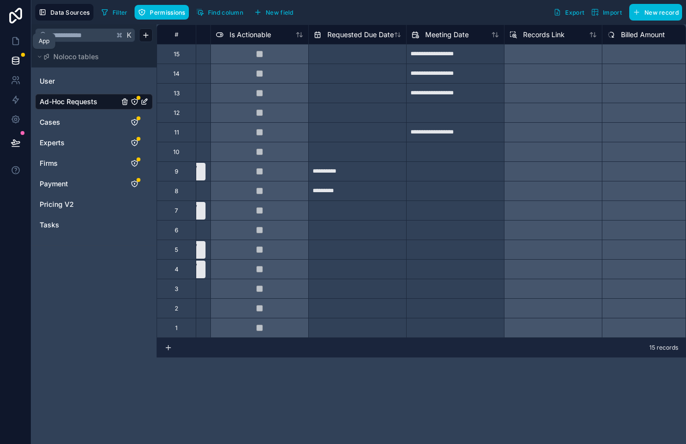
click at [17, 43] on icon at bounding box center [16, 41] width 10 height 10
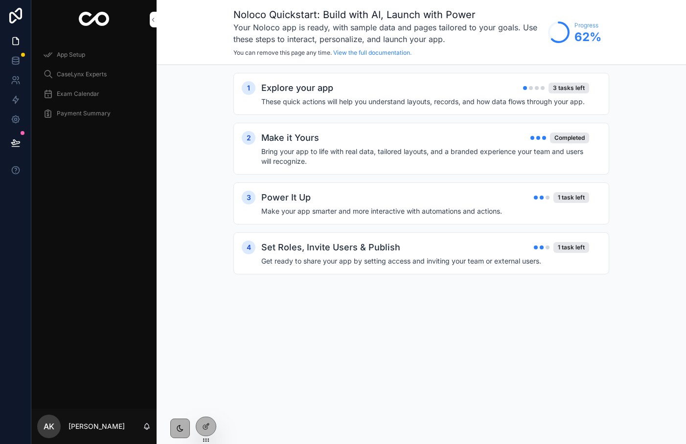
click at [0, 0] on div at bounding box center [0, 0] width 0 height 0
click at [0, 0] on icon at bounding box center [0, 0] width 0 height 0
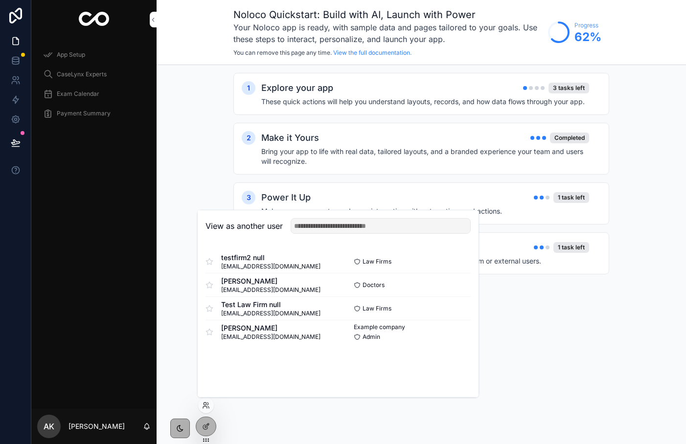
click at [0, 0] on button "Select" at bounding box center [0, 0] width 0 height 0
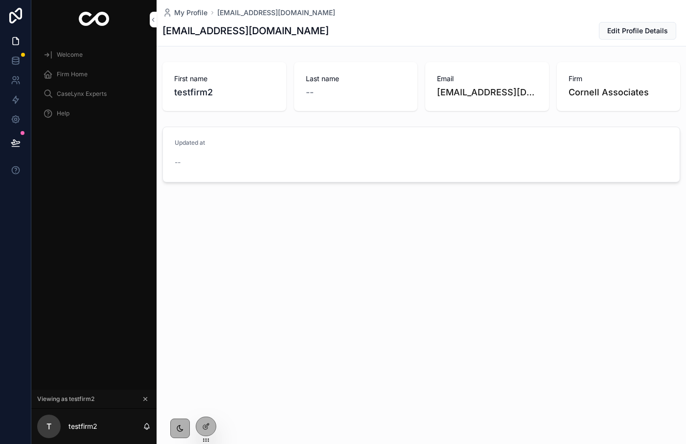
click at [78, 78] on span "Firm Home" at bounding box center [72, 74] width 31 height 8
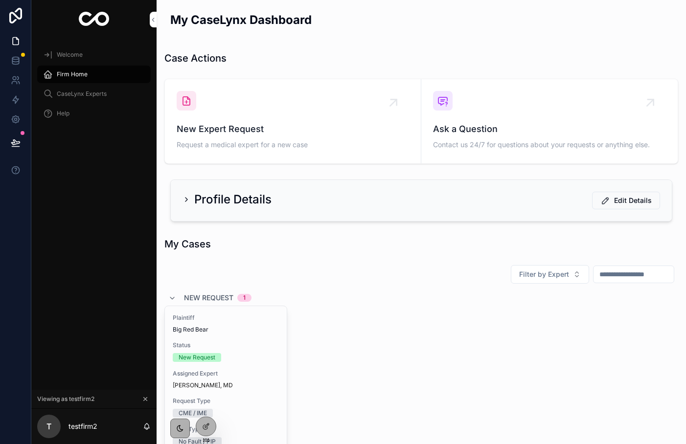
click at [187, 350] on div "Status New Request" at bounding box center [226, 352] width 106 height 21
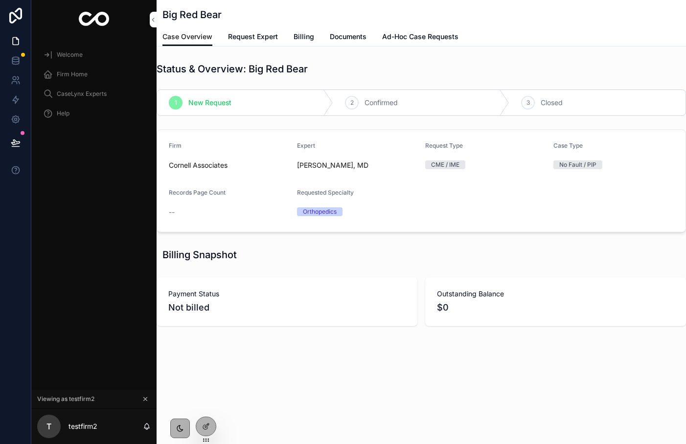
click at [409, 35] on span "Ad-Hoc Case Requests" at bounding box center [420, 37] width 76 height 10
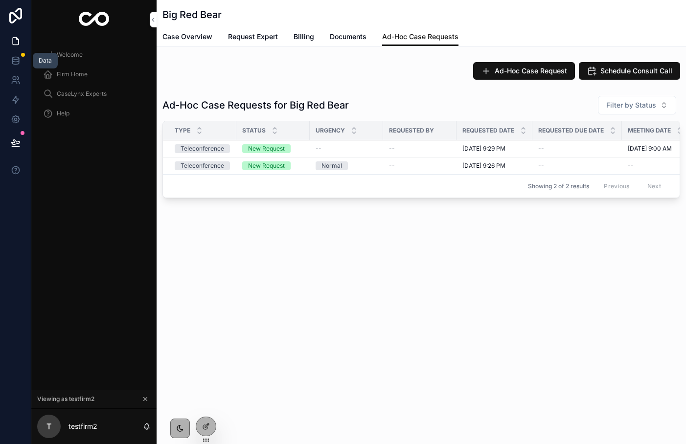
click at [15, 66] on link at bounding box center [15, 61] width 31 height 20
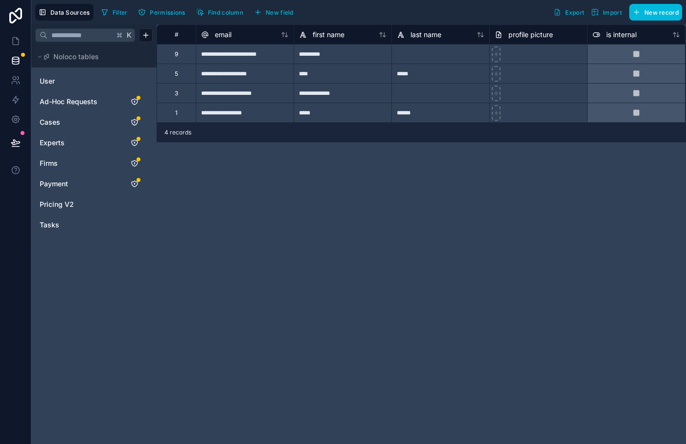
click at [74, 101] on span "Ad-Hoc Requests" at bounding box center [69, 102] width 58 height 10
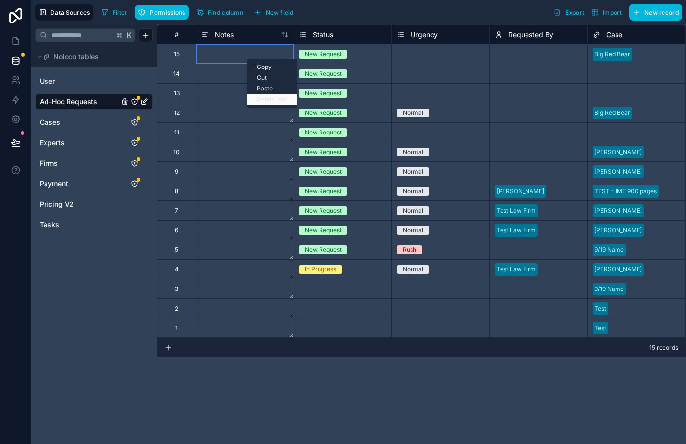
click at [264, 100] on div "Delete row" at bounding box center [272, 99] width 50 height 11
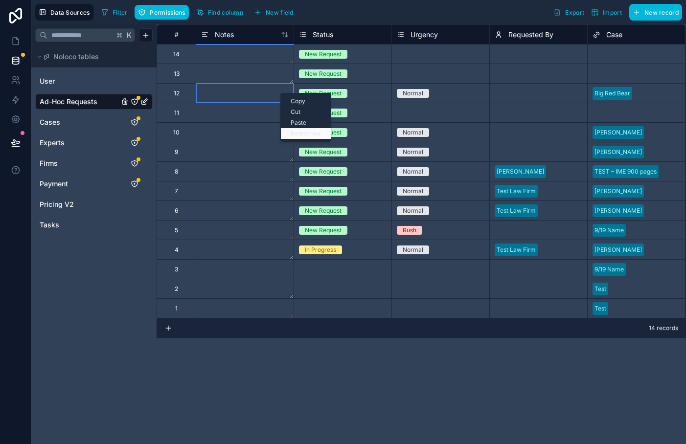
click at [295, 133] on div "Delete row" at bounding box center [306, 133] width 50 height 11
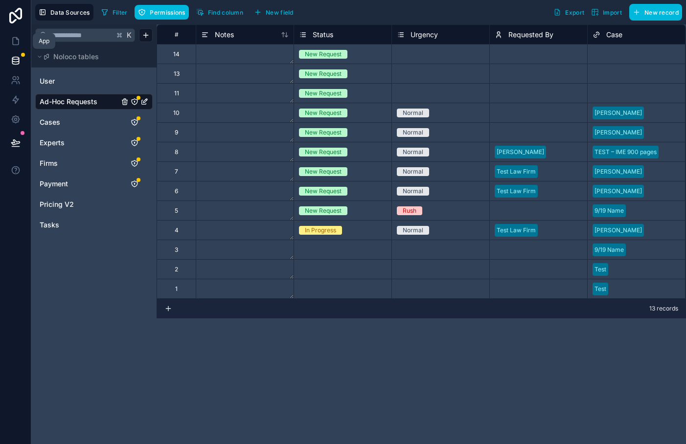
click at [17, 42] on icon at bounding box center [16, 41] width 10 height 10
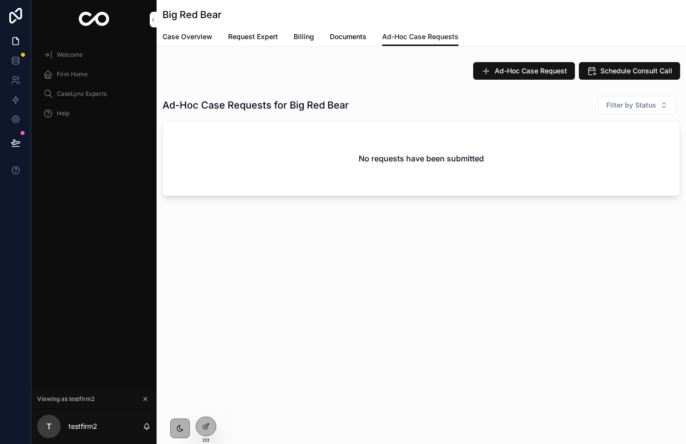
click at [203, 434] on div at bounding box center [206, 427] width 20 height 19
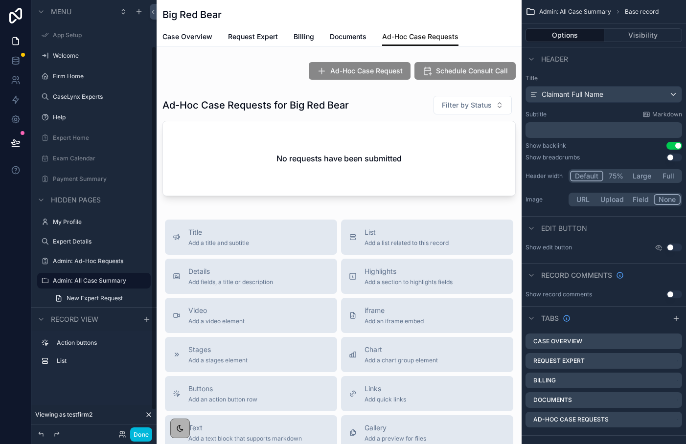
scroll to position [55, 0]
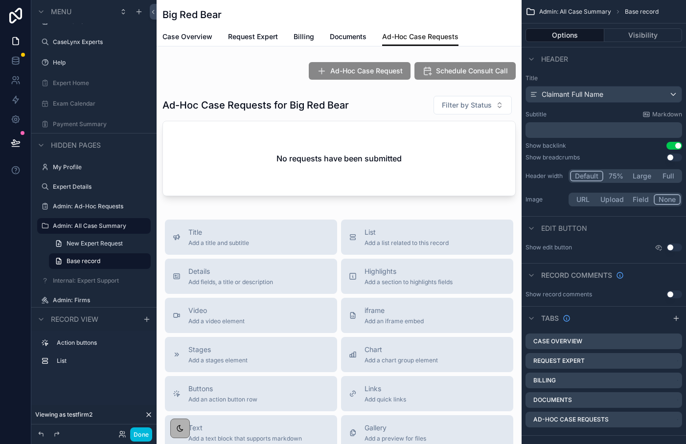
click at [384, 79] on div "scrollable content" at bounding box center [339, 70] width 365 height 25
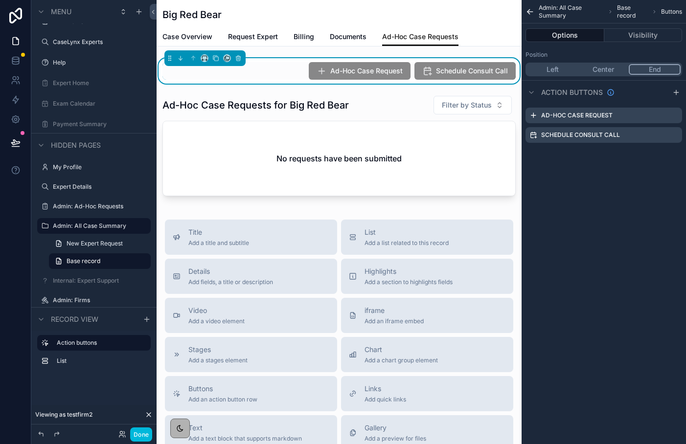
click at [0, 0] on icon "scrollable content" at bounding box center [0, 0] width 0 height 0
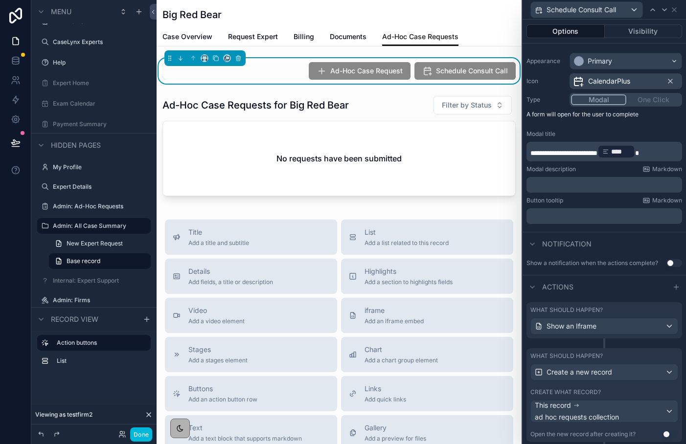
scroll to position [100, 0]
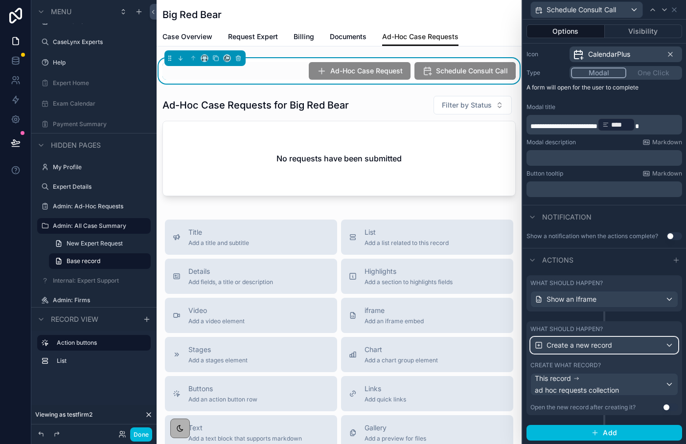
click at [598, 346] on span "Create a new record" at bounding box center [580, 346] width 66 height 10
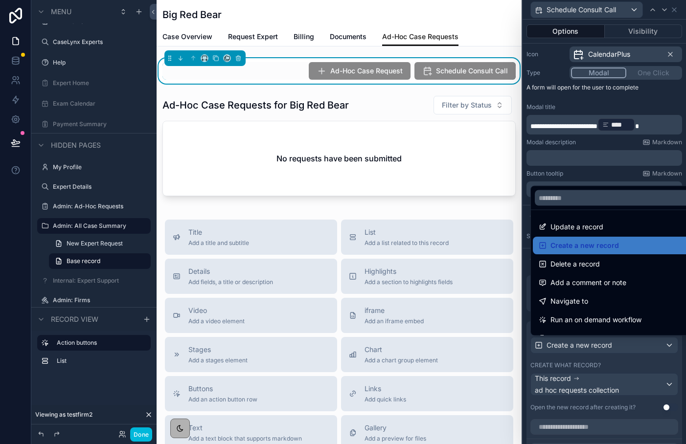
click at [564, 243] on span "Create a new record" at bounding box center [585, 246] width 69 height 12
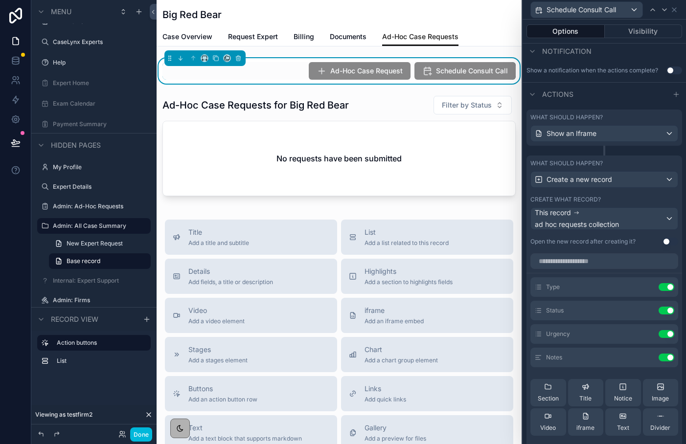
scroll to position [346, 0]
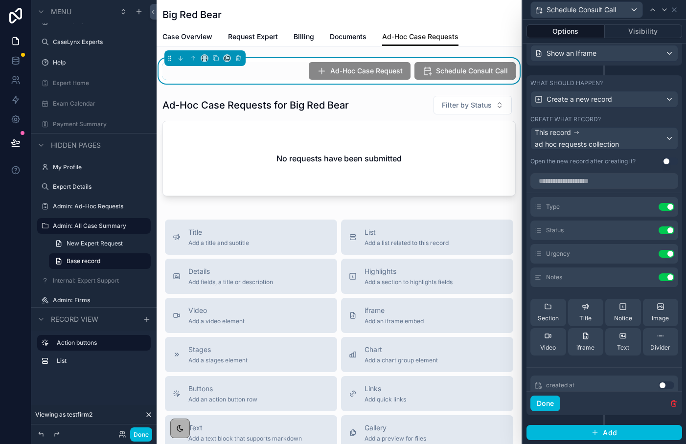
click at [674, 406] on icon "button" at bounding box center [674, 404] width 4 height 4
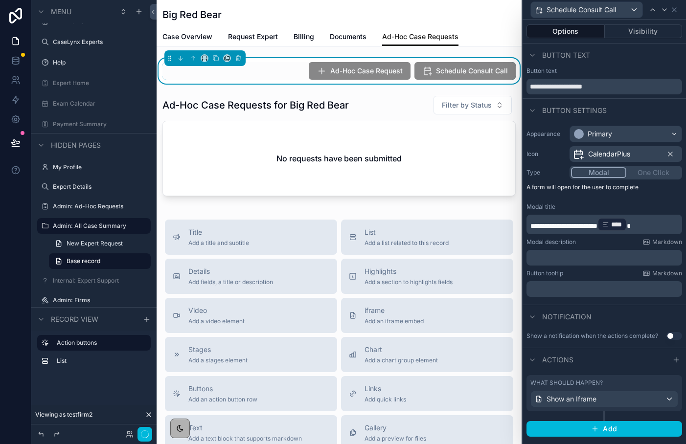
scroll to position [0, 0]
click at [149, 437] on button "Done" at bounding box center [141, 435] width 22 height 14
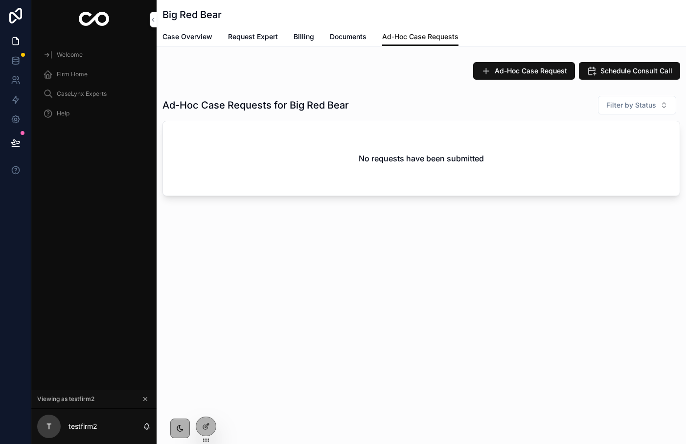
click at [636, 70] on span "Schedule Consult Call" at bounding box center [637, 71] width 72 height 10
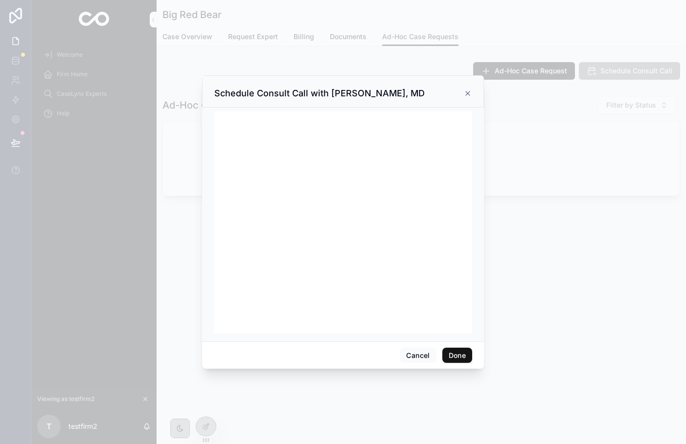
click at [463, 357] on button "Done" at bounding box center [457, 356] width 30 height 16
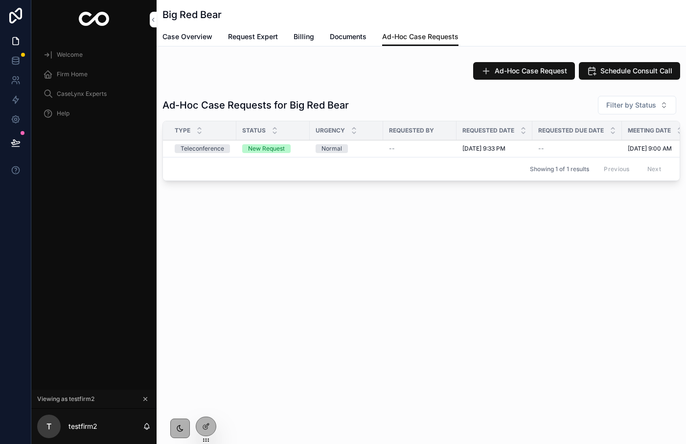
click at [207, 40] on span "Case Overview" at bounding box center [188, 37] width 50 height 10
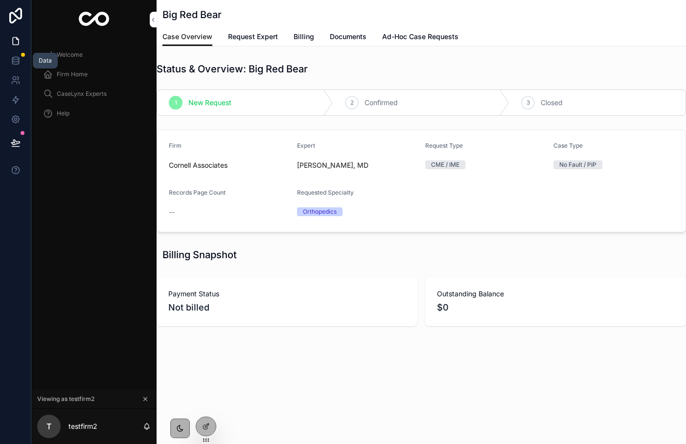
click at [20, 55] on link at bounding box center [15, 61] width 31 height 20
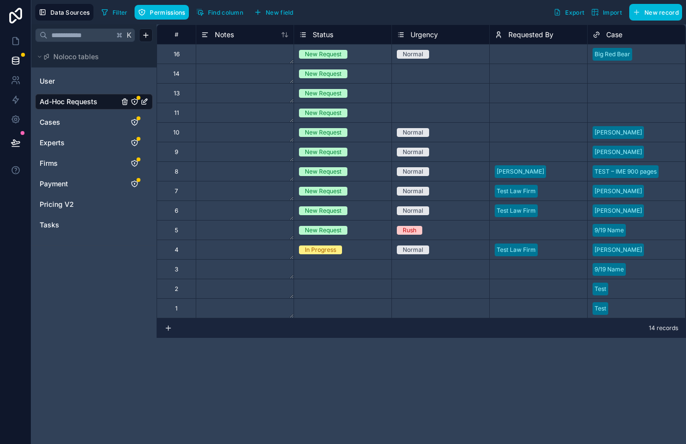
click at [522, 41] on div "Requested By" at bounding box center [538, 34] width 98 height 20
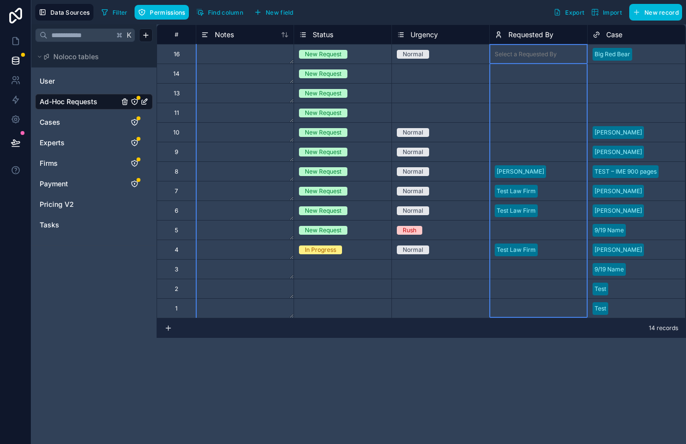
click at [521, 37] on span "Requested By" at bounding box center [531, 35] width 45 height 10
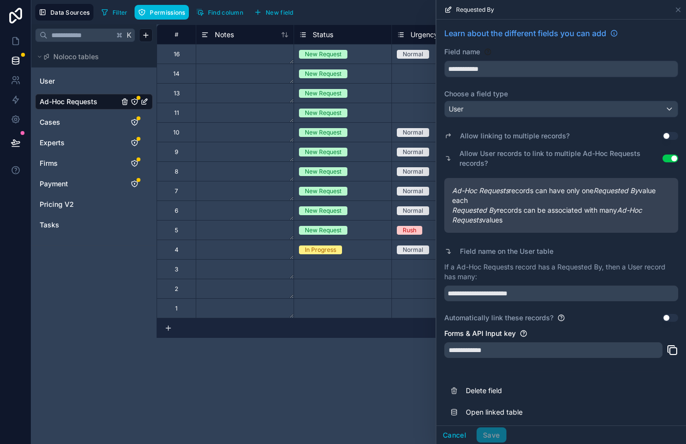
click at [472, 417] on link "Open linked table" at bounding box center [561, 413] width 234 height 22
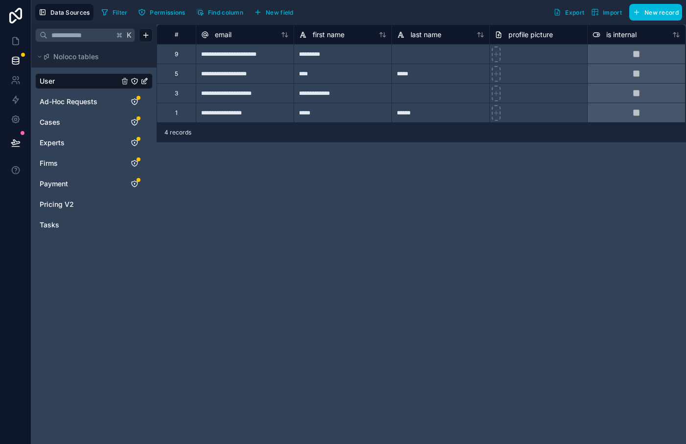
click at [60, 107] on div "Ad-Hoc Requests" at bounding box center [93, 102] width 117 height 16
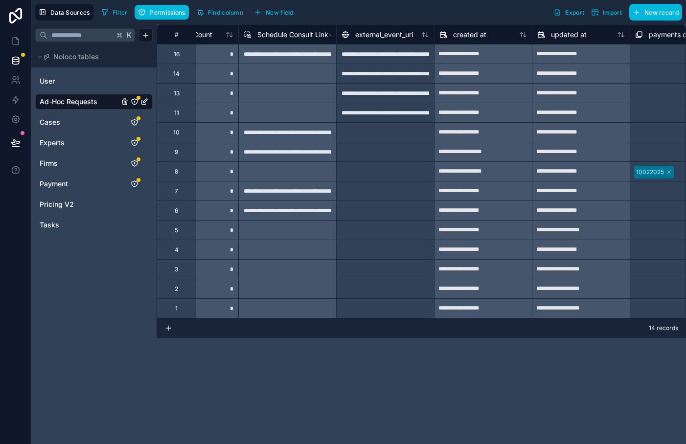
scroll to position [0, 1957]
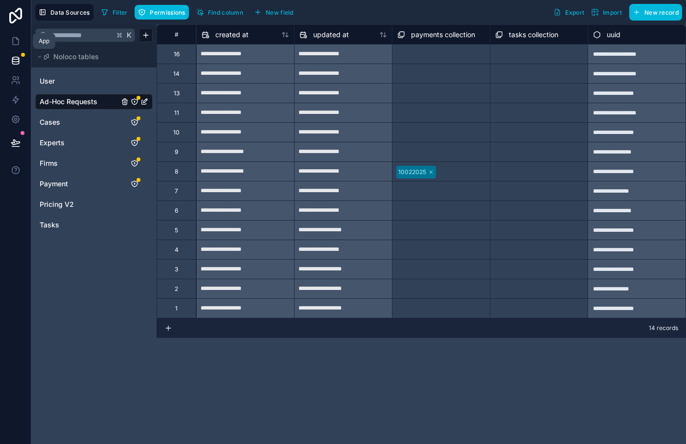
click at [16, 36] on link at bounding box center [15, 41] width 31 height 20
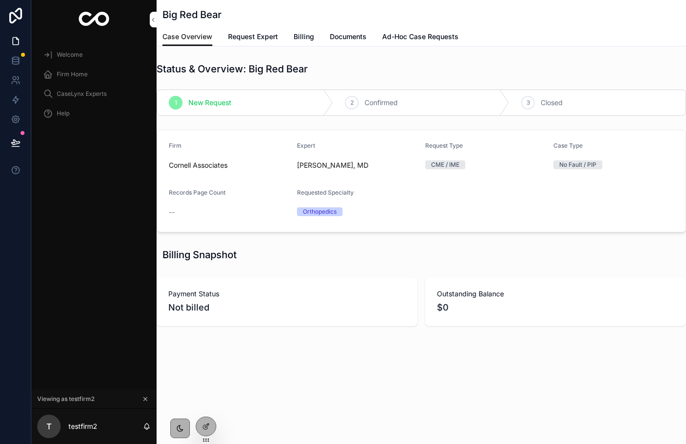
click at [429, 37] on span "Ad-Hoc Case Requests" at bounding box center [420, 37] width 76 height 10
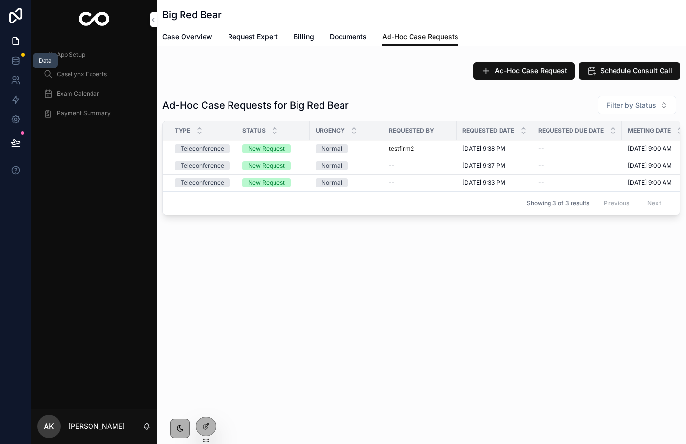
click at [12, 56] on icon at bounding box center [16, 61] width 10 height 10
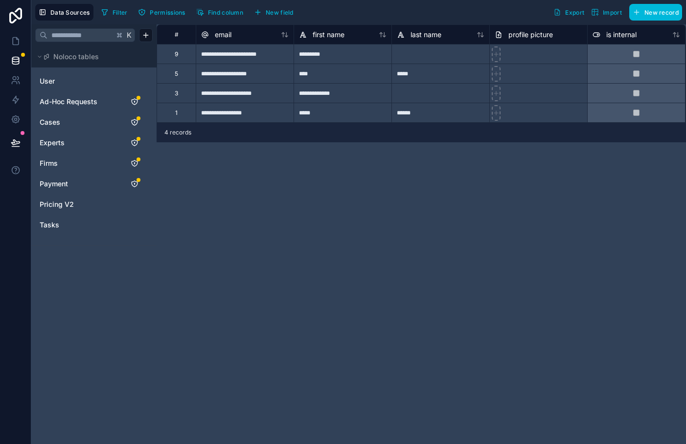
click at [61, 98] on span "Ad-Hoc Requests" at bounding box center [69, 102] width 58 height 10
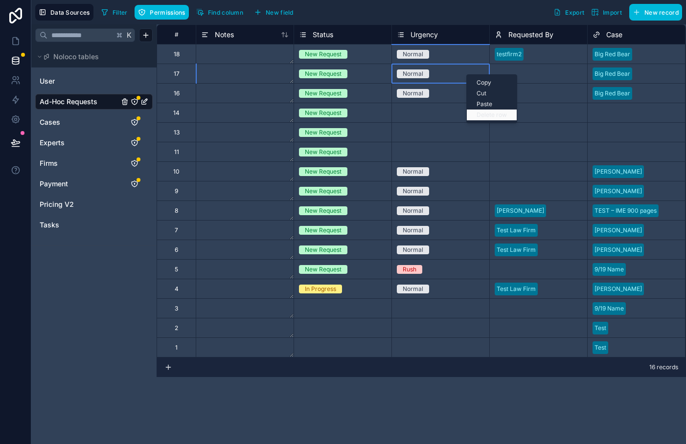
click at [487, 117] on div "Delete row" at bounding box center [492, 115] width 50 height 11
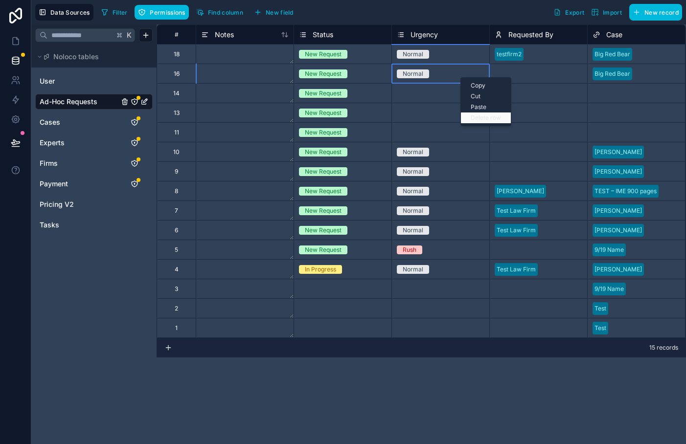
click at [479, 116] on div "Delete row" at bounding box center [486, 118] width 50 height 11
